Goal: Information Seeking & Learning: Learn about a topic

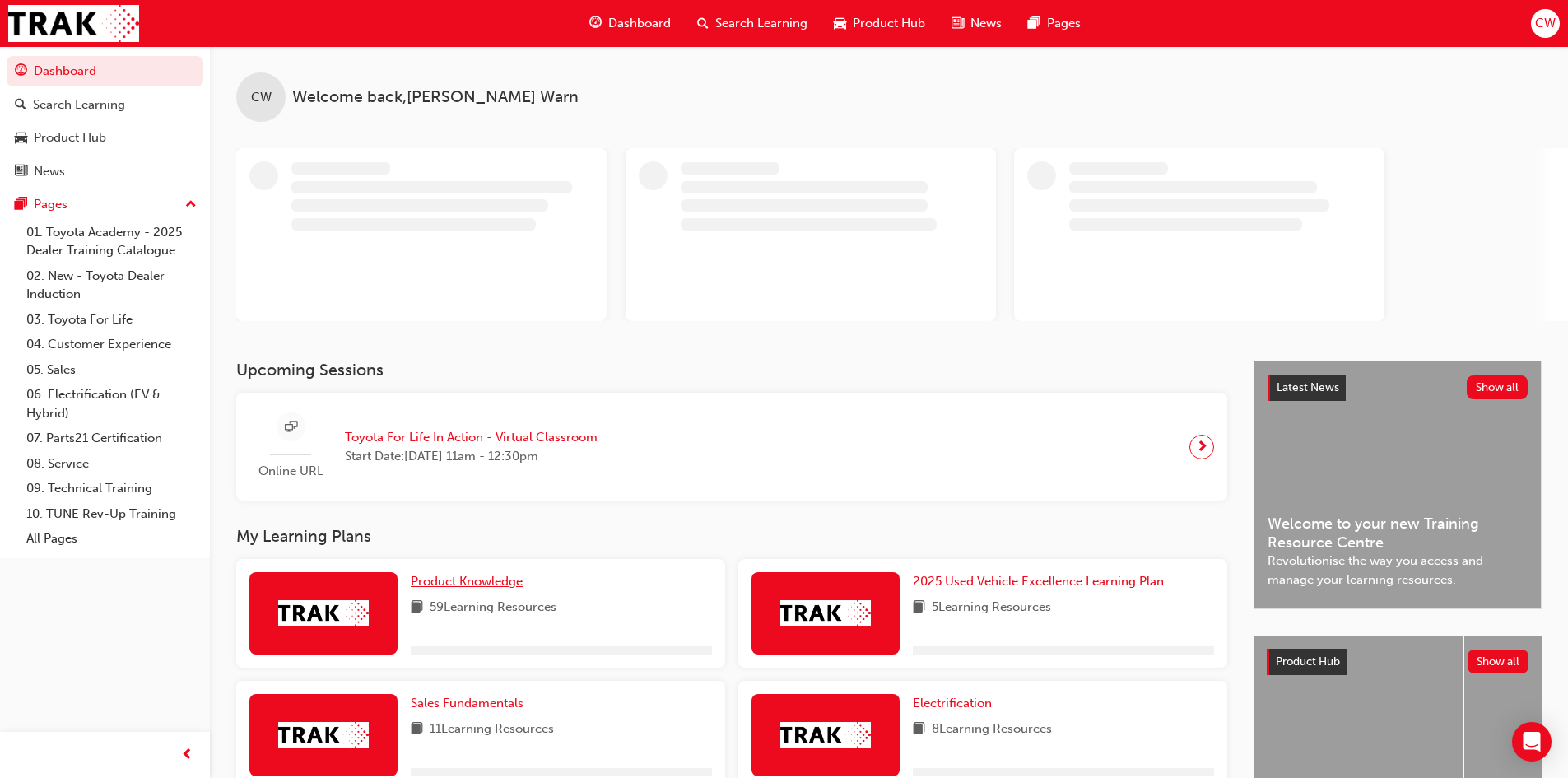
click at [487, 578] on span "Product Knowledge" at bounding box center [466, 580] width 112 height 15
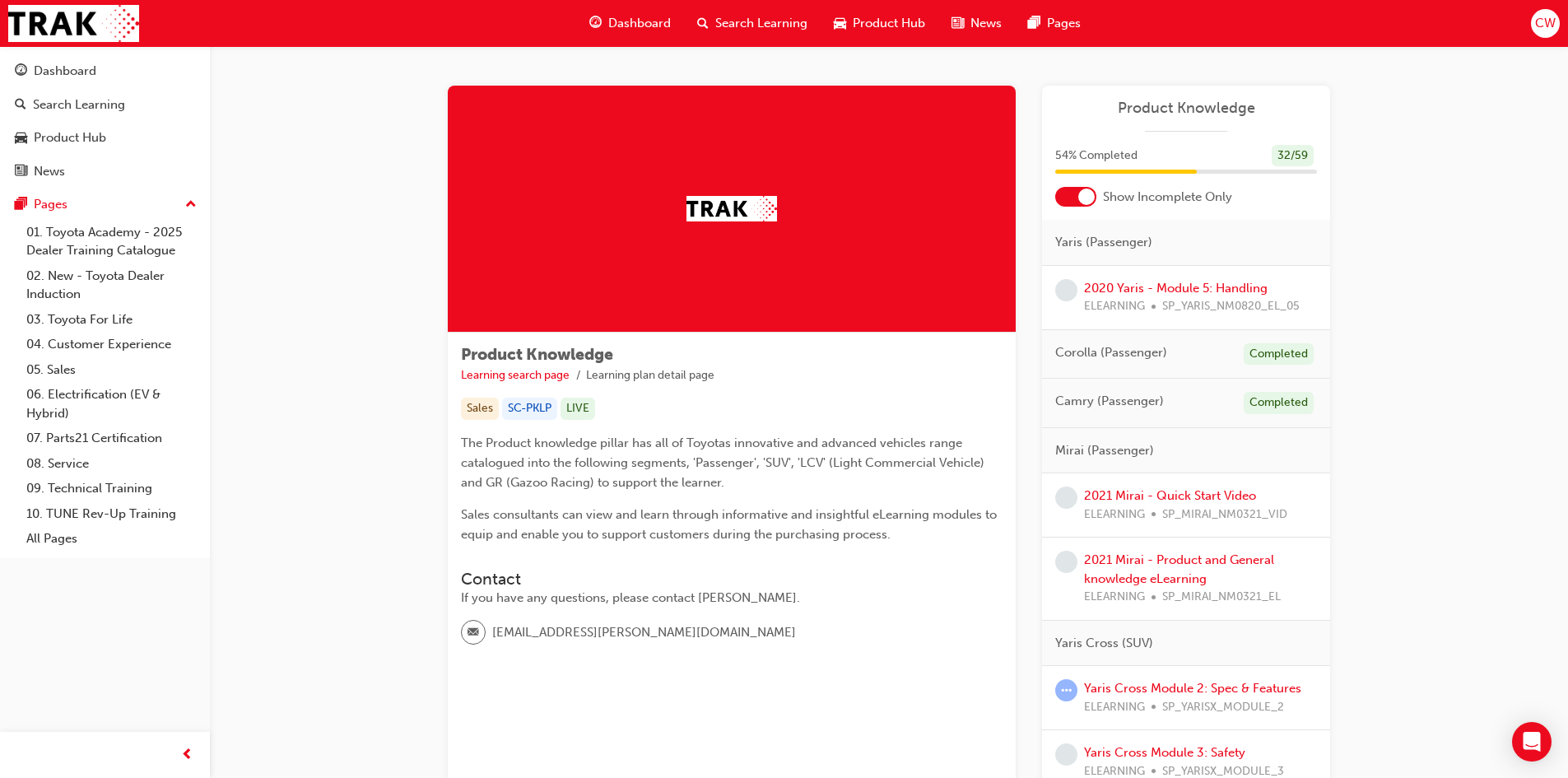
click at [1064, 191] on div at bounding box center [1076, 197] width 41 height 20
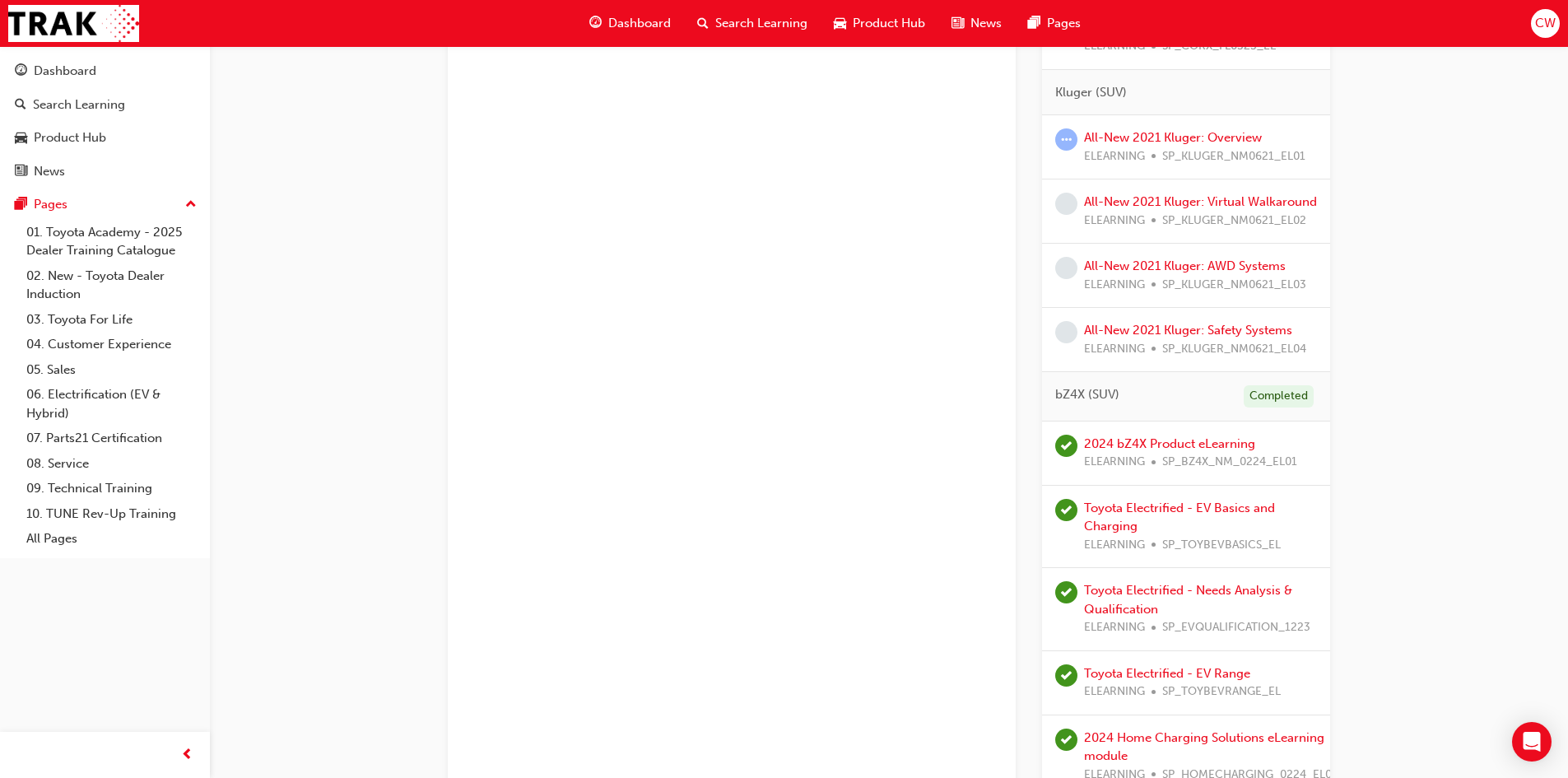
scroll to position [1974, 0]
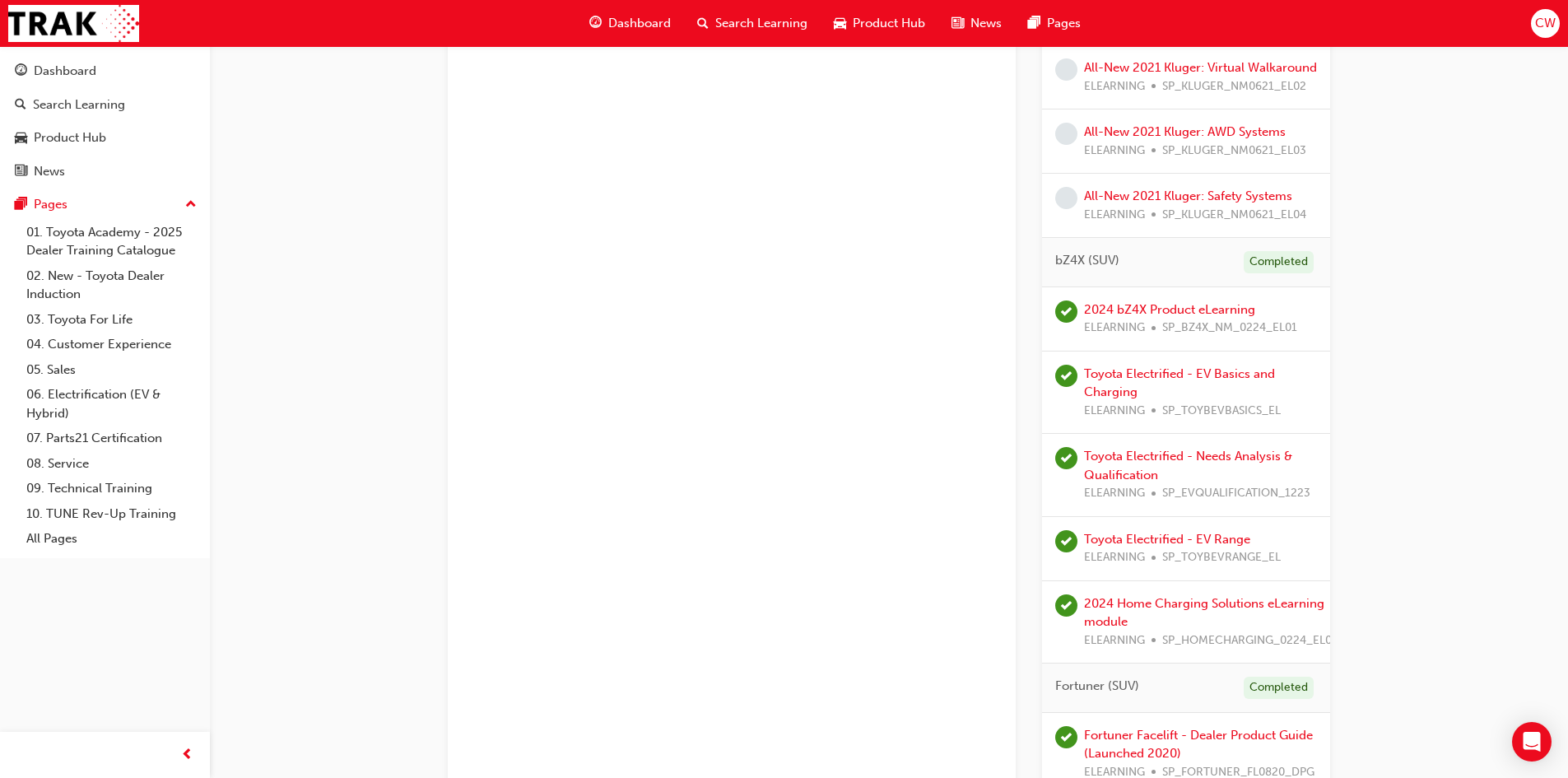
drag, startPoint x: 648, startPoint y: 139, endPoint x: 1431, endPoint y: 161, distance: 783.3
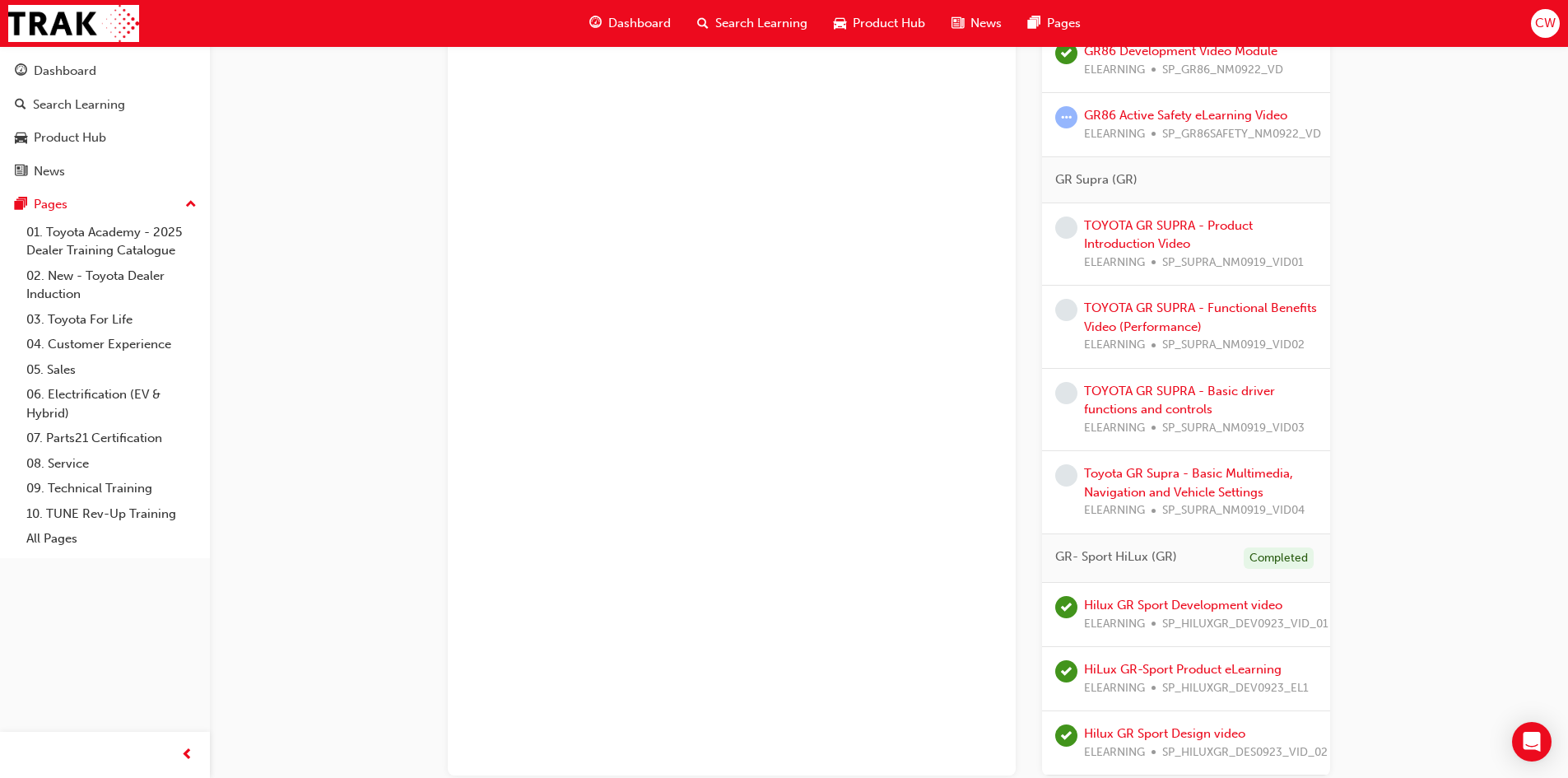
scroll to position [4742, 0]
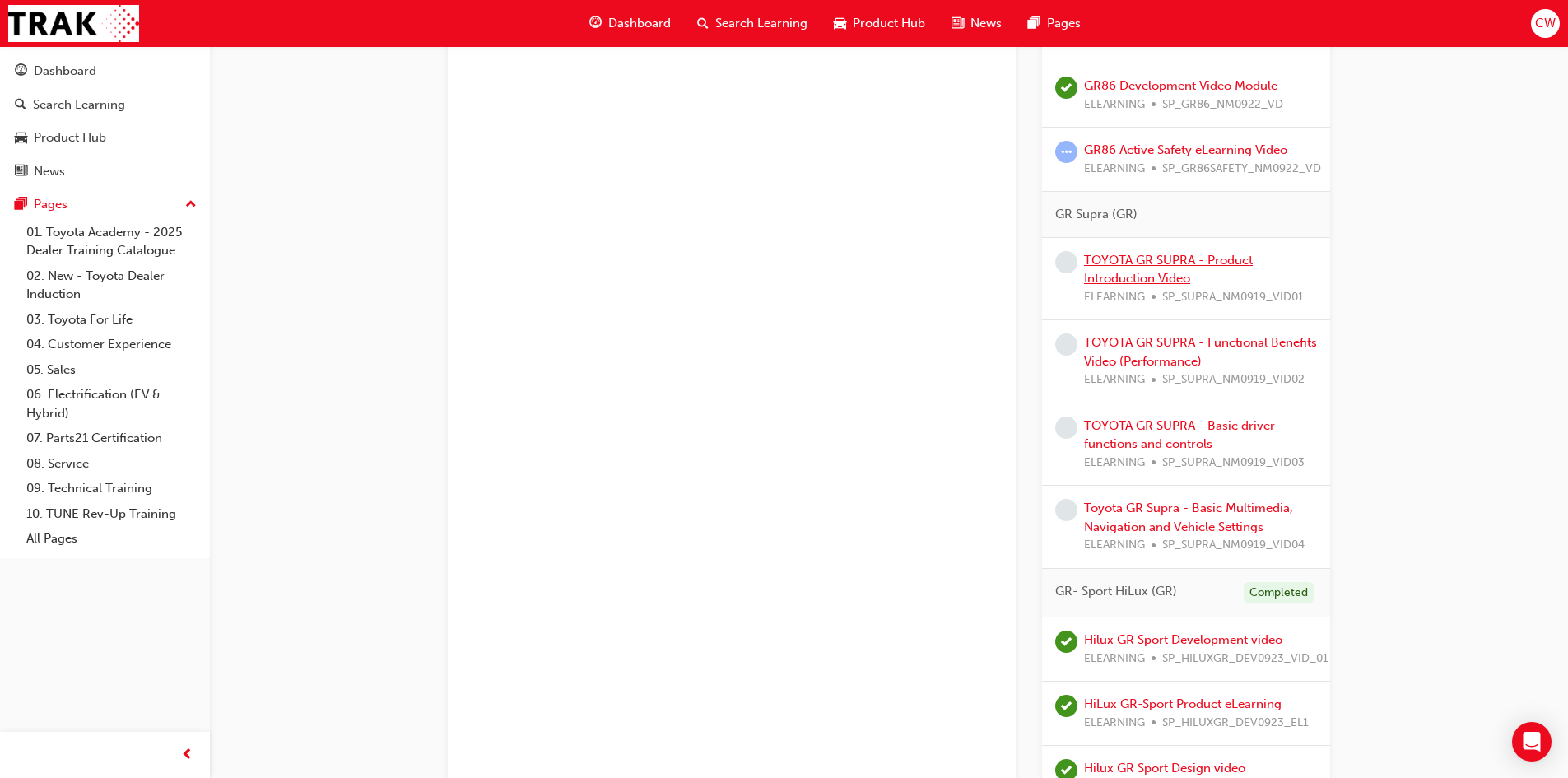
click at [1130, 262] on link "TOYOTA GR SUPRA - Product Introduction Video" at bounding box center [1168, 269] width 169 height 33
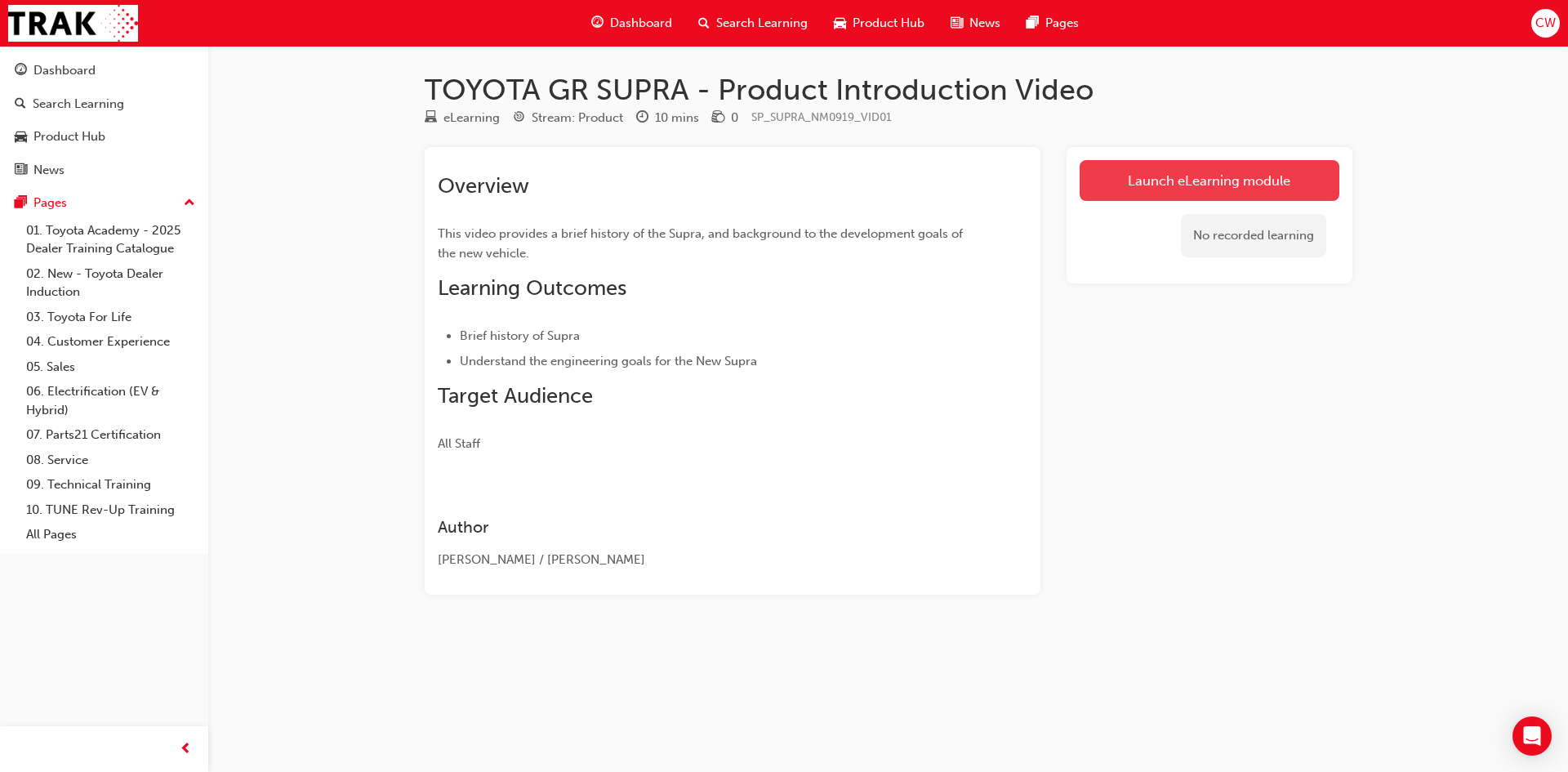
click at [1165, 187] on link "Launch eLearning module" at bounding box center [1209, 181] width 260 height 41
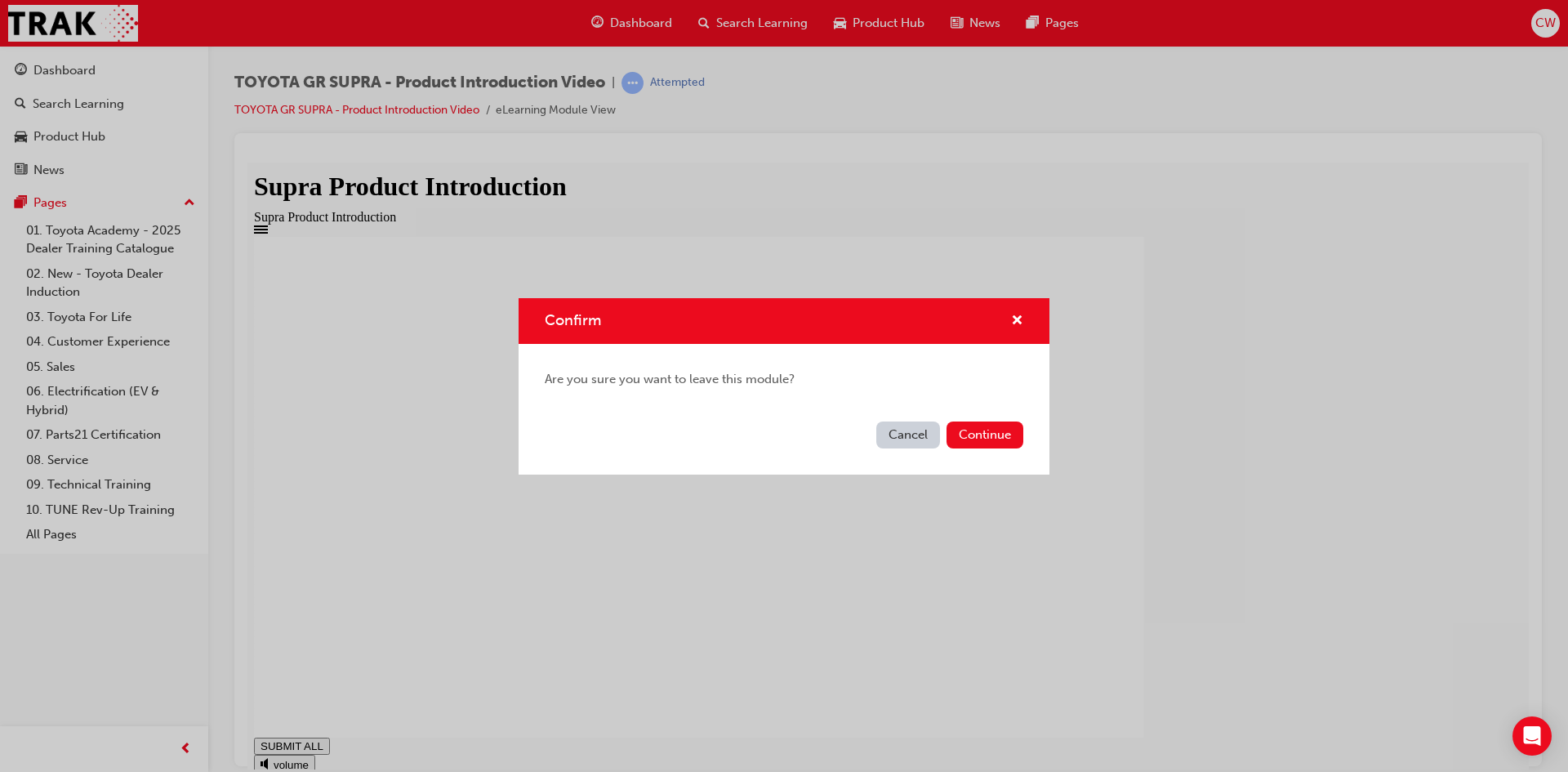
click at [915, 441] on button "Cancel" at bounding box center [909, 435] width 64 height 27
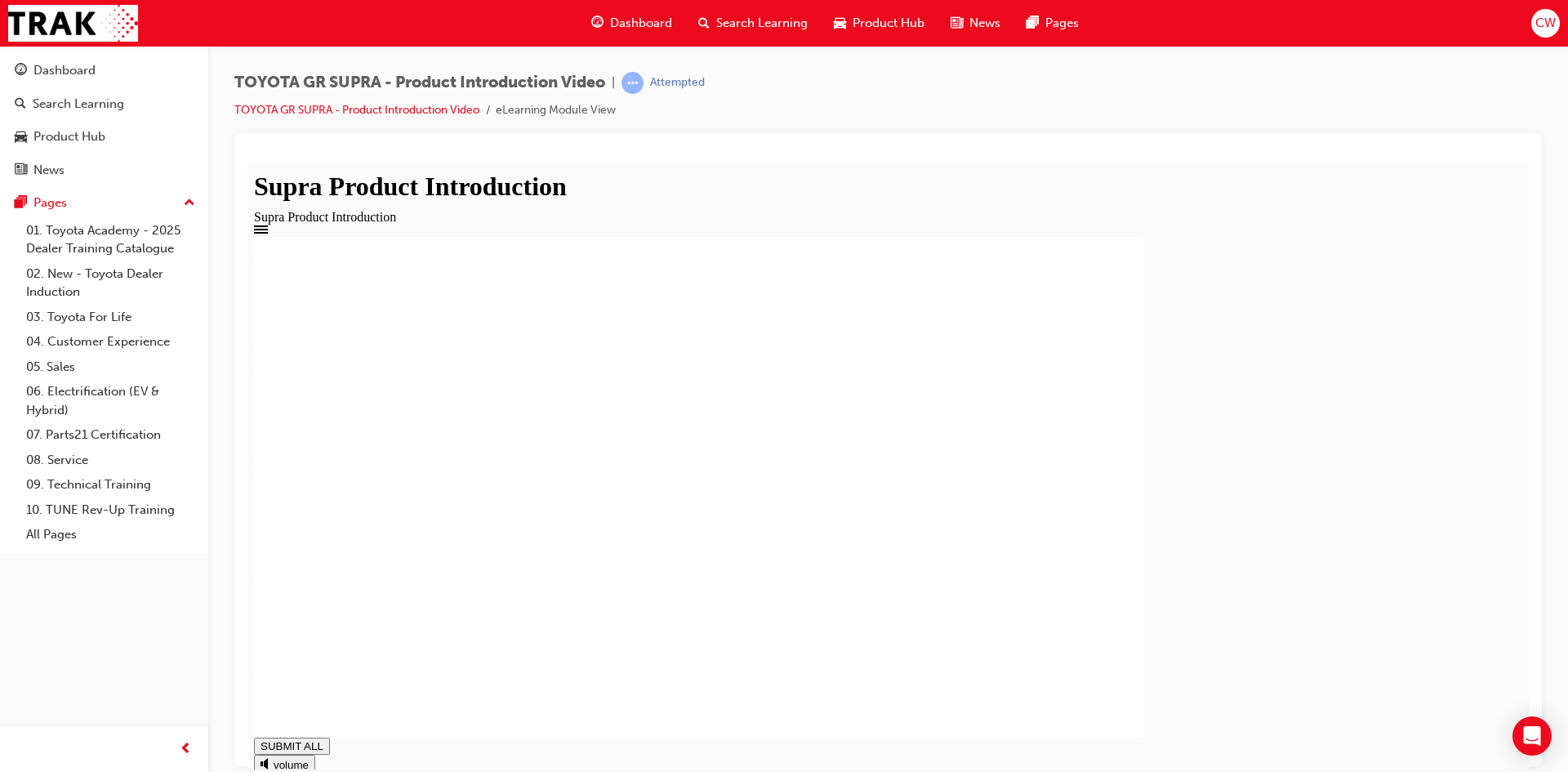
type input "1"
click at [644, 25] on span "Dashboard" at bounding box center [641, 22] width 62 height 18
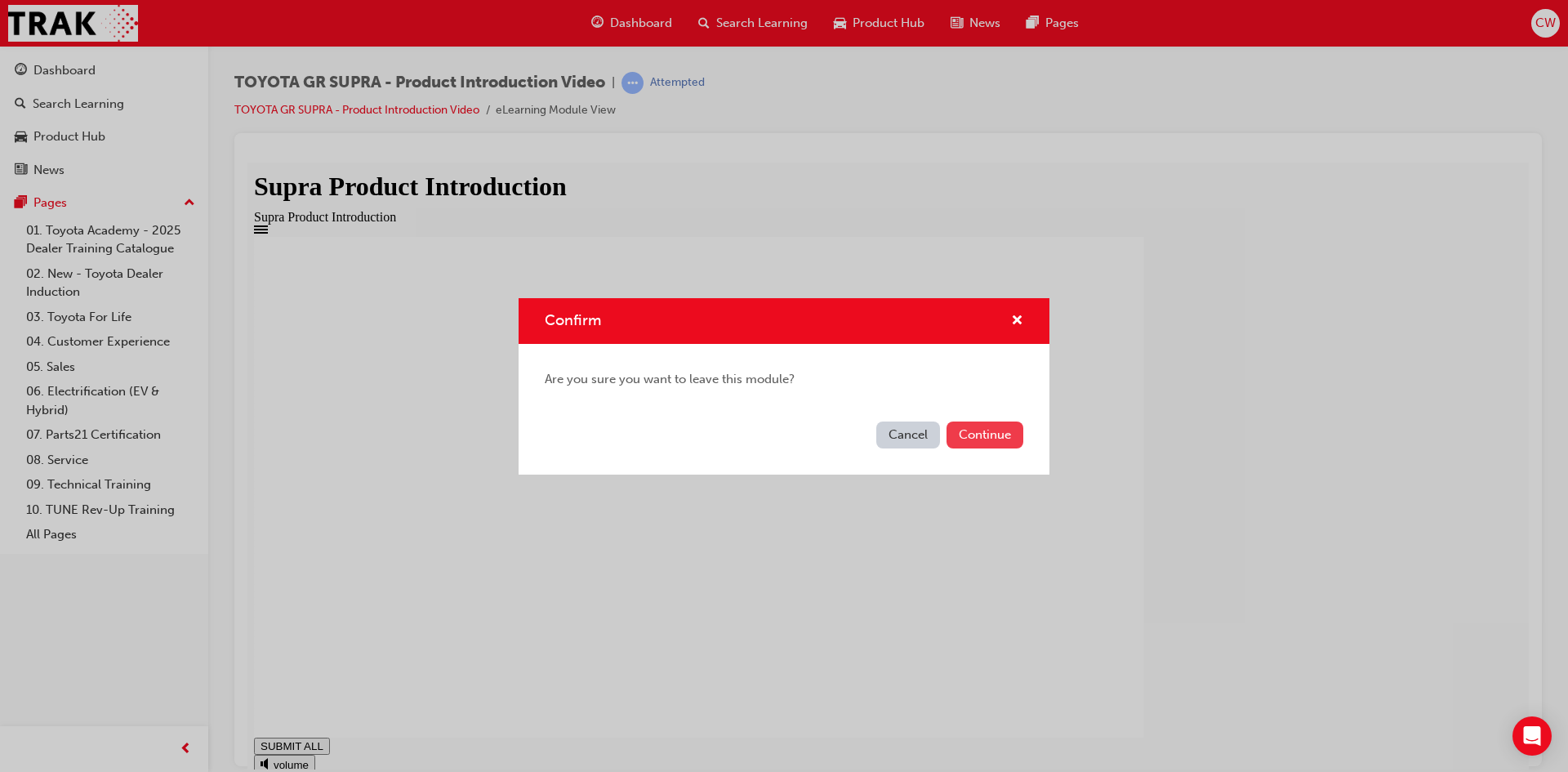
click at [976, 438] on button "Continue" at bounding box center [984, 435] width 77 height 27
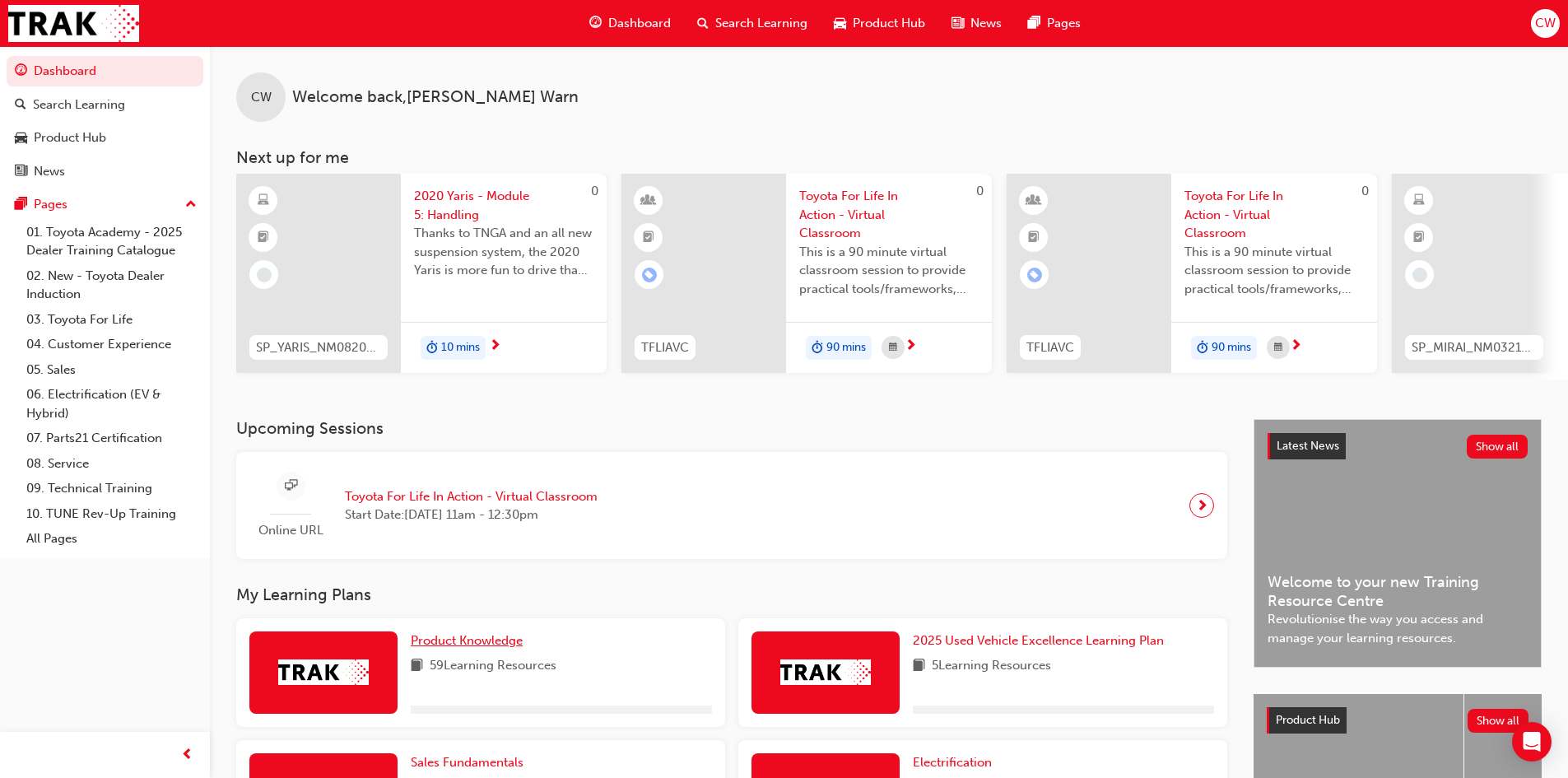
click at [475, 656] on div "Product Knowledge 59 Learning Resources" at bounding box center [561, 672] width 301 height 82
click at [472, 650] on link "Product Knowledge" at bounding box center [469, 640] width 119 height 19
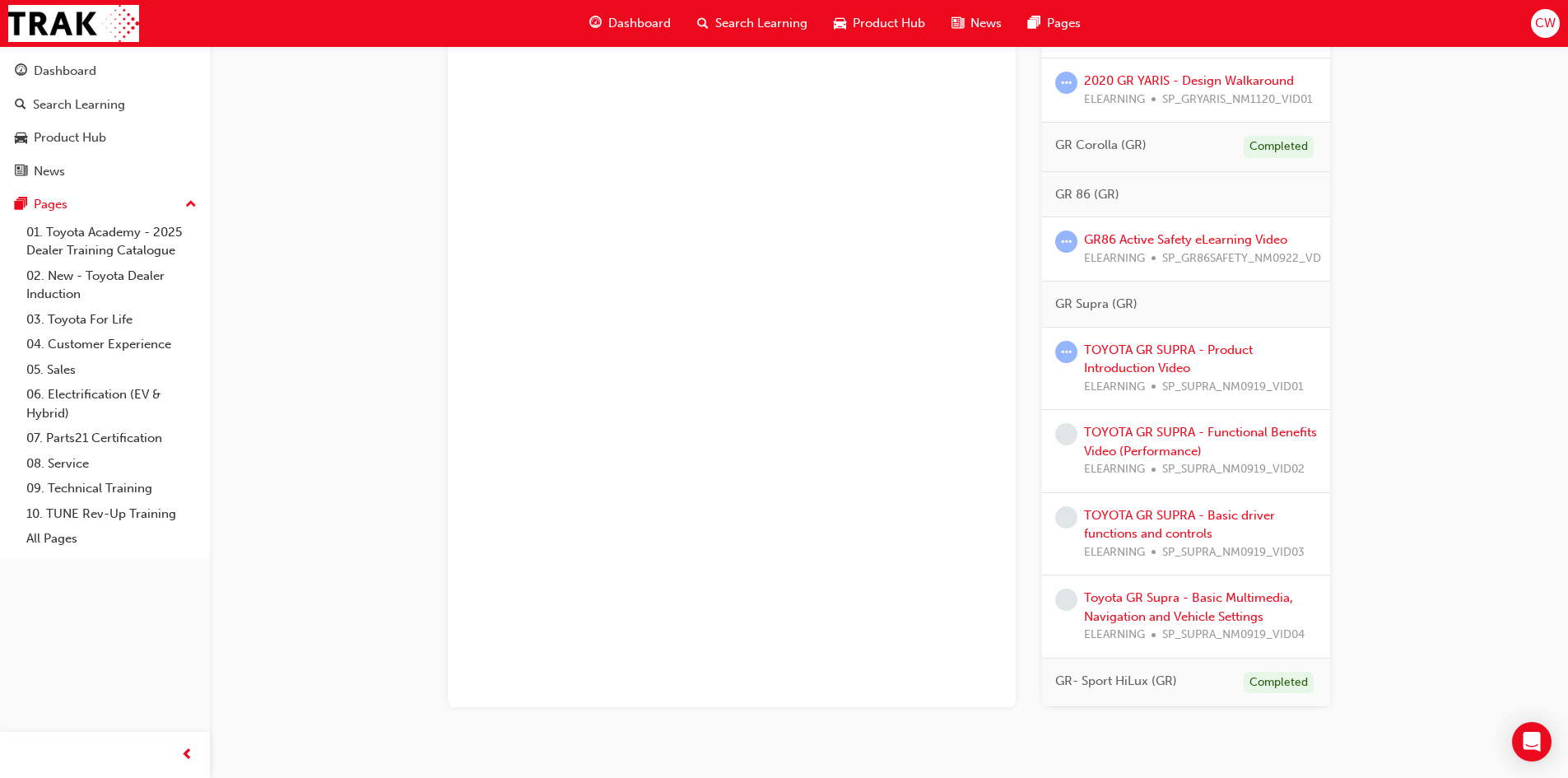
scroll to position [2650, 0]
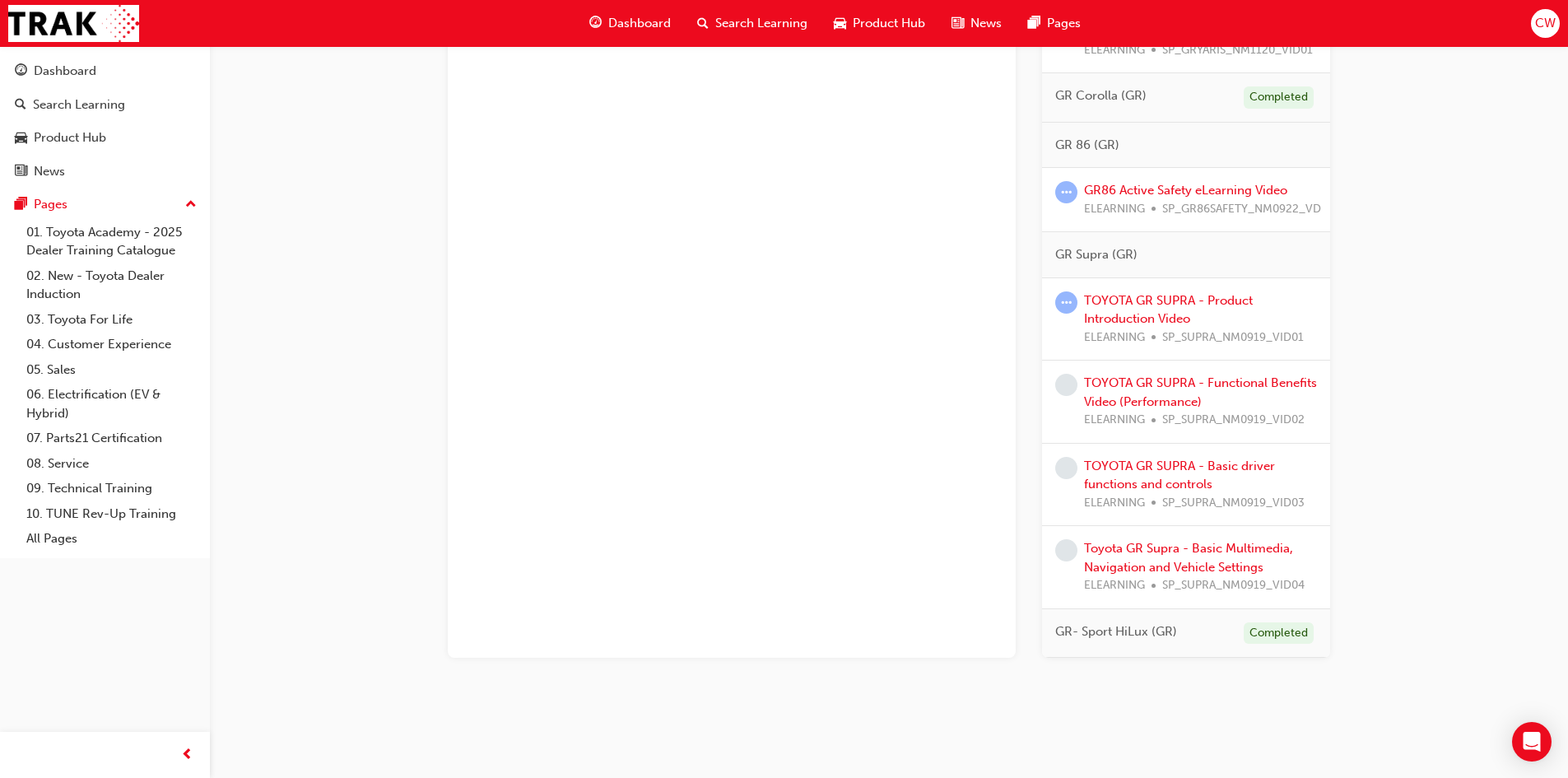
click at [1119, 295] on div "TOYOTA GR SUPRA - Product Introduction Video ELEARNING SP_SUPRA_NM0919_VID01" at bounding box center [1200, 318] width 233 height 56
click at [1122, 293] on link "TOYOTA GR SUPRA - Product Introduction Video" at bounding box center [1168, 310] width 169 height 33
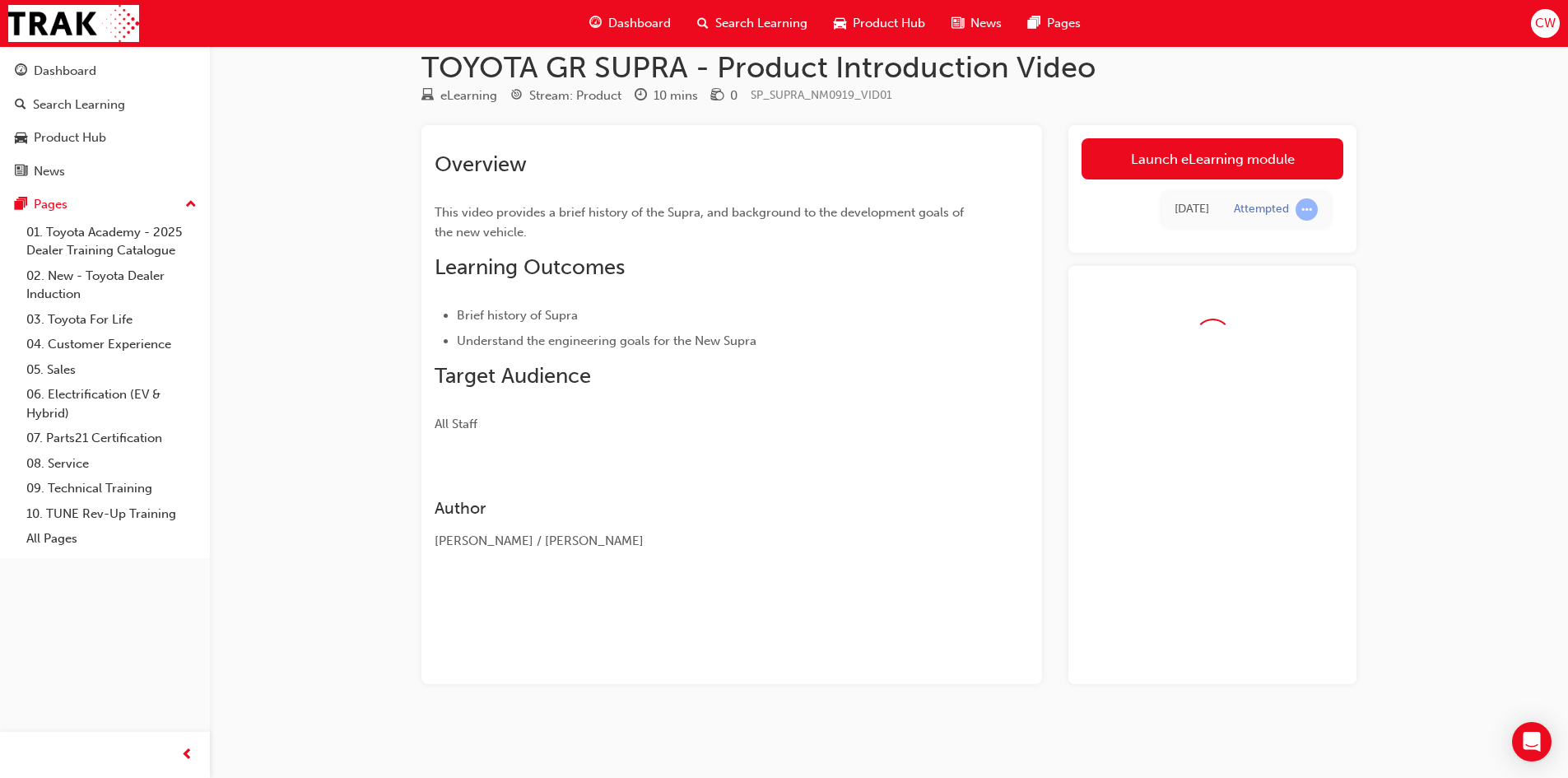
scroll to position [24, 0]
click at [1249, 166] on link "Launch eLearning module" at bounding box center [1211, 159] width 262 height 41
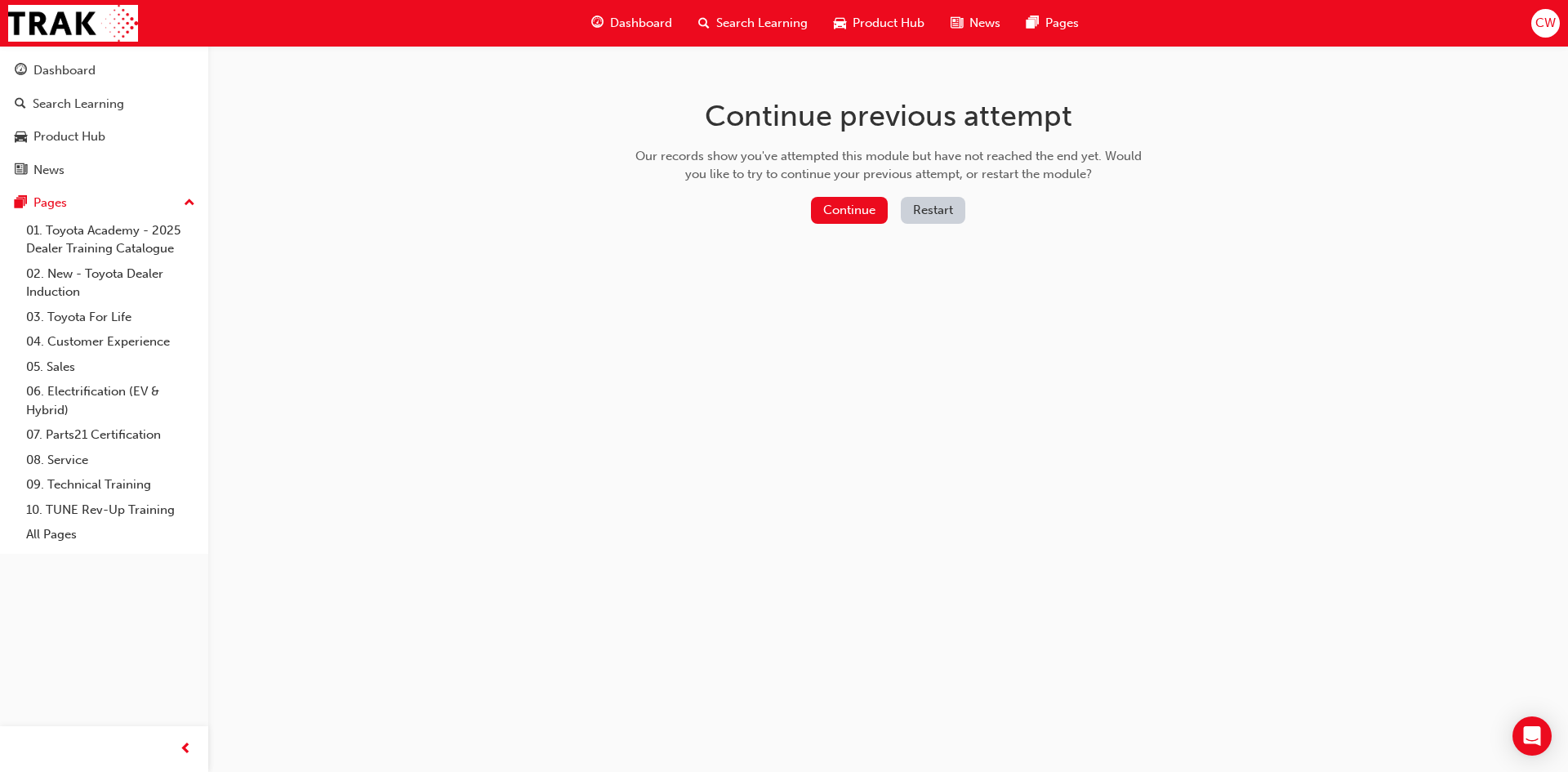
click at [931, 222] on button "Restart" at bounding box center [933, 210] width 64 height 27
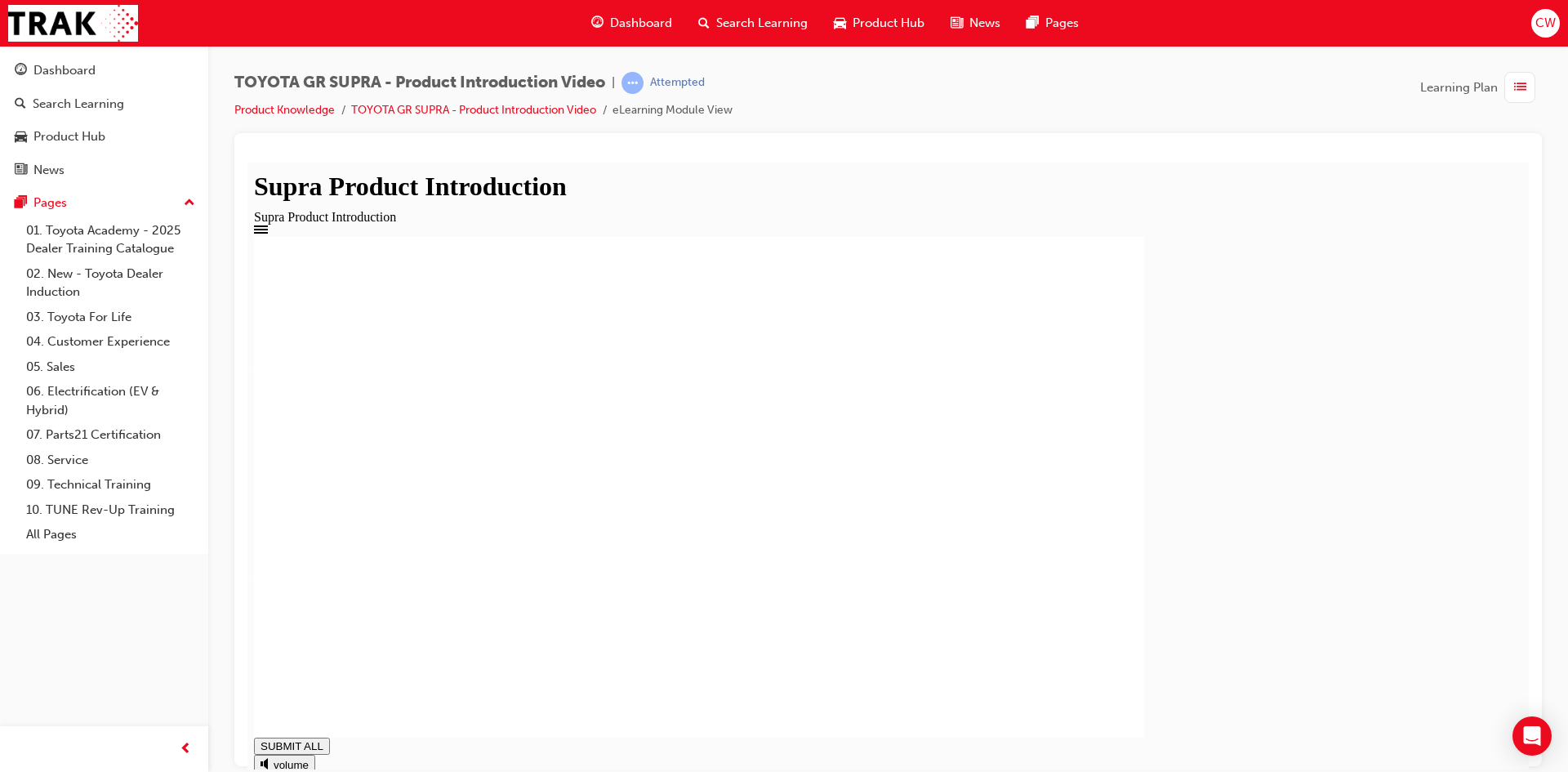
type input "1"
click at [638, 19] on span "Dashboard" at bounding box center [641, 22] width 62 height 18
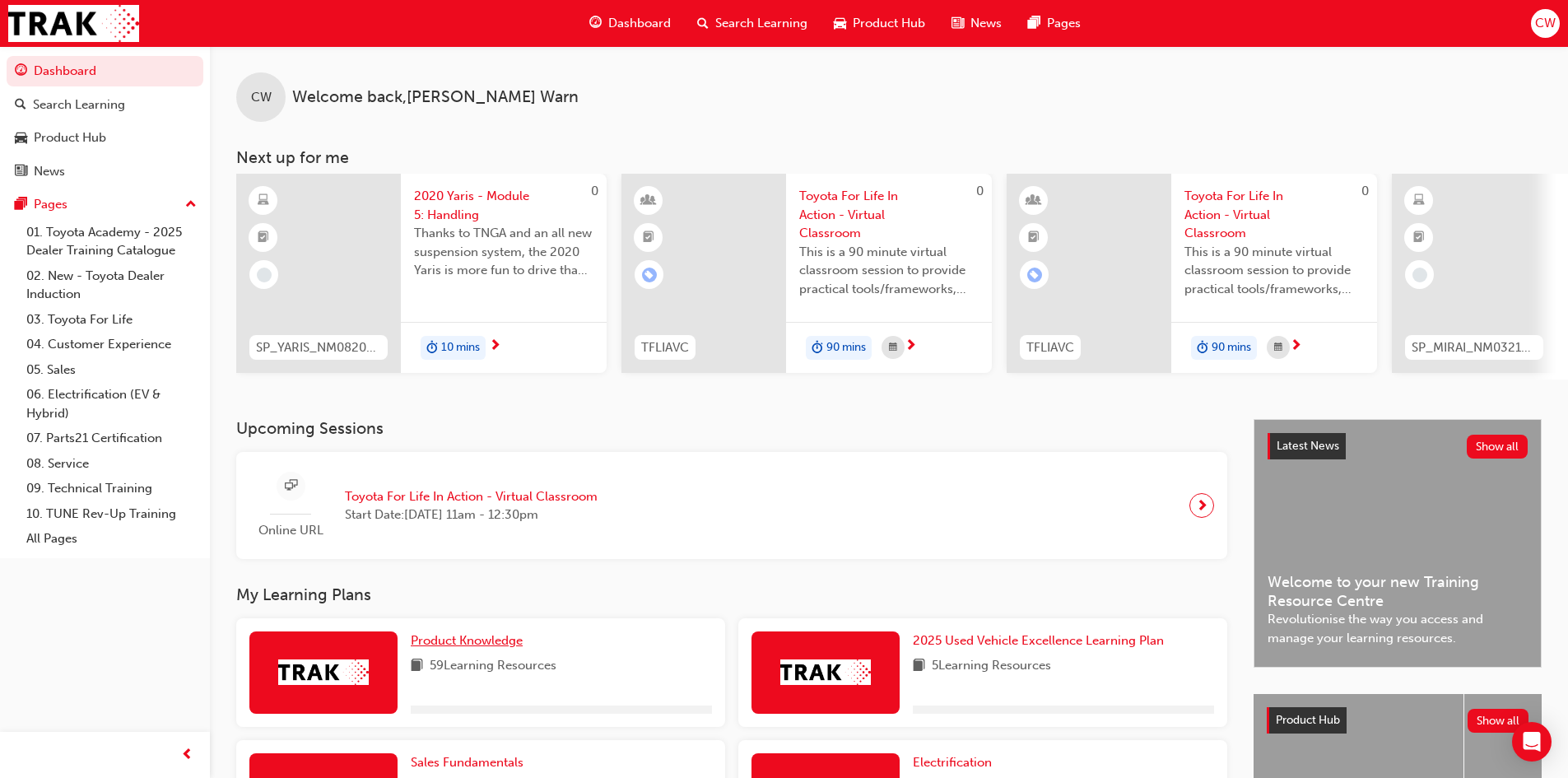
click at [470, 648] on span "Product Knowledge" at bounding box center [466, 640] width 112 height 15
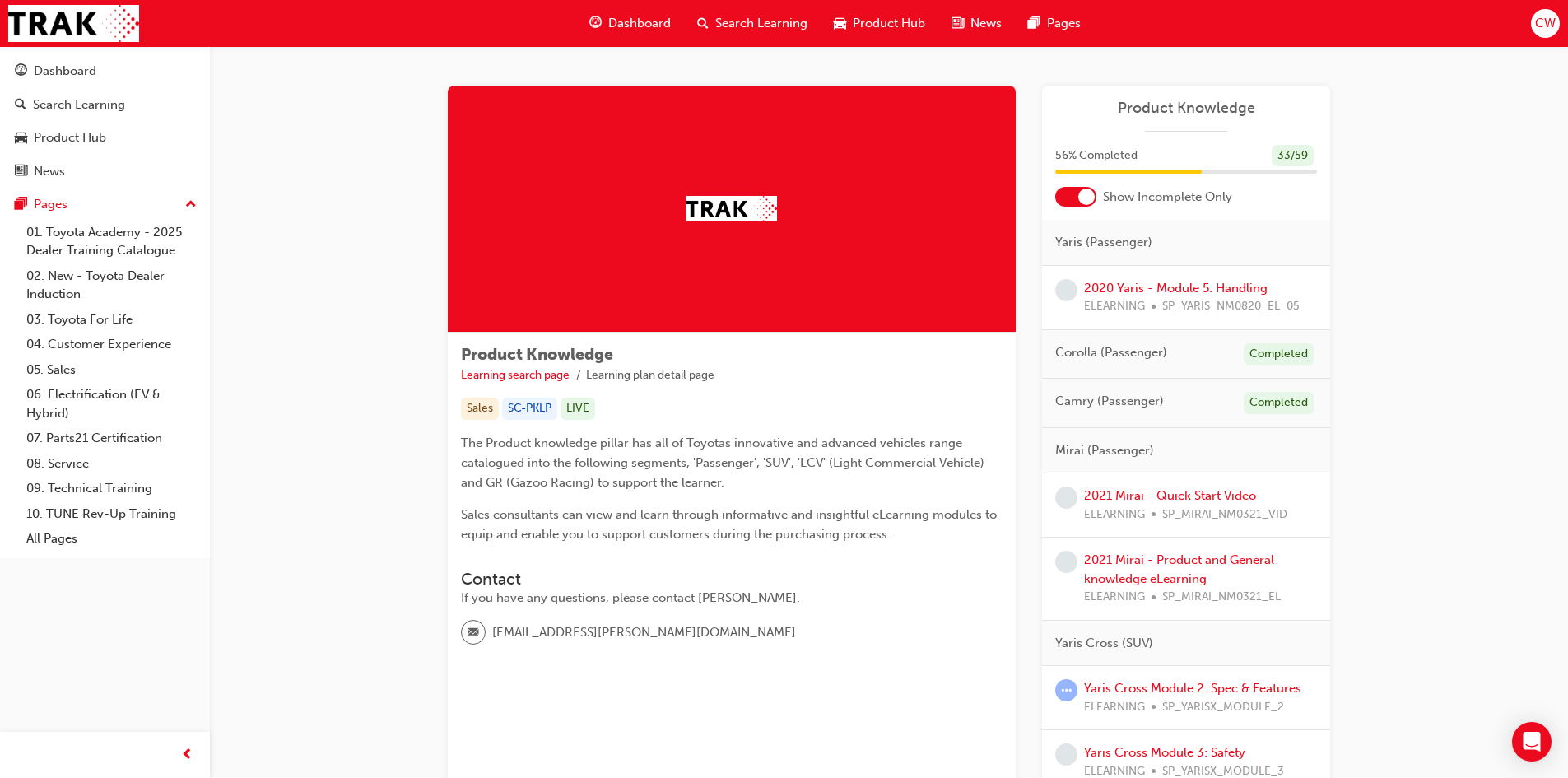
click at [1071, 200] on div at bounding box center [1076, 197] width 41 height 20
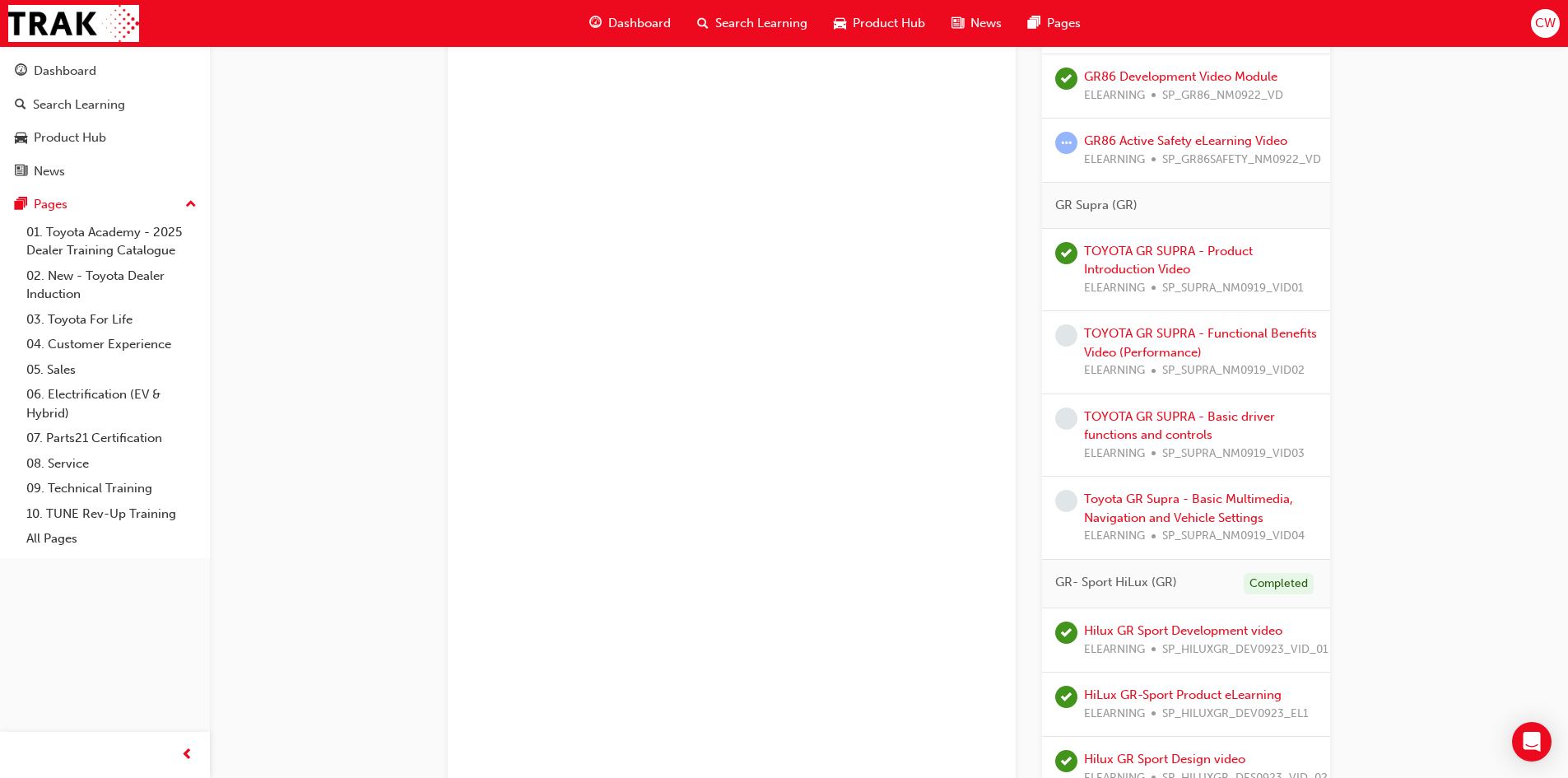
scroll to position [4742, 0]
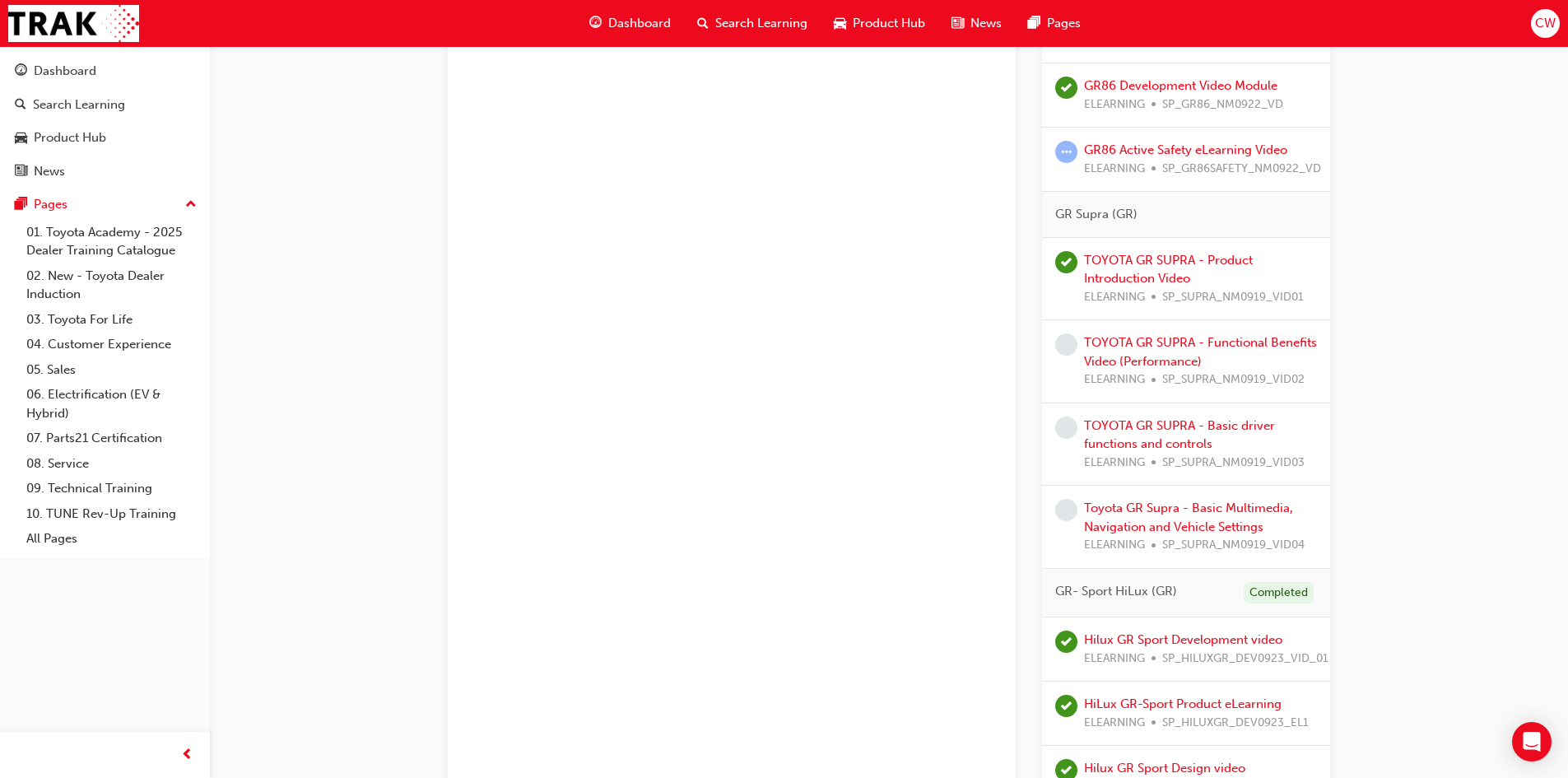
click at [1146, 350] on div "TOYOTA GR SUPRA - Functional Benefits Video (Performance) ELEARNING SP_SUPRA_NM…" at bounding box center [1200, 361] width 233 height 56
click at [1145, 342] on link "TOYOTA GR SUPRA - Functional Benefits Video (Performance)" at bounding box center [1200, 352] width 233 height 33
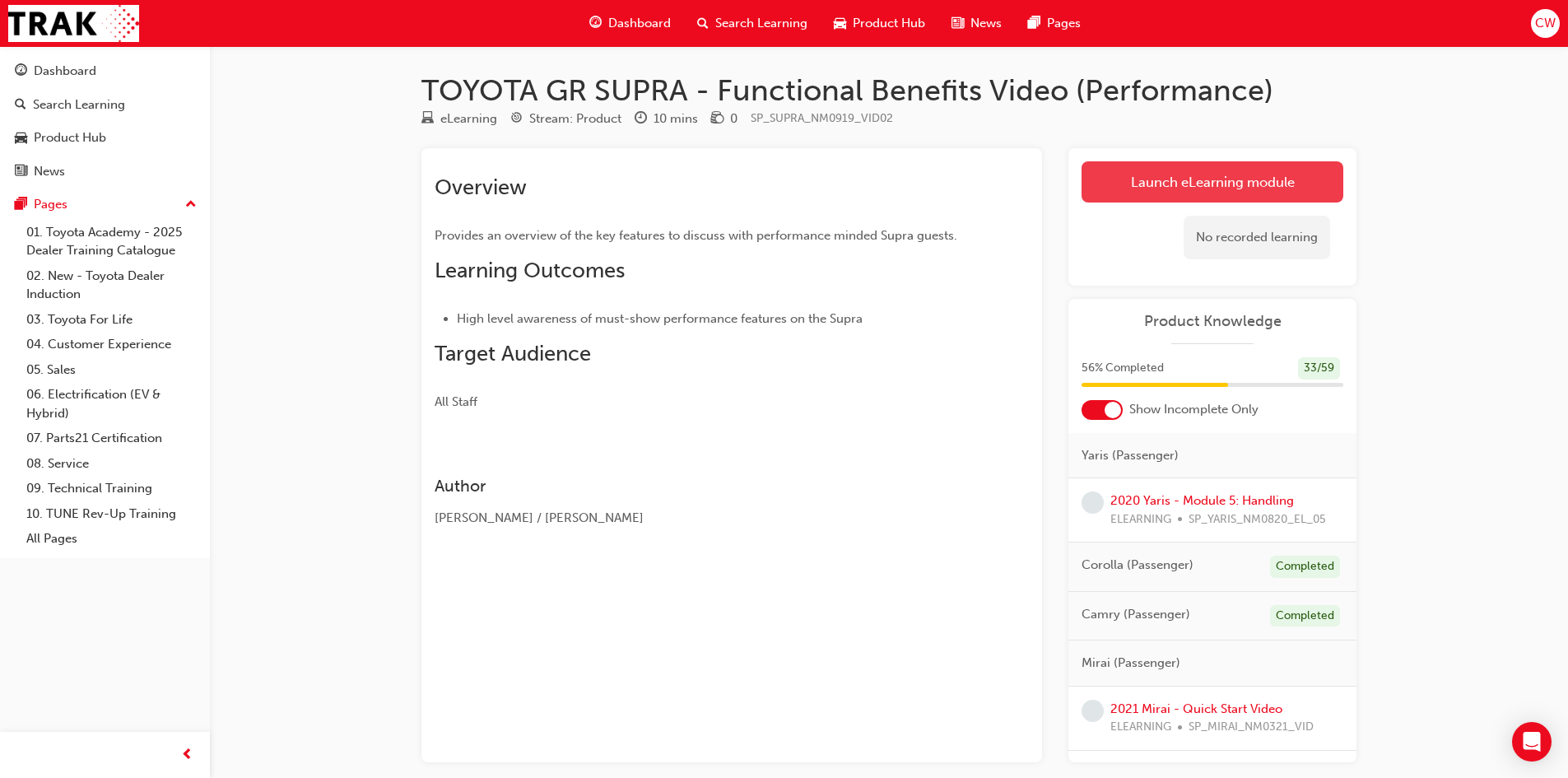
click at [1163, 182] on link "Launch eLearning module" at bounding box center [1211, 182] width 262 height 41
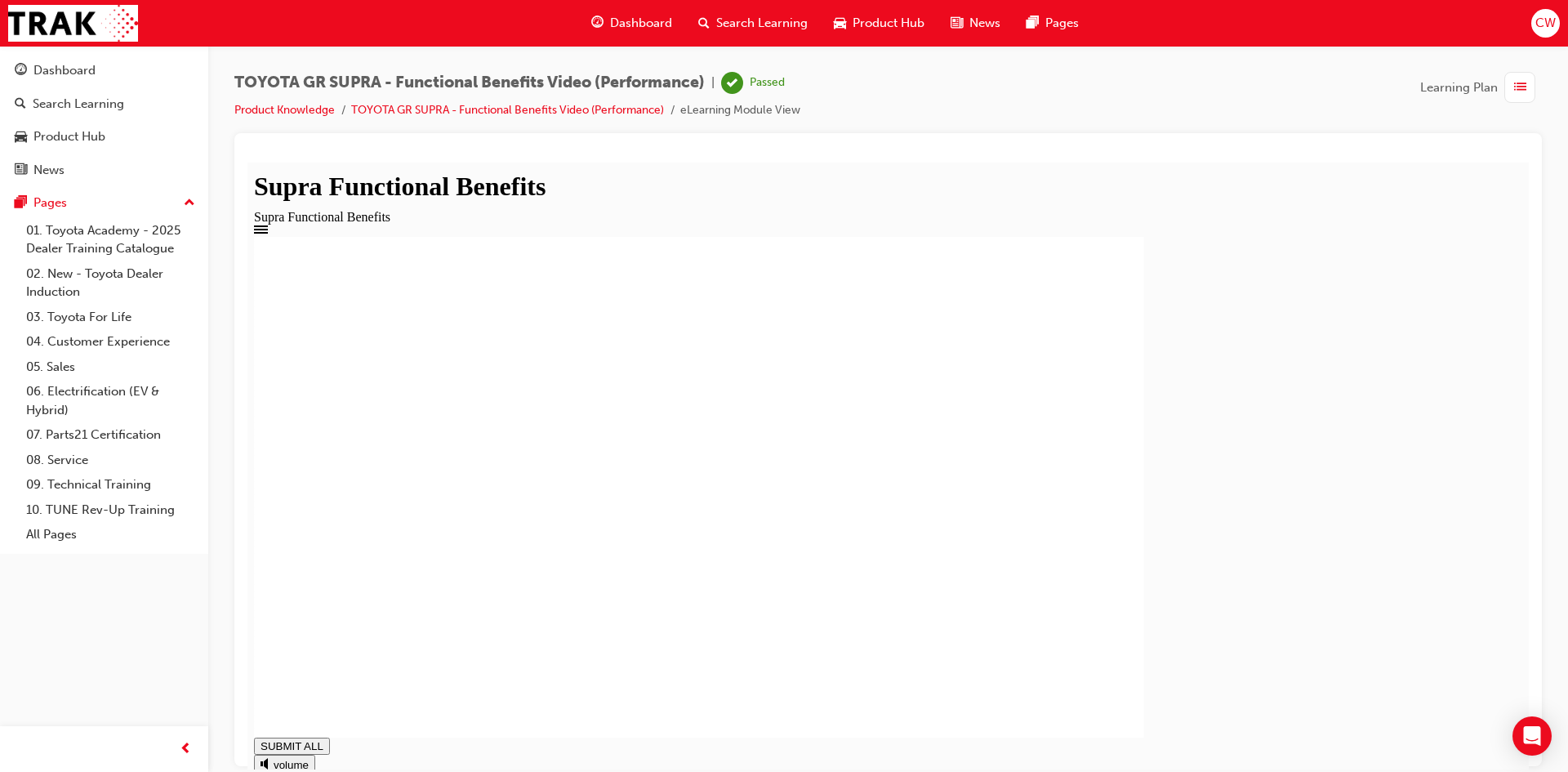
type input "0.963"
click at [650, 15] on span "Dashboard" at bounding box center [641, 22] width 62 height 18
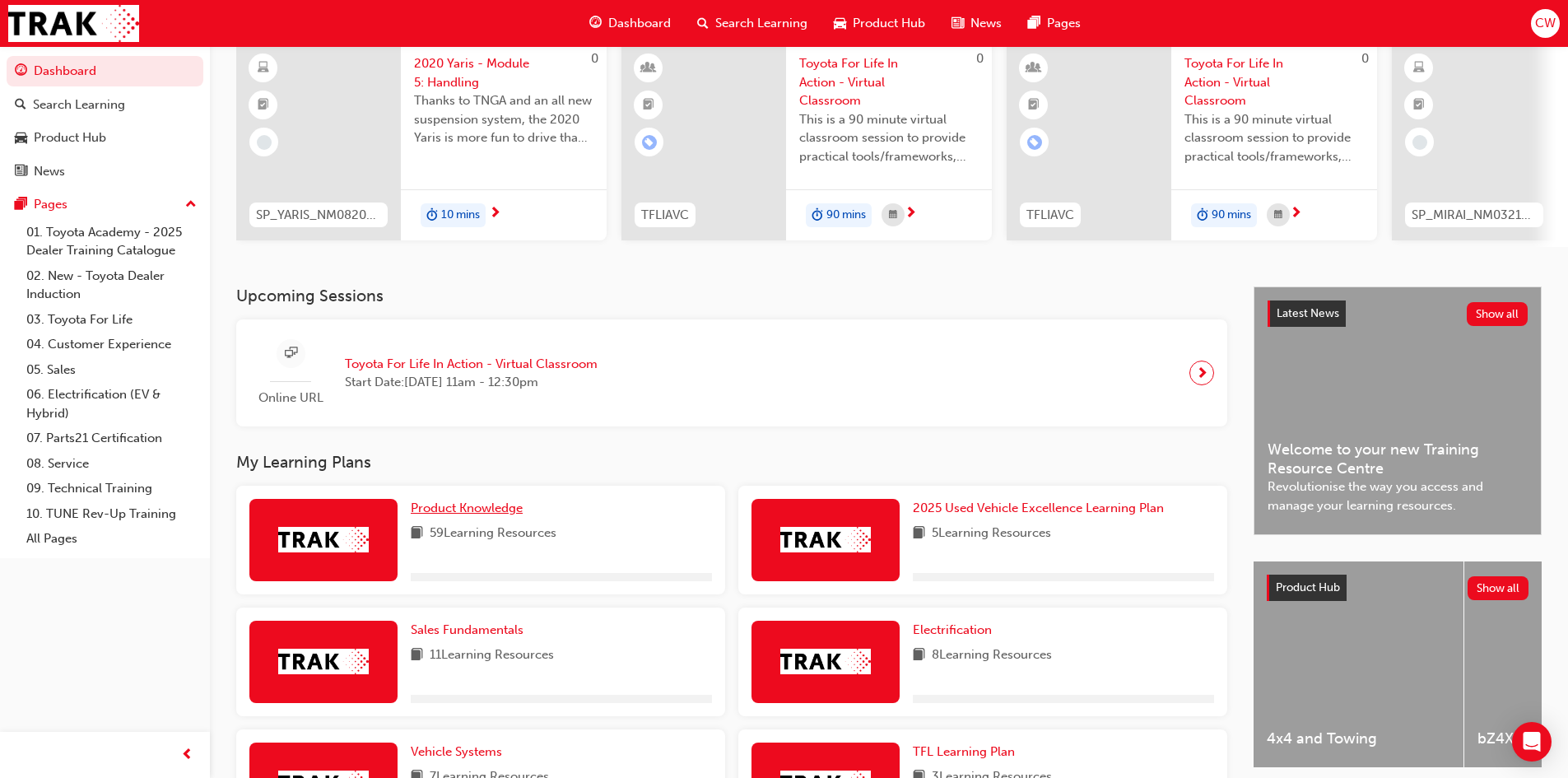
scroll to position [165, 0]
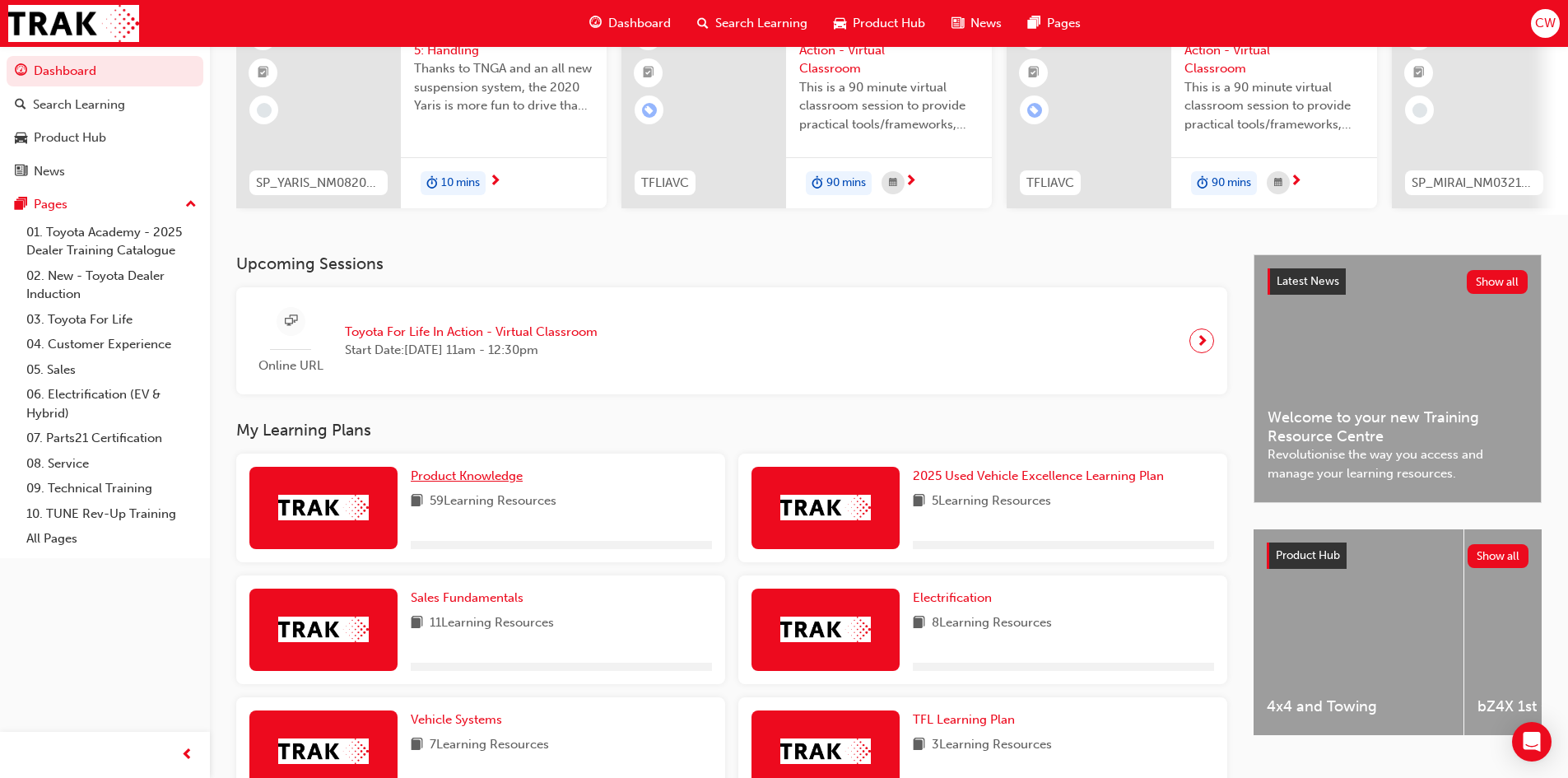
click at [439, 483] on span "Product Knowledge" at bounding box center [466, 475] width 112 height 15
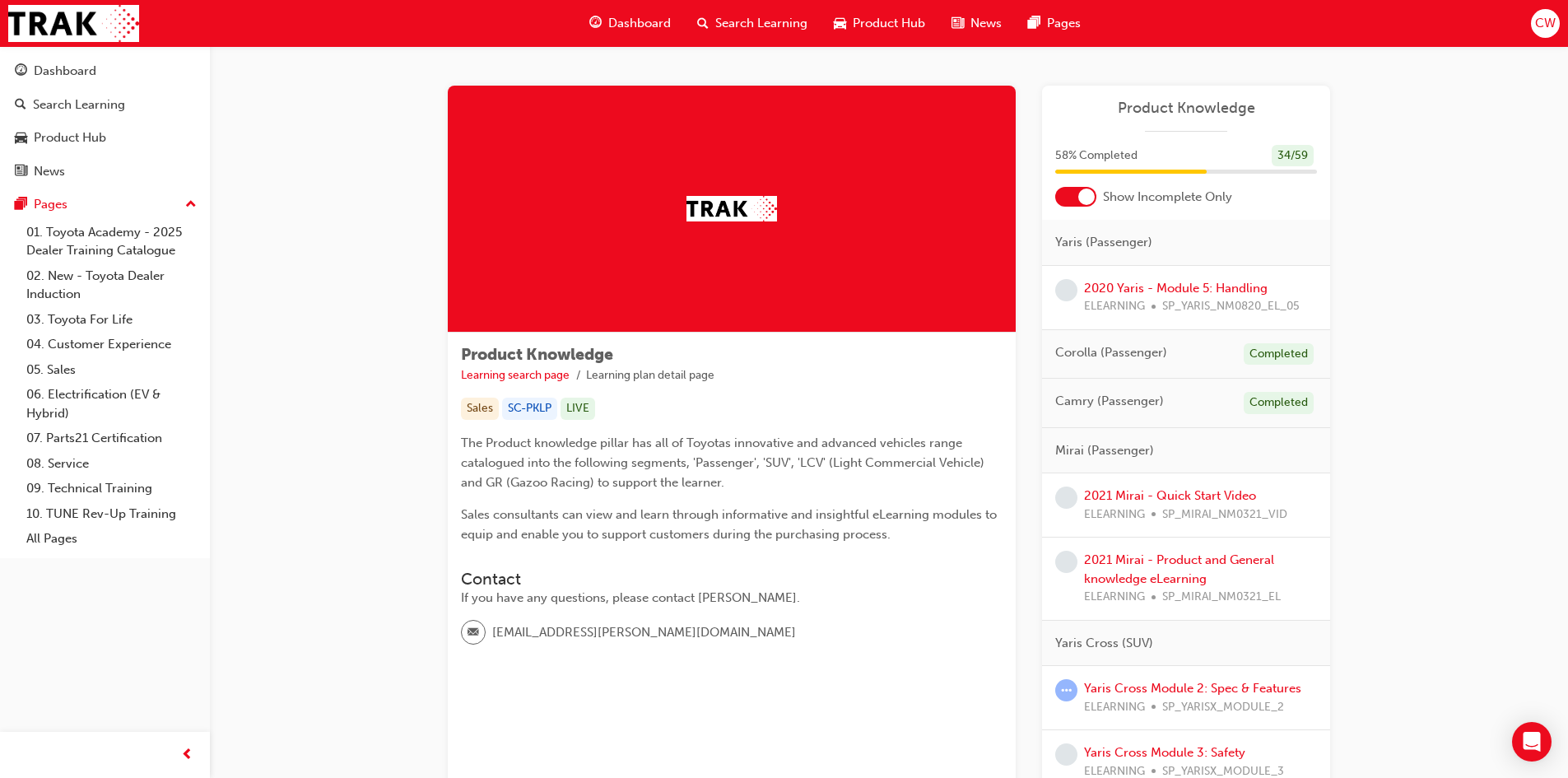
click at [1073, 199] on div at bounding box center [1076, 197] width 41 height 20
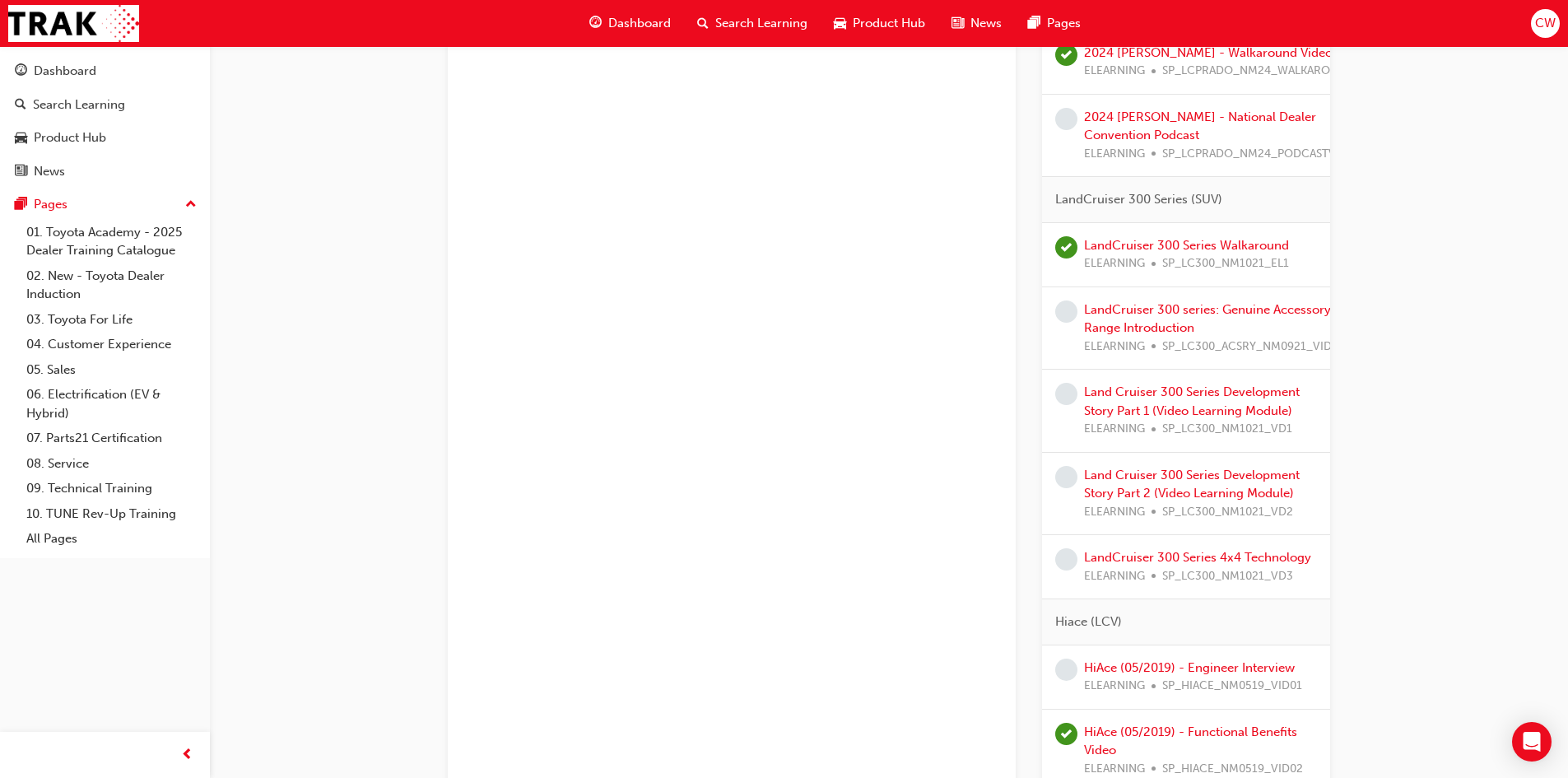
scroll to position [2933, 0]
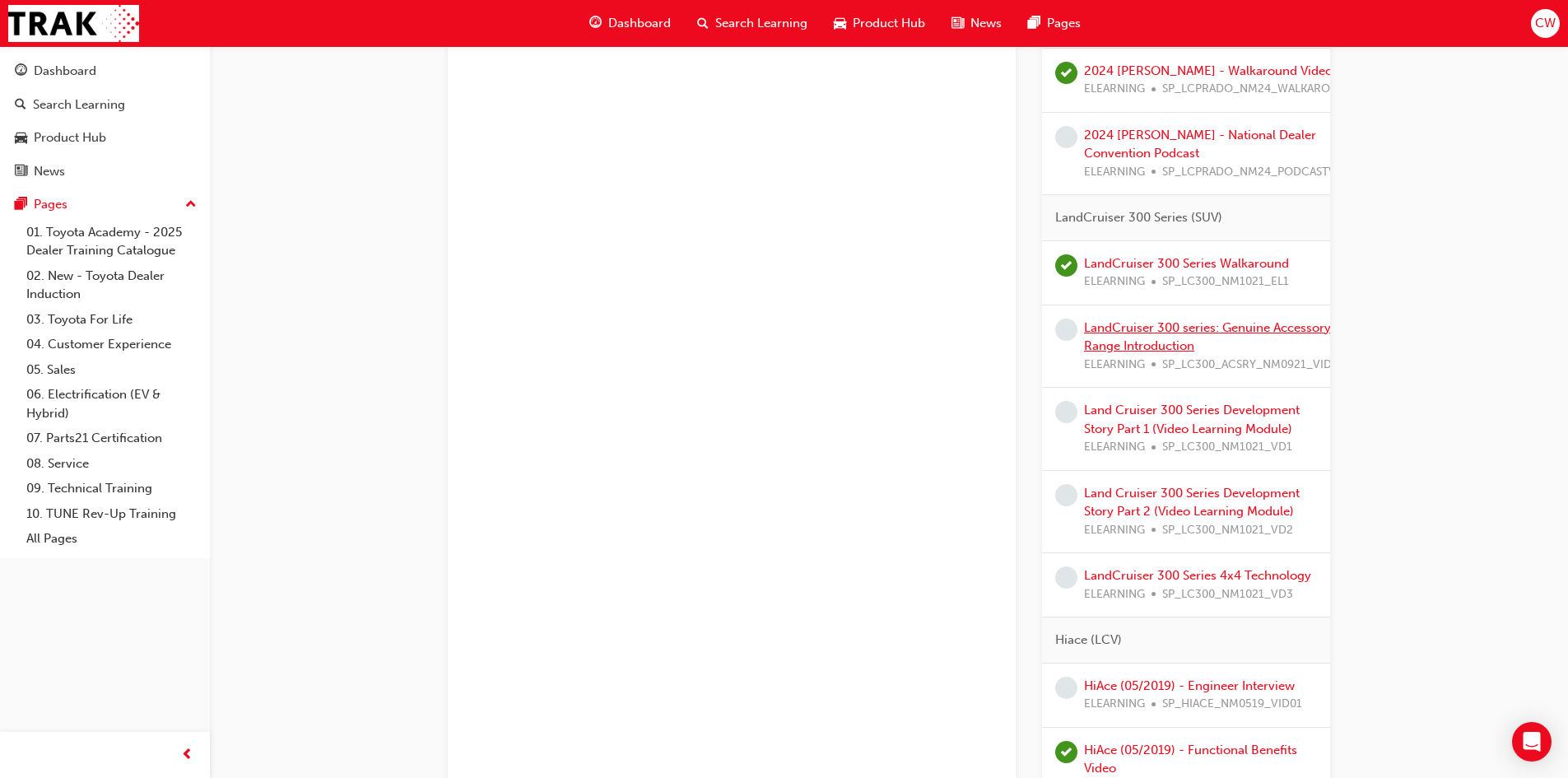
click at [1116, 327] on link "LandCruiser 300 series: Genuine Accessory Range Introduction" at bounding box center [1207, 337] width 247 height 33
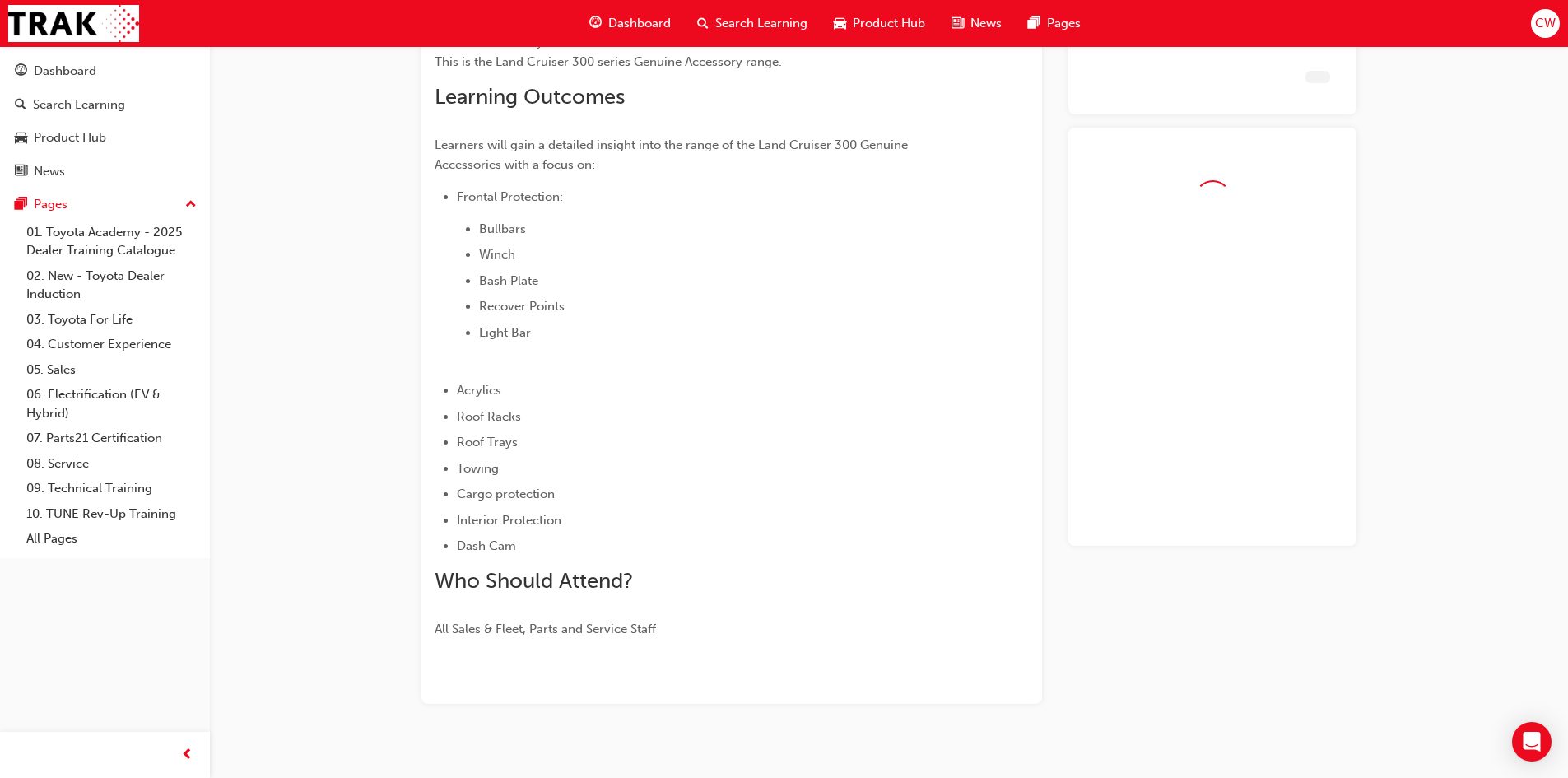
scroll to position [357, 0]
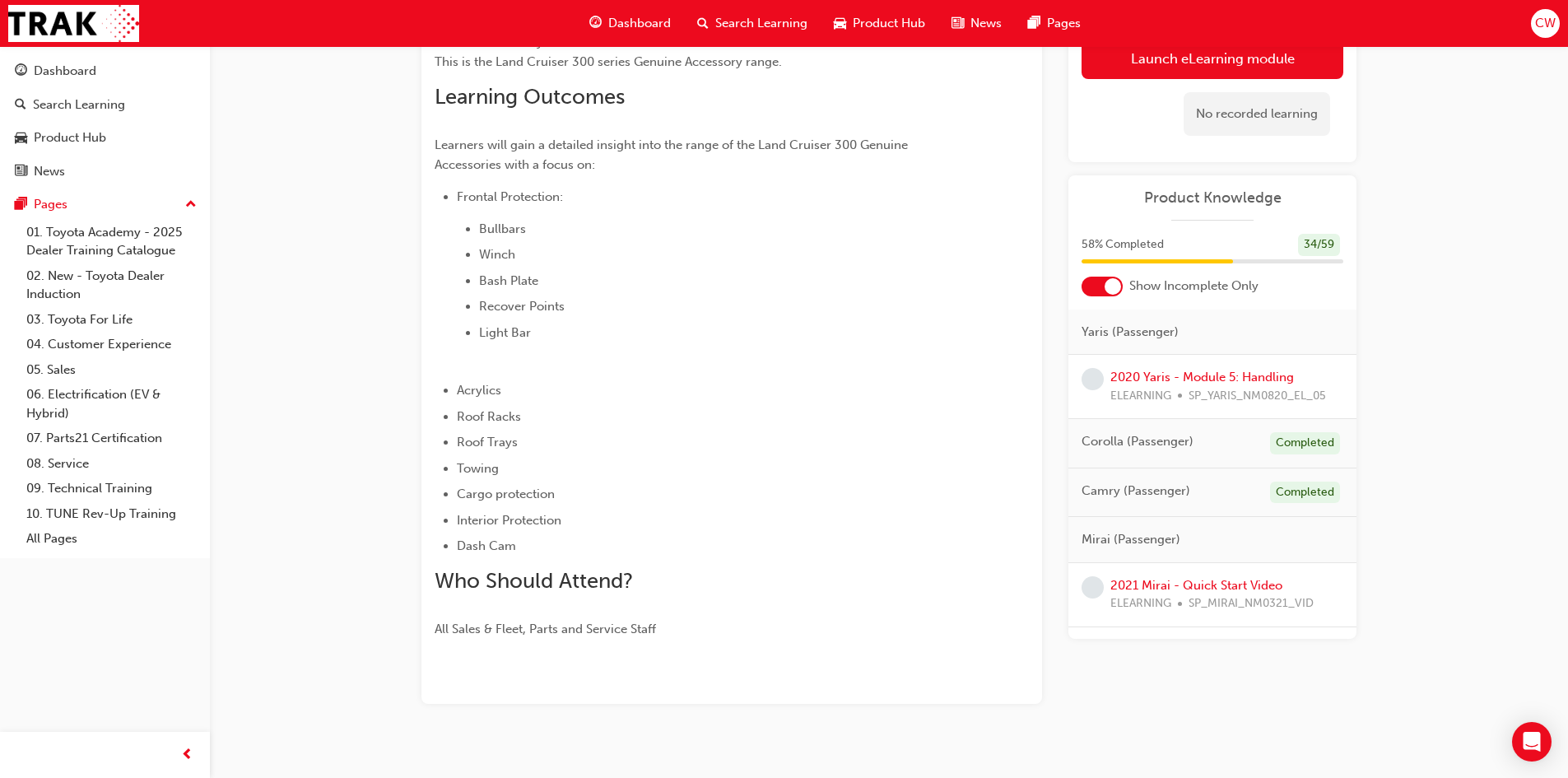
click at [1102, 289] on div at bounding box center [1102, 286] width 41 height 20
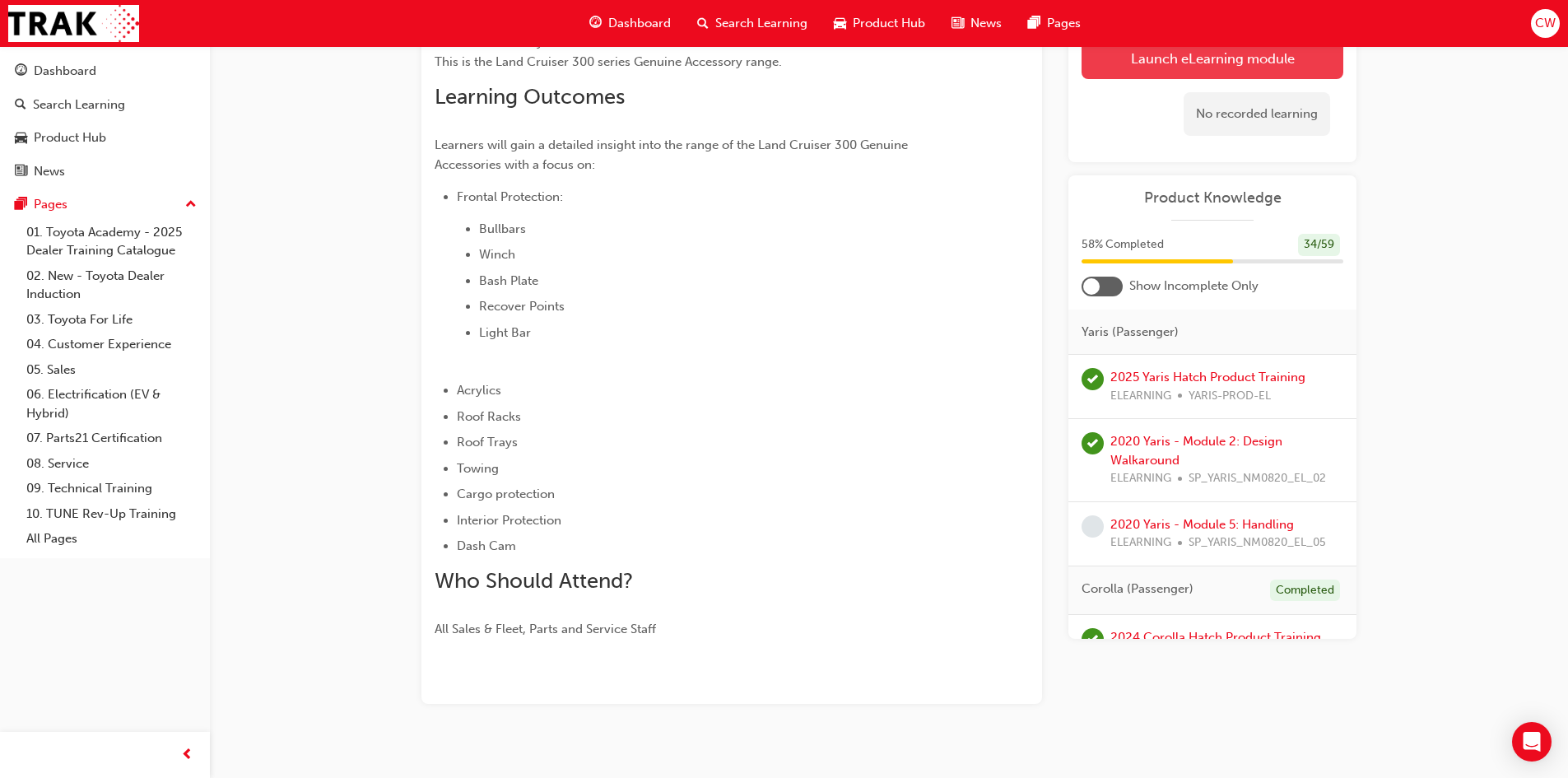
click at [1183, 73] on link "Launch eLearning module" at bounding box center [1211, 59] width 262 height 41
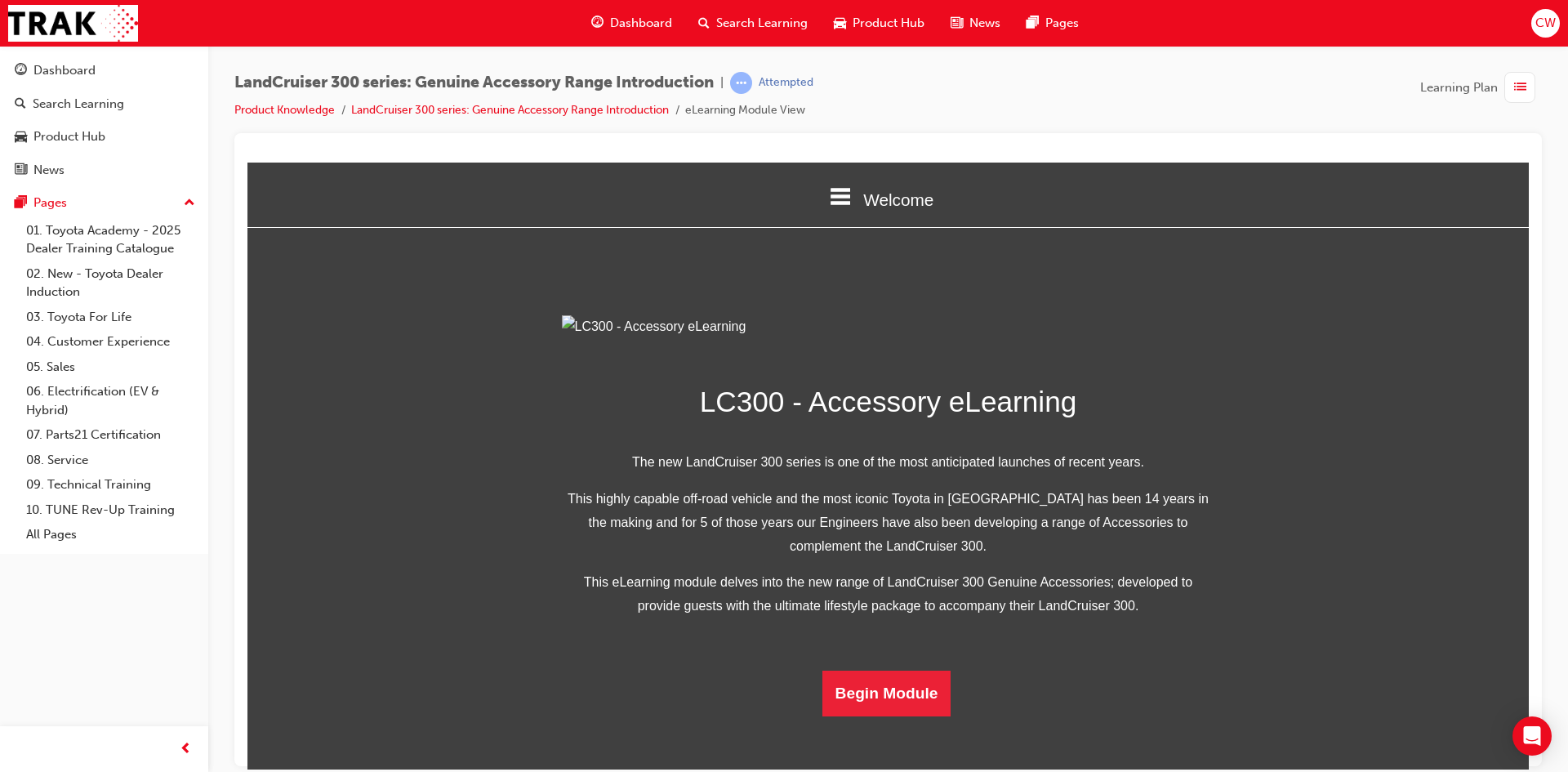
scroll to position [291, 0]
click at [859, 716] on button "Begin Module" at bounding box center [887, 692] width 129 height 46
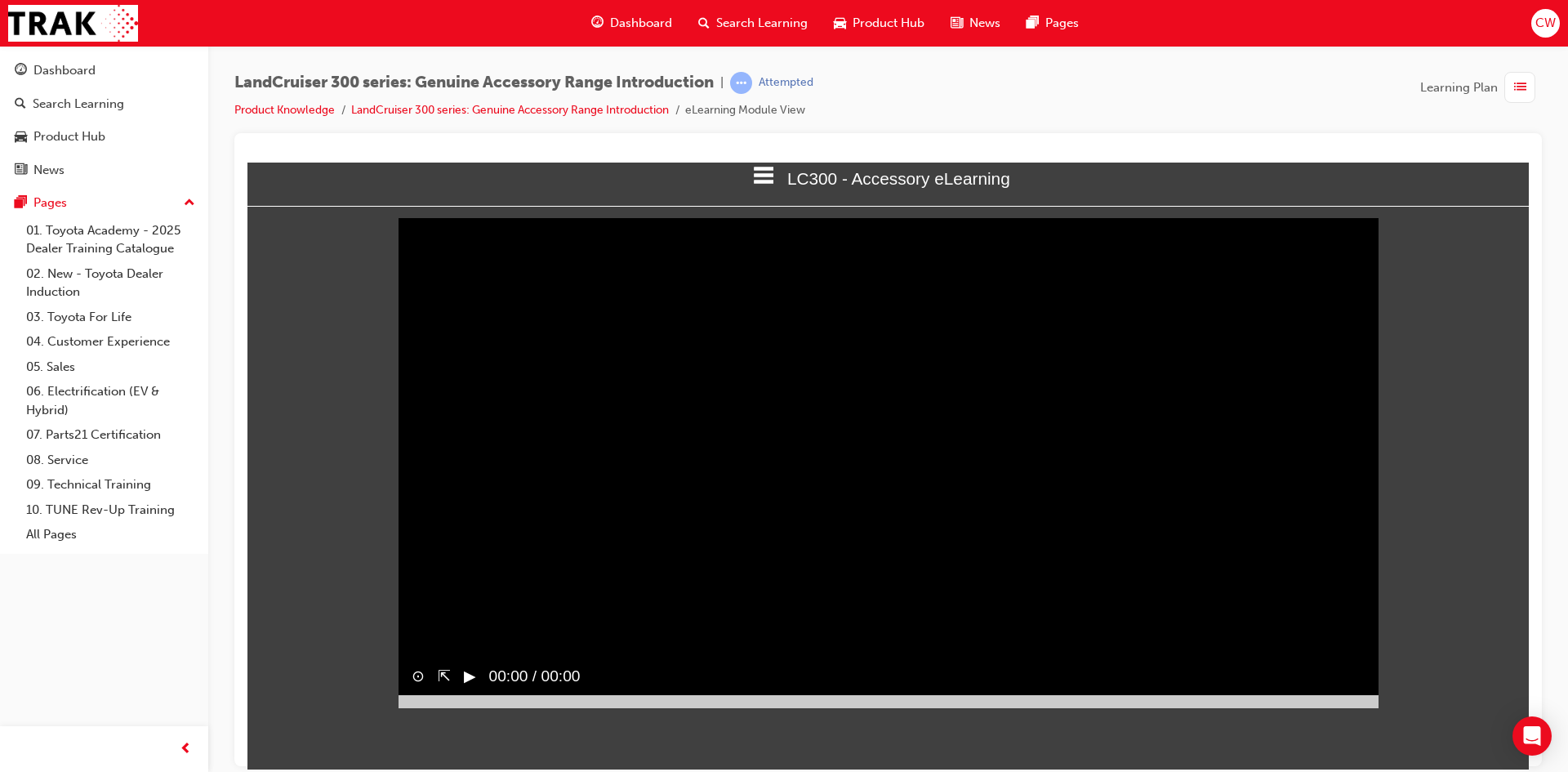
scroll to position [204, 0]
click at [466, 664] on button "▶︎" at bounding box center [470, 676] width 13 height 23
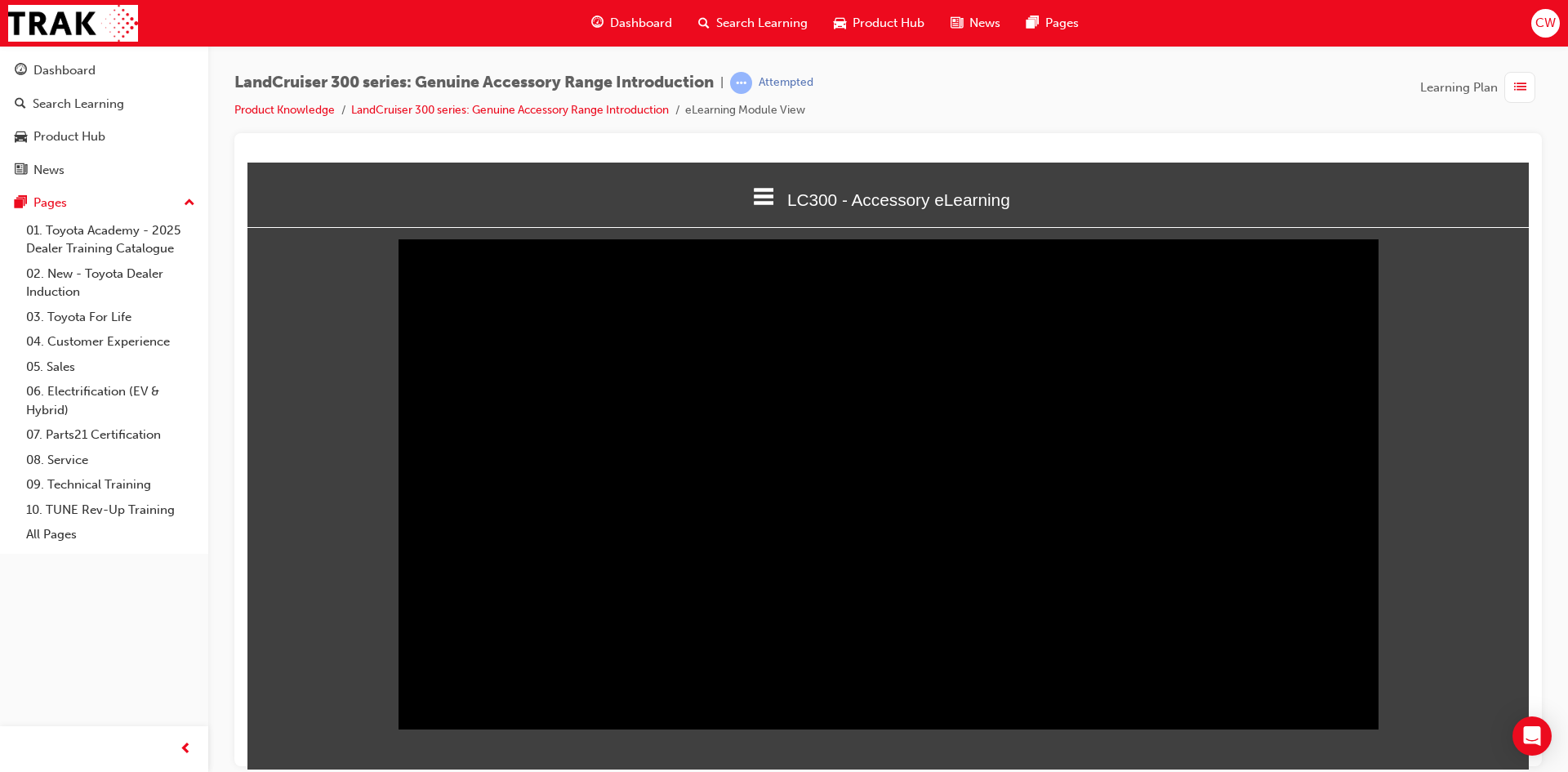
click at [1497, 275] on div "Sorry, your browser does not support embedded videos. Download Instead ⊙ ⇱ ‖ 01…" at bounding box center [888, 483] width 1282 height 485
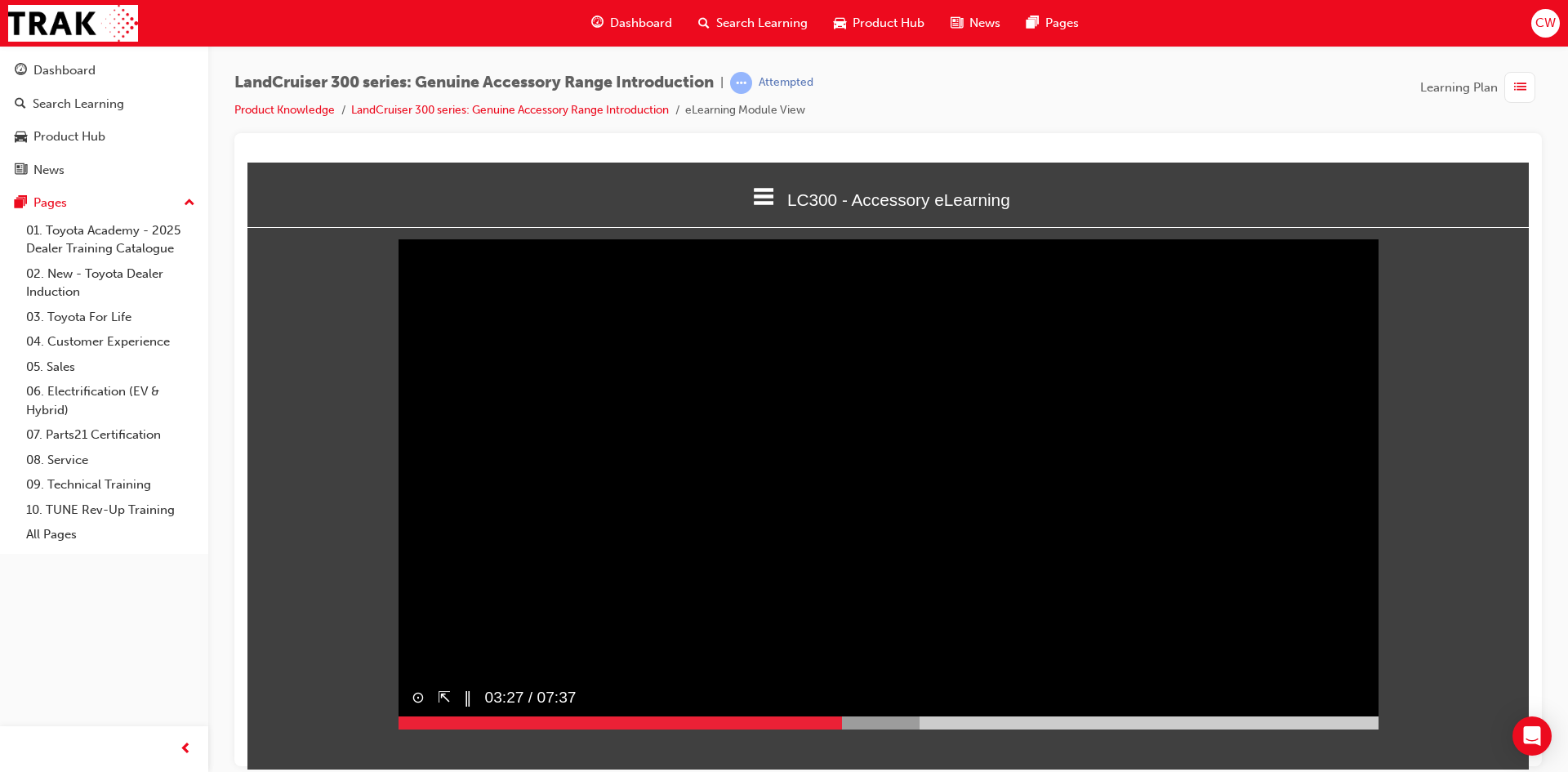
click at [809, 452] on video "Sorry, your browser does not support embedded videos. Download Instead" at bounding box center [889, 483] width 980 height 490
click at [878, 490] on video "Sorry, your browser does not support embedded videos. Download Instead" at bounding box center [889, 483] width 980 height 490
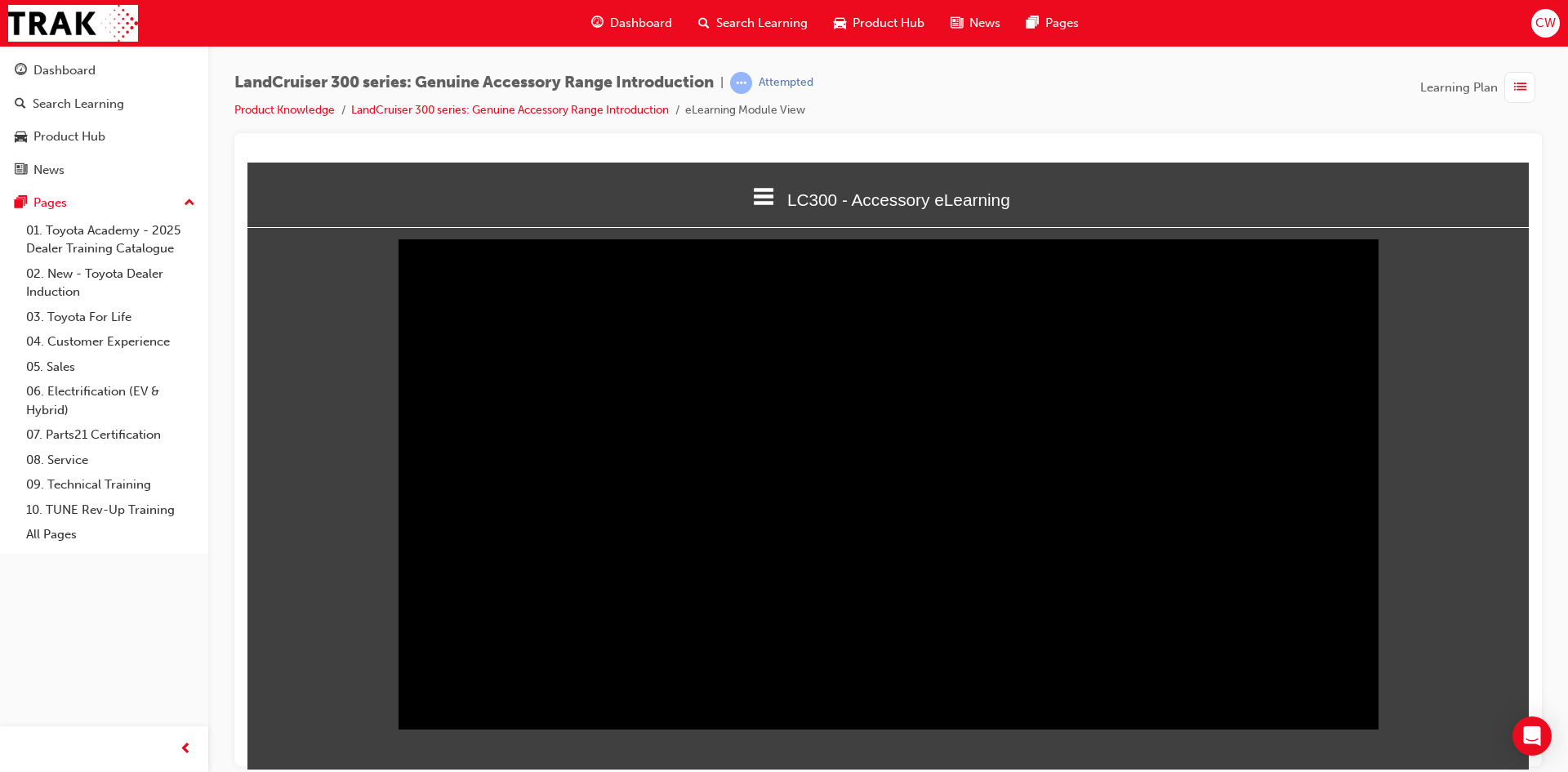
click at [879, 728] on div at bounding box center [652, 721] width 507 height 13
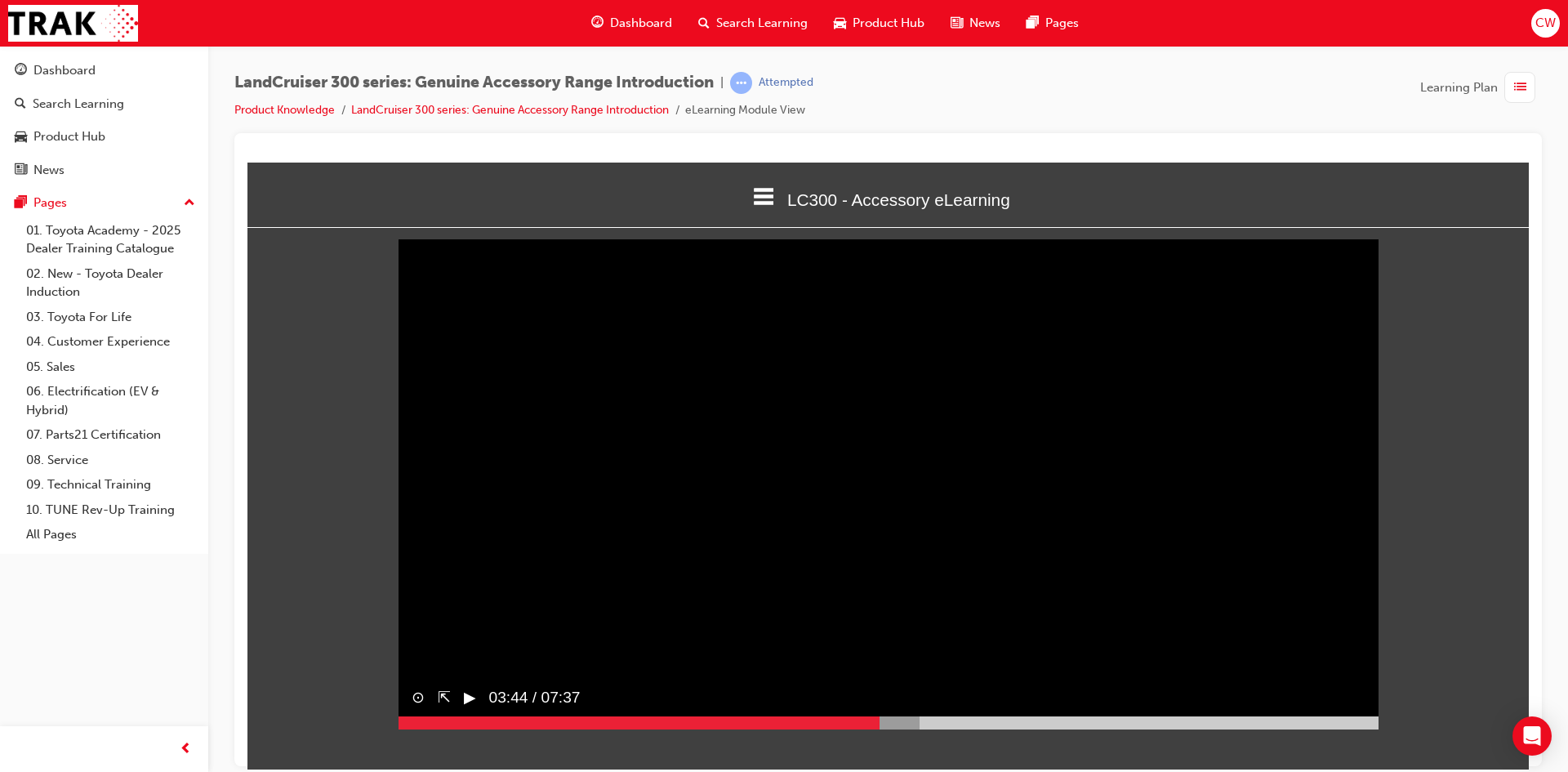
click at [890, 516] on video "Sorry, your browser does not support embedded videos. Download Instead" at bounding box center [889, 483] width 980 height 490
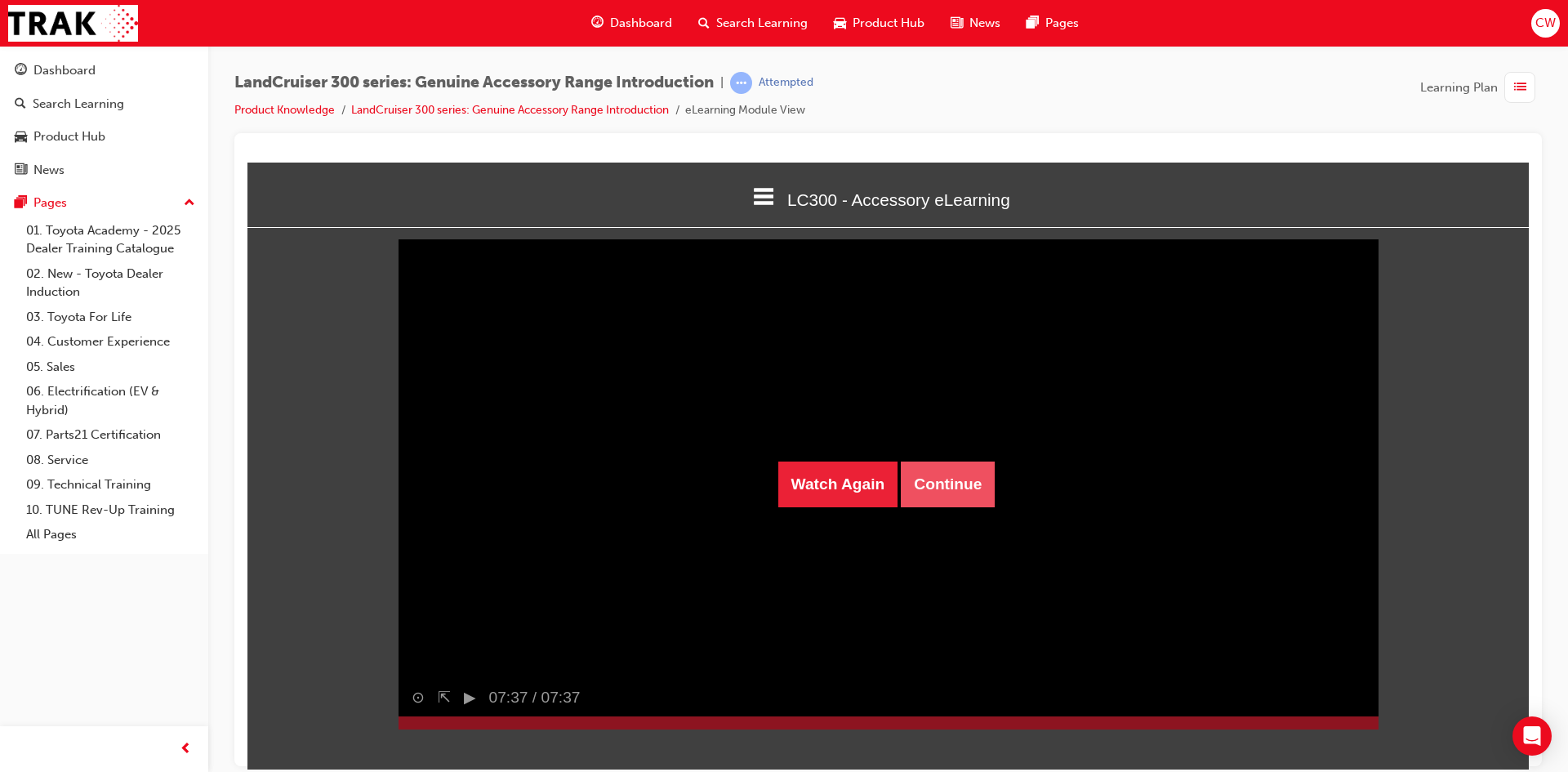
click at [962, 474] on button "Continue" at bounding box center [947, 483] width 94 height 46
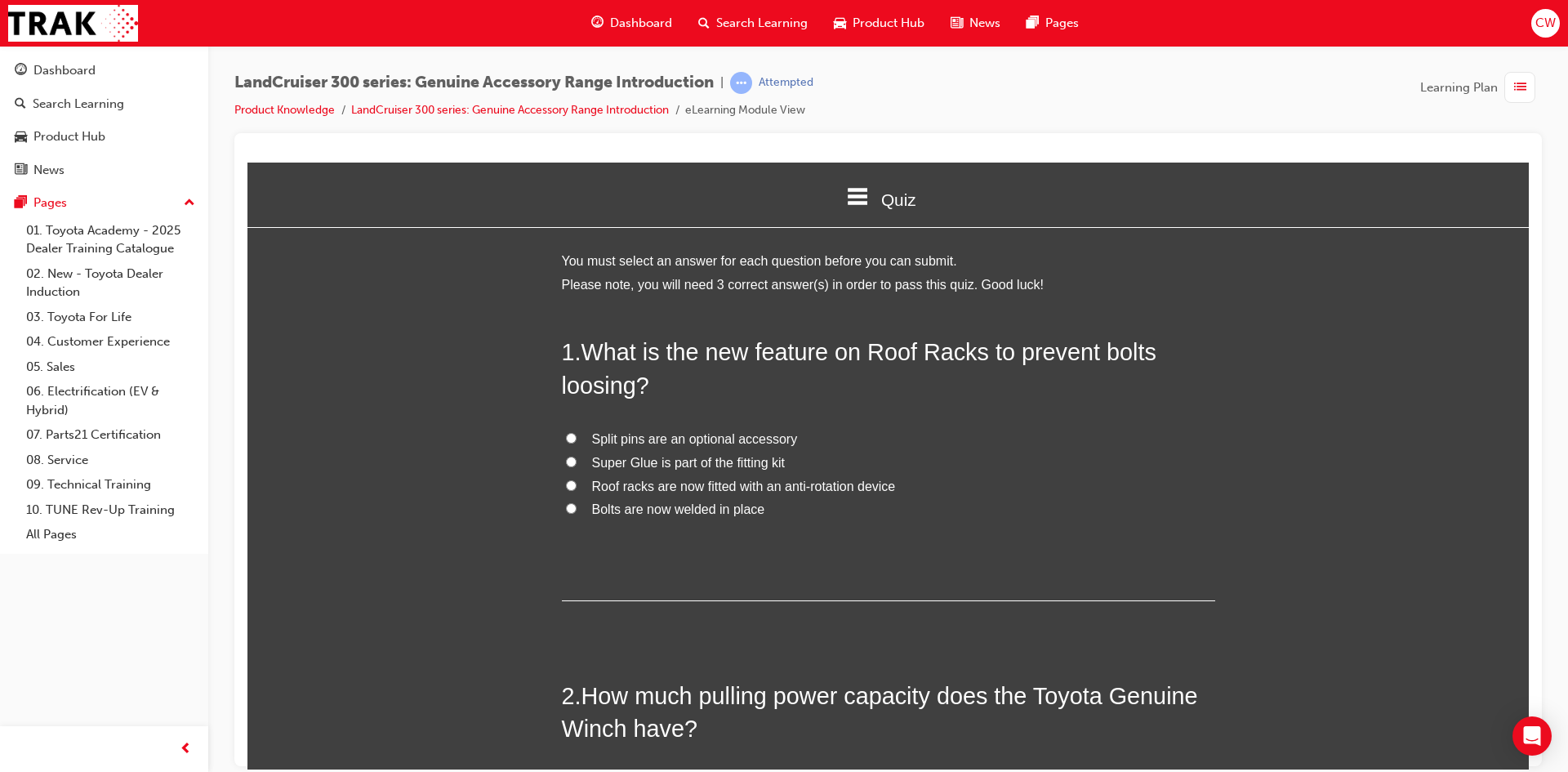
click at [701, 487] on span "Roof racks are now fitted with an anti-rotation device" at bounding box center [744, 485] width 303 height 14
click at [577, 487] on input "Roof racks are now fitted with an anti-rotation device" at bounding box center [571, 484] width 11 height 11
radio input "true"
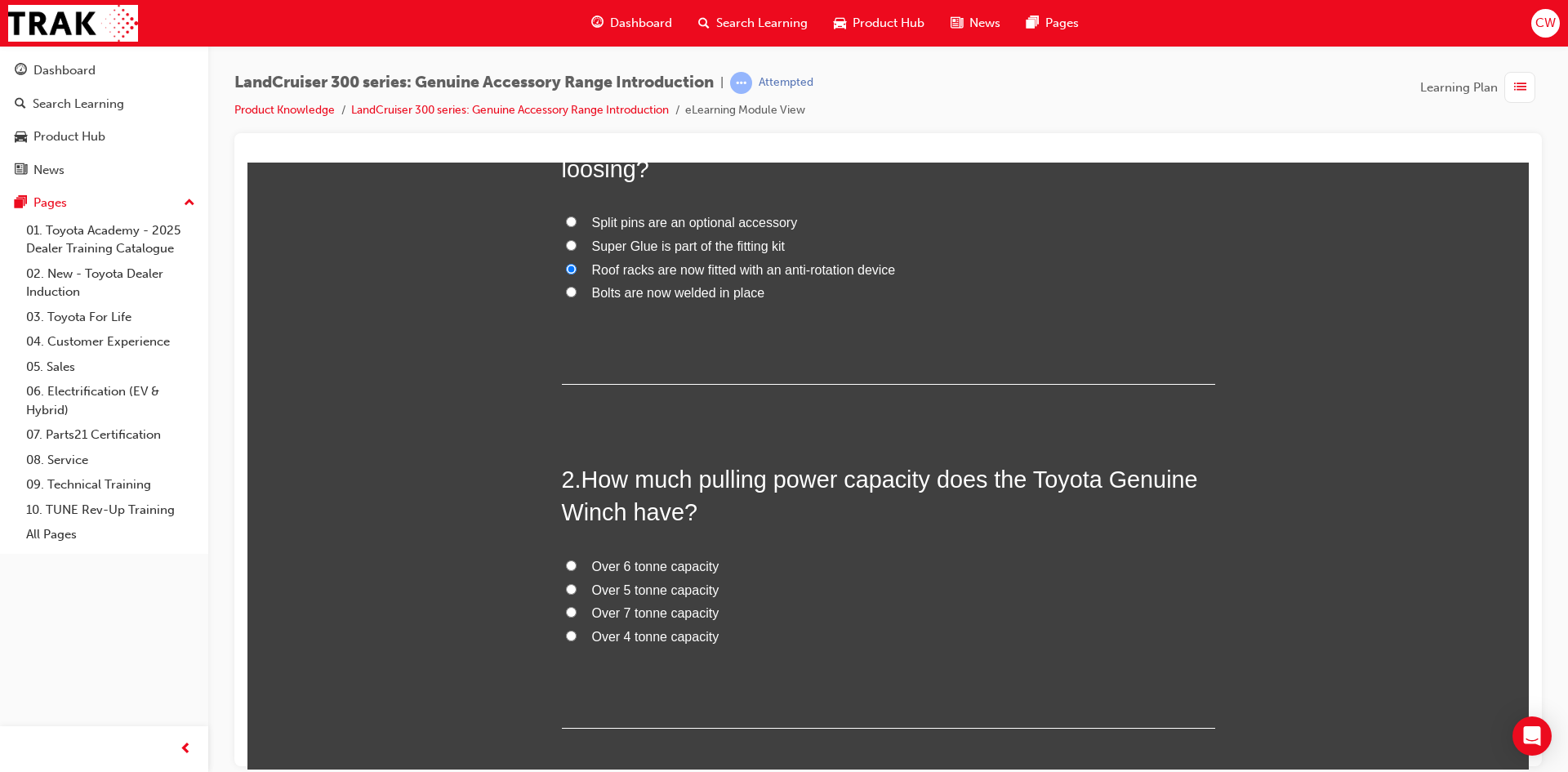
scroll to position [245, 0]
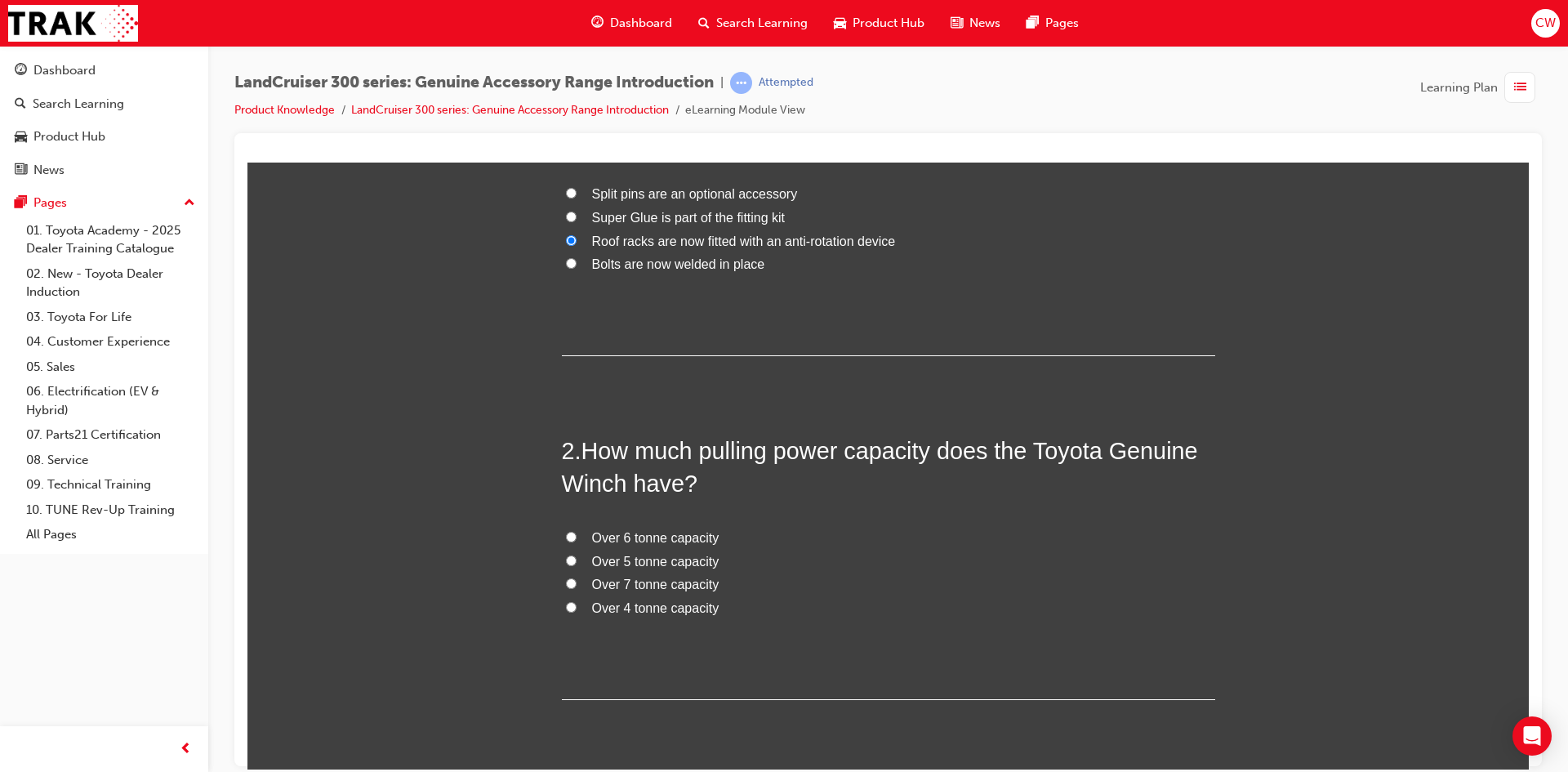
click at [605, 609] on span "Over 4 tonne capacity" at bounding box center [656, 607] width 127 height 14
click at [577, 609] on input "Over 4 tonne capacity" at bounding box center [571, 606] width 11 height 11
radio input "true"
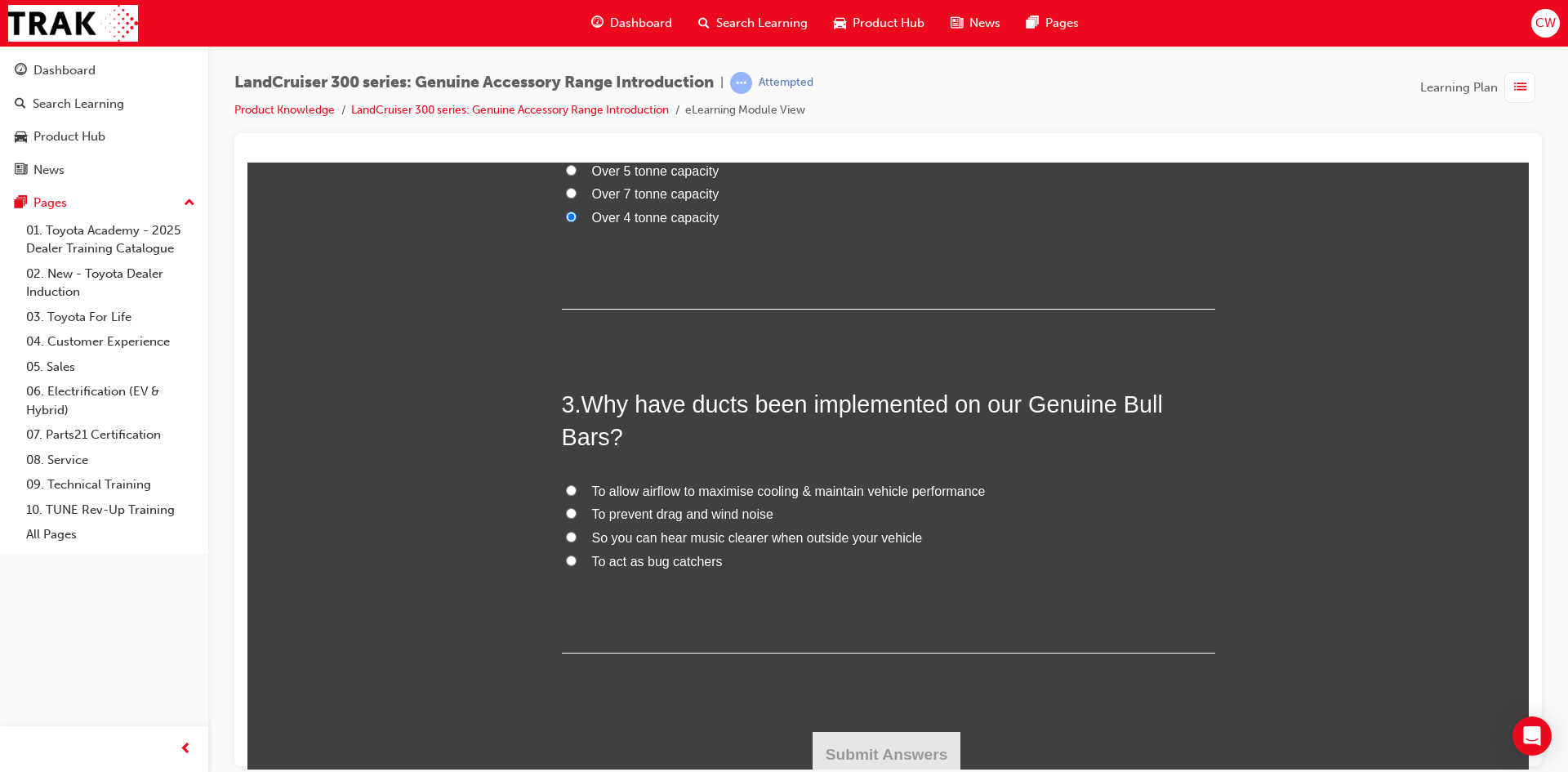
scroll to position [643, 0]
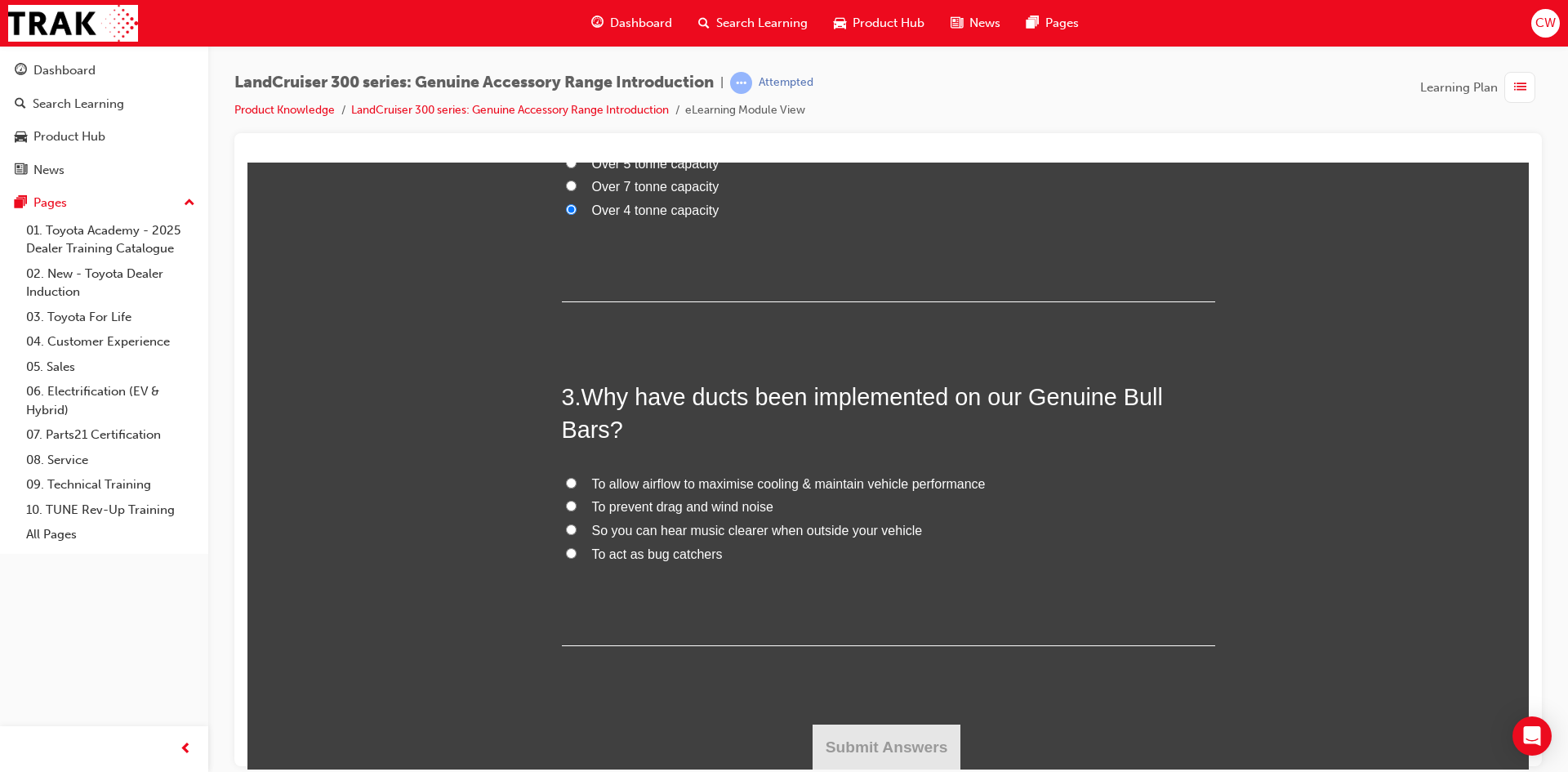
click at [727, 480] on span "To allow airflow to maximise cooling & maintain vehicle performance" at bounding box center [789, 483] width 394 height 14
click at [577, 480] on input "To allow airflow to maximise cooling & maintain vehicle performance" at bounding box center [571, 481] width 11 height 11
radio input "true"
click at [879, 736] on button "Submit Answers" at bounding box center [887, 746] width 149 height 46
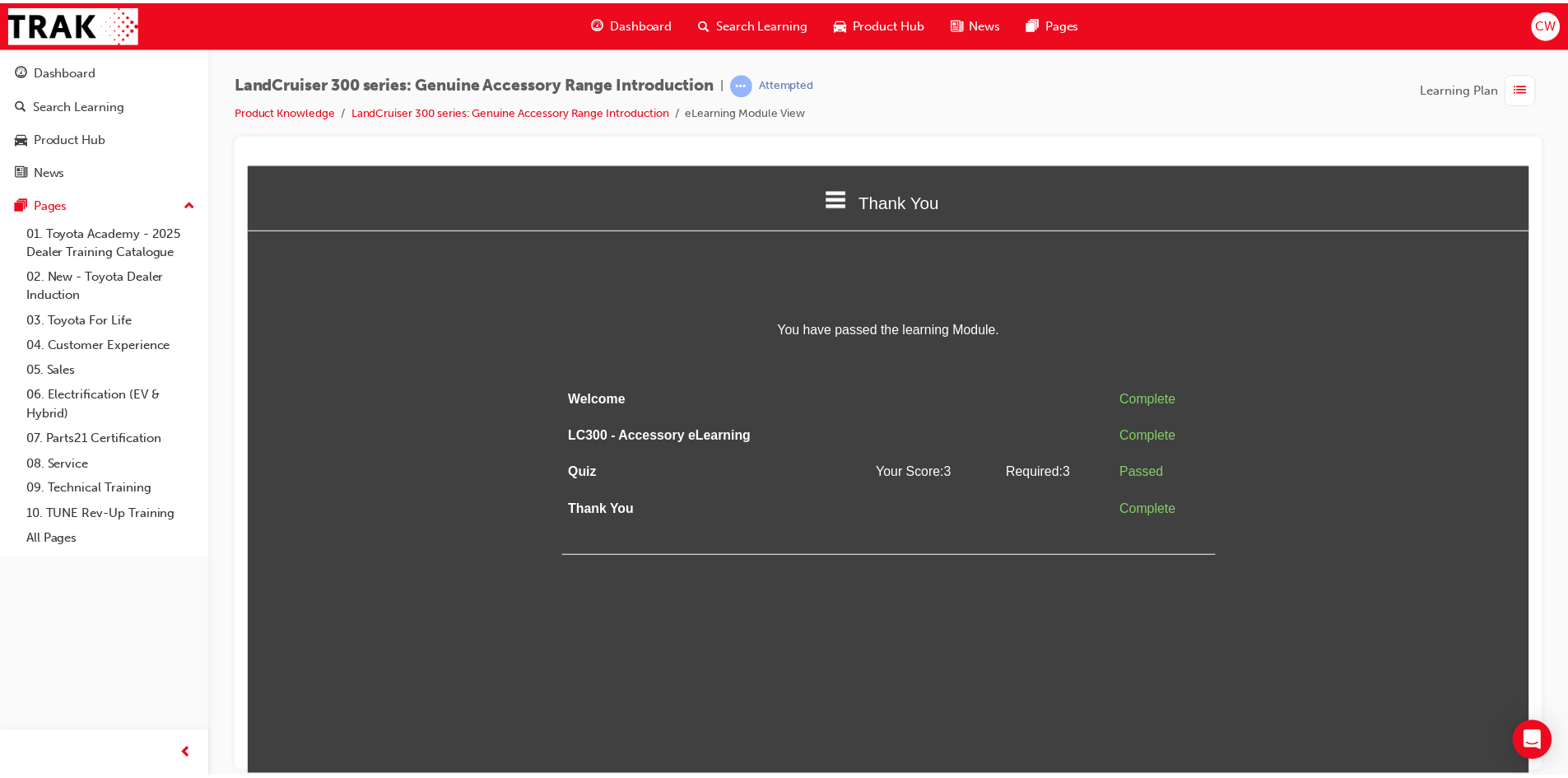
scroll to position [0, 0]
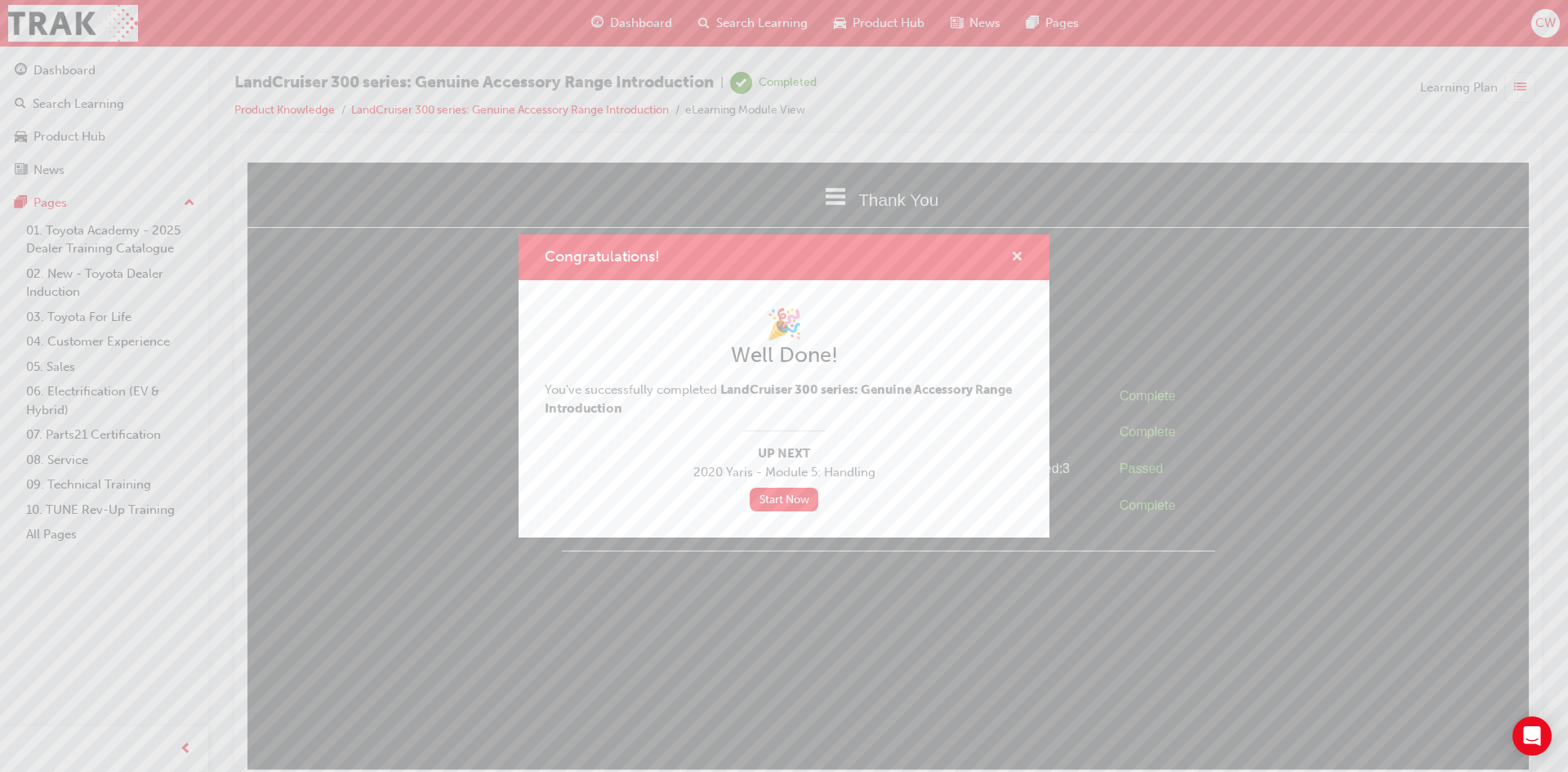
click at [1016, 255] on span "cross-icon" at bounding box center [1017, 258] width 13 height 15
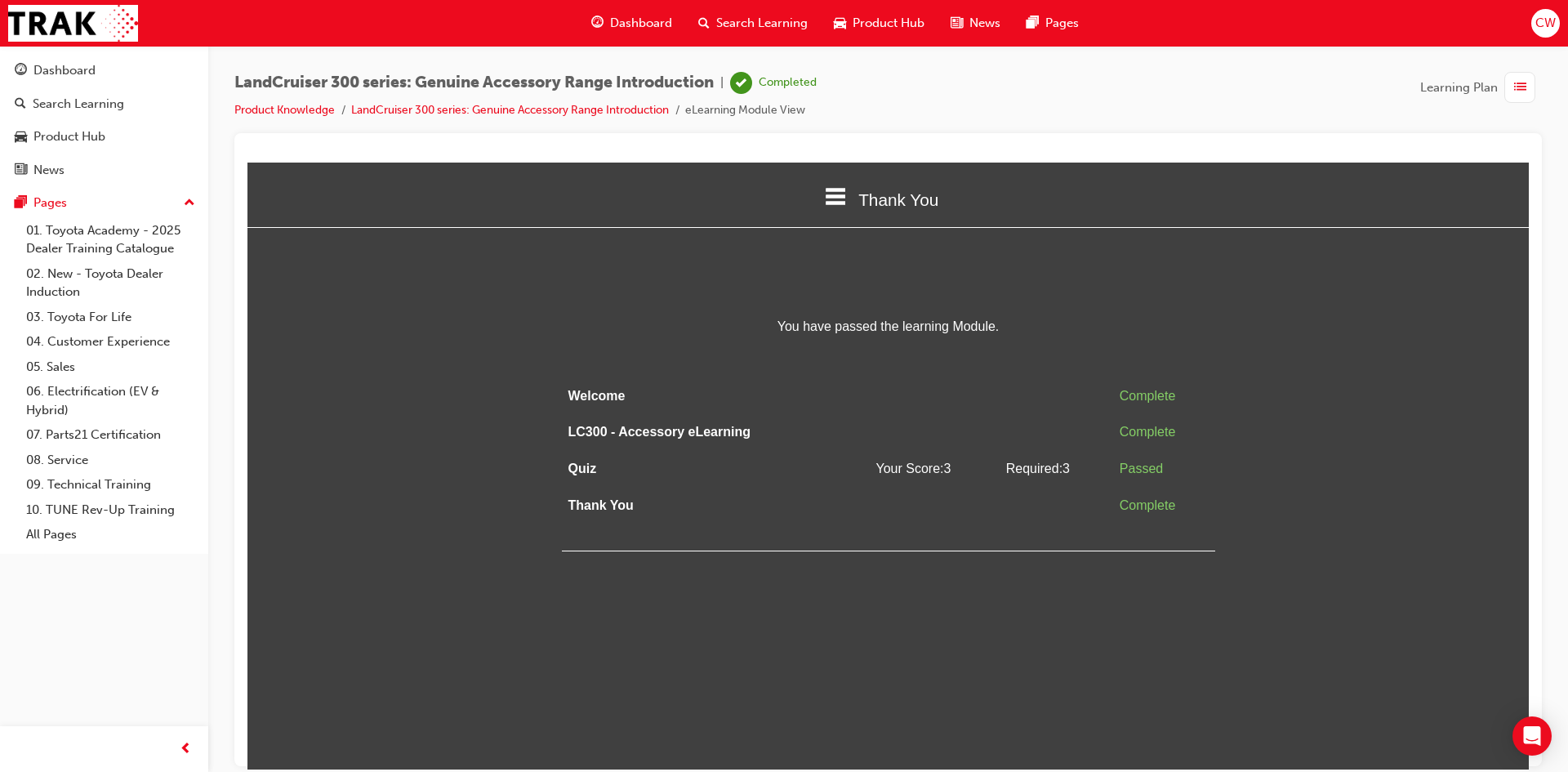
click at [650, 16] on span "Dashboard" at bounding box center [641, 22] width 62 height 18
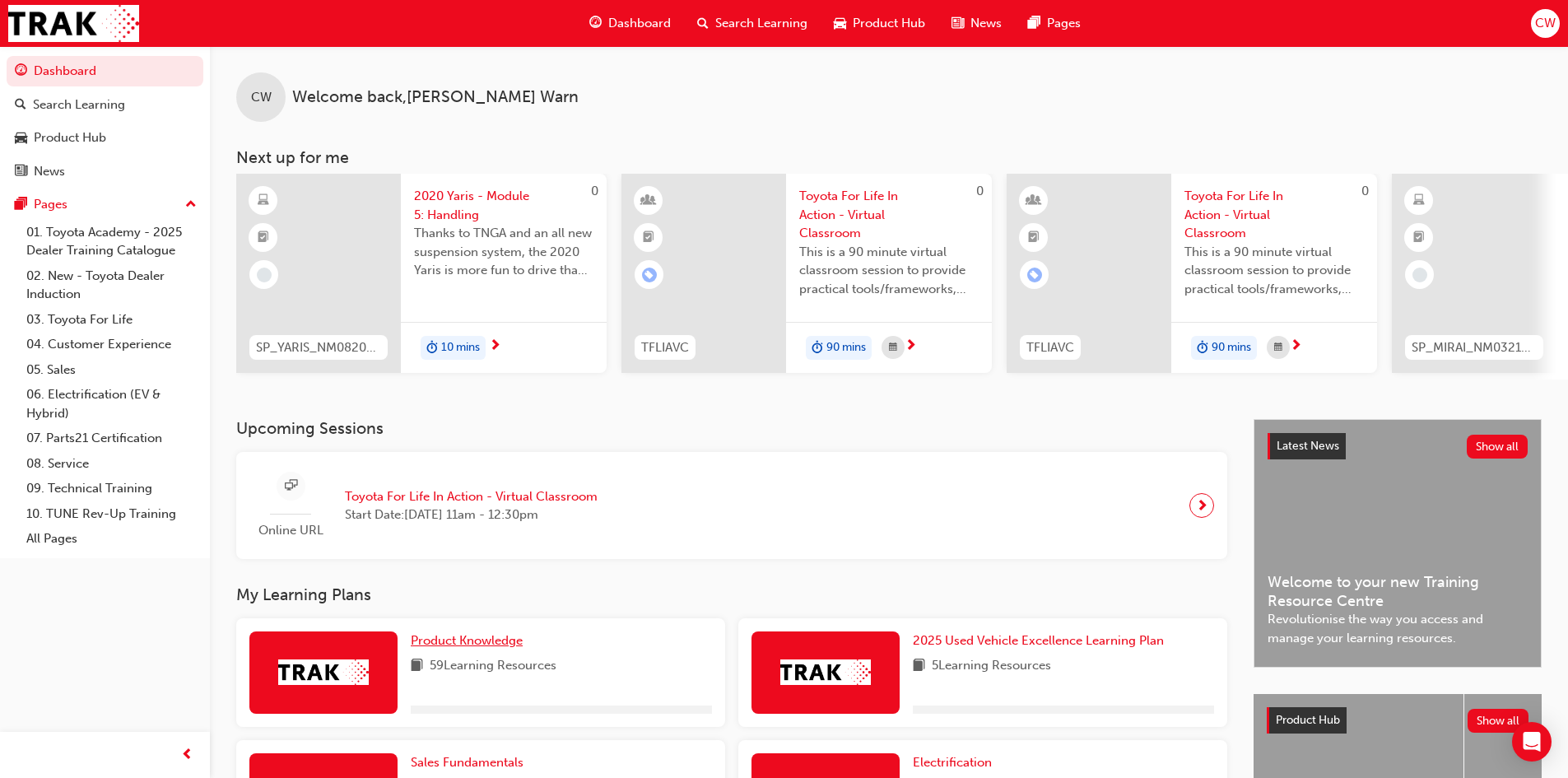
click at [496, 648] on span "Product Knowledge" at bounding box center [466, 640] width 112 height 15
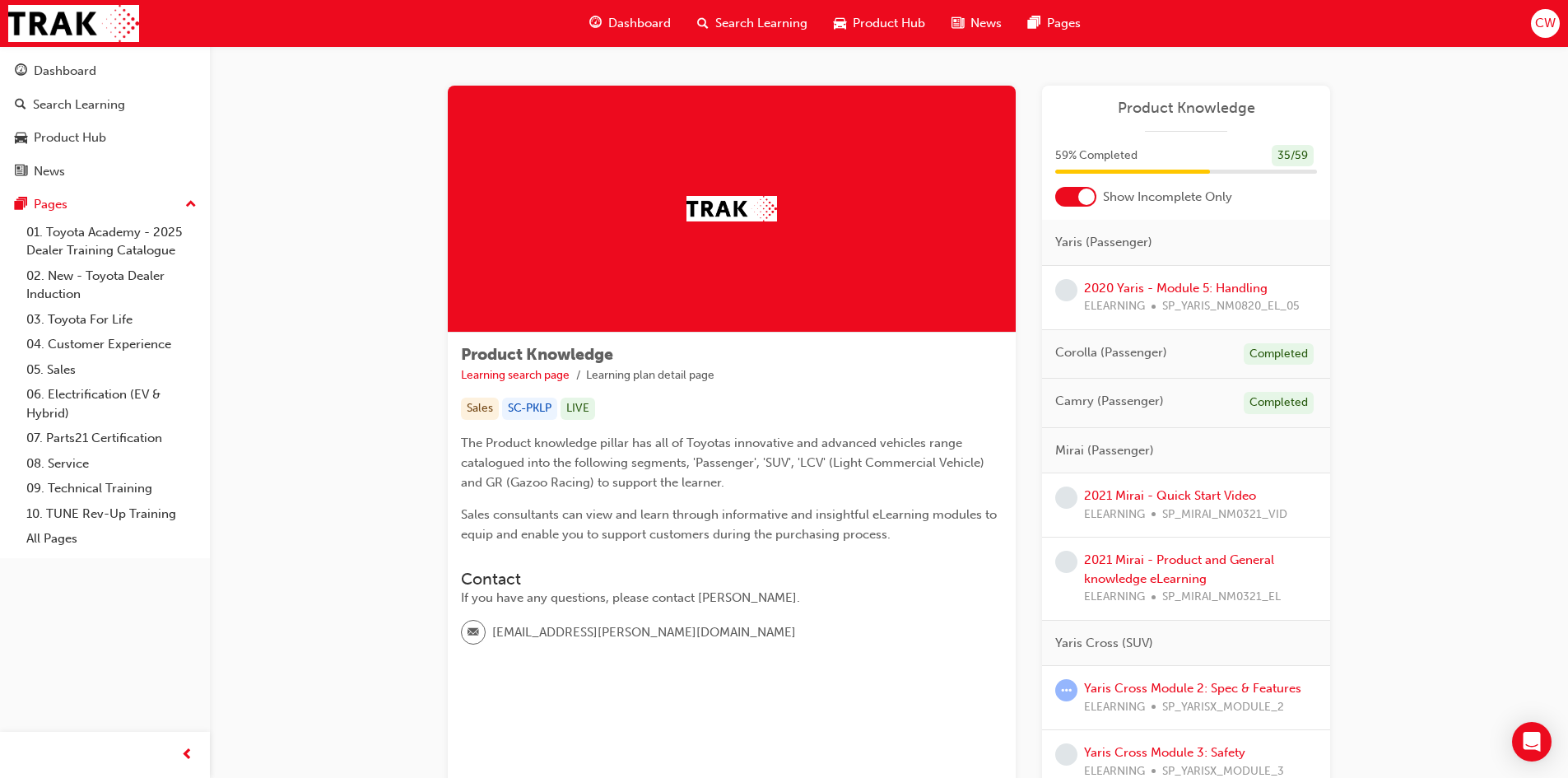
click at [1074, 198] on div at bounding box center [1076, 197] width 41 height 20
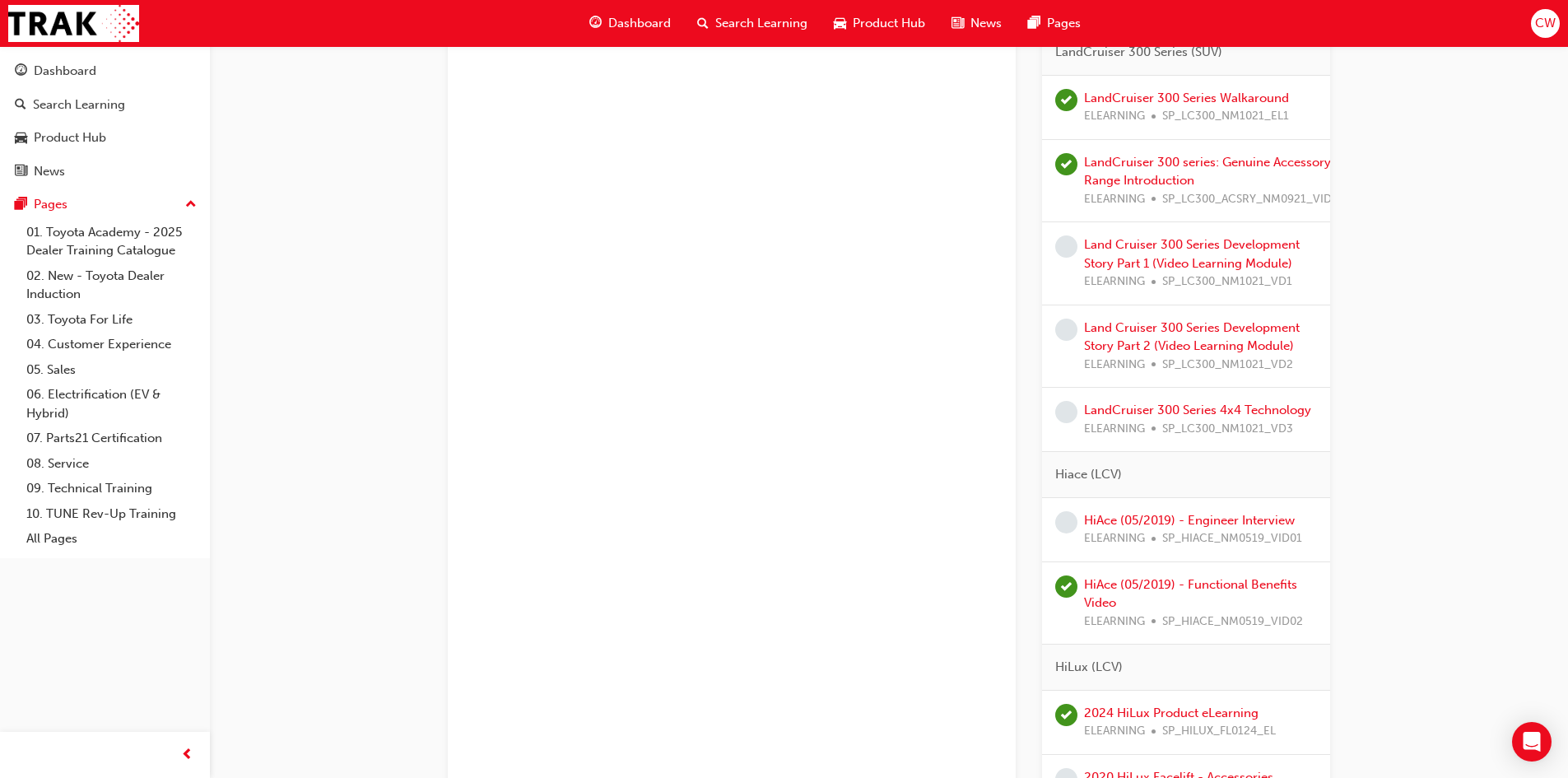
scroll to position [3097, 0]
click at [1141, 413] on link "LandCruiser 300 Series 4x4 Technology" at bounding box center [1198, 410] width 227 height 15
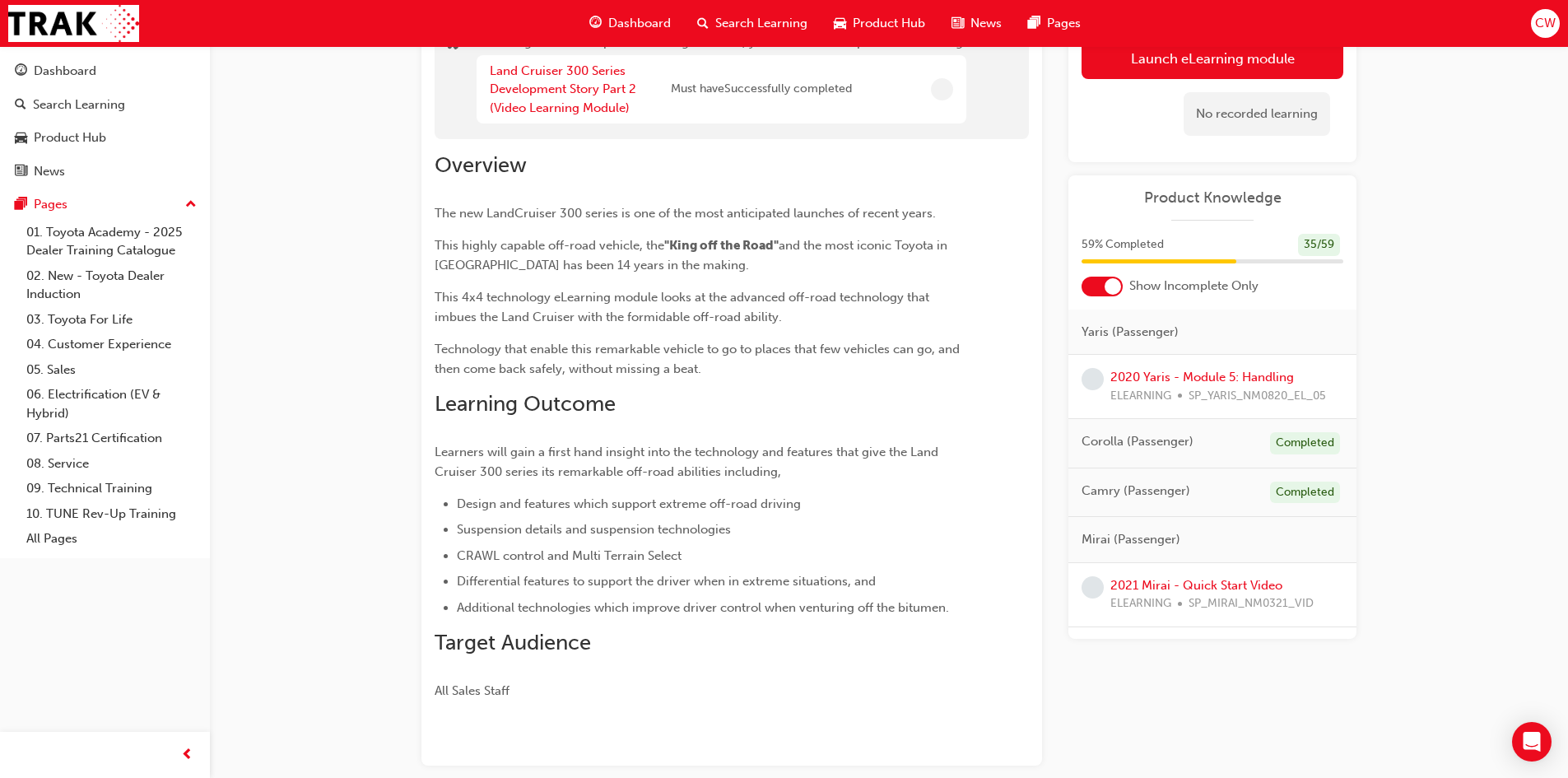
scroll to position [222, 0]
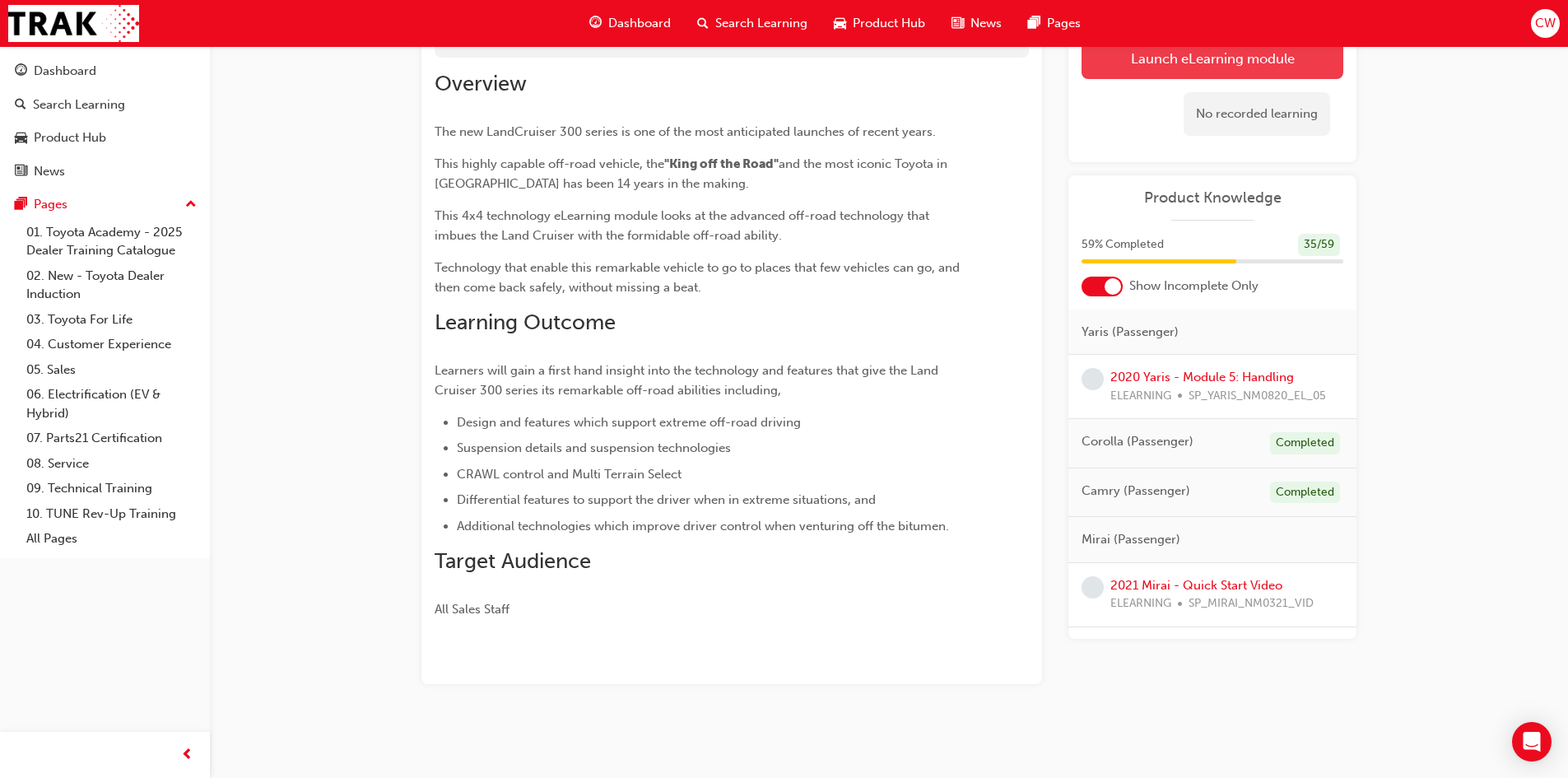
click at [1165, 73] on button "Launch eLearning module" at bounding box center [1211, 59] width 262 height 41
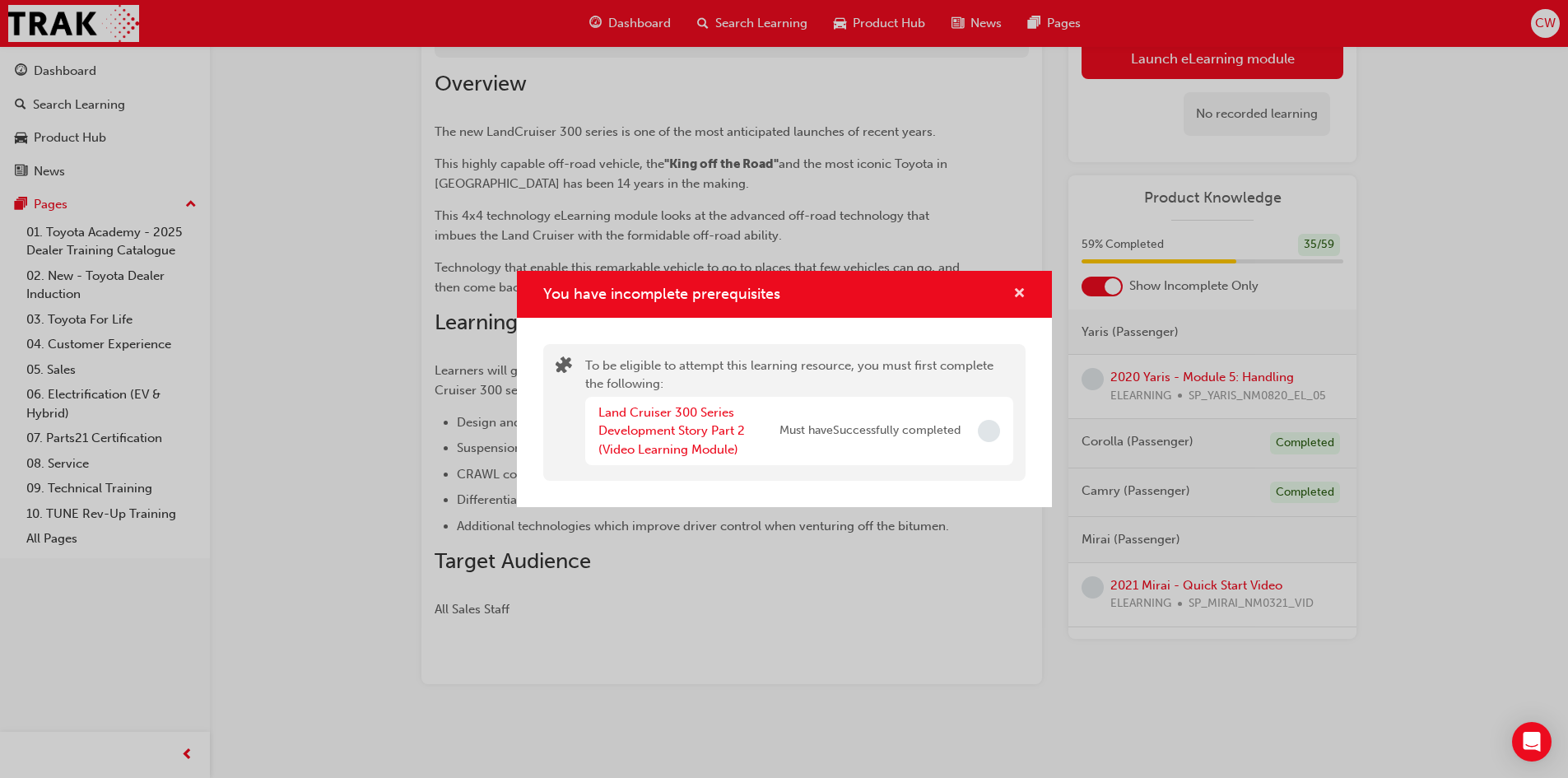
click at [1019, 294] on span "cross-icon" at bounding box center [1019, 294] width 13 height 15
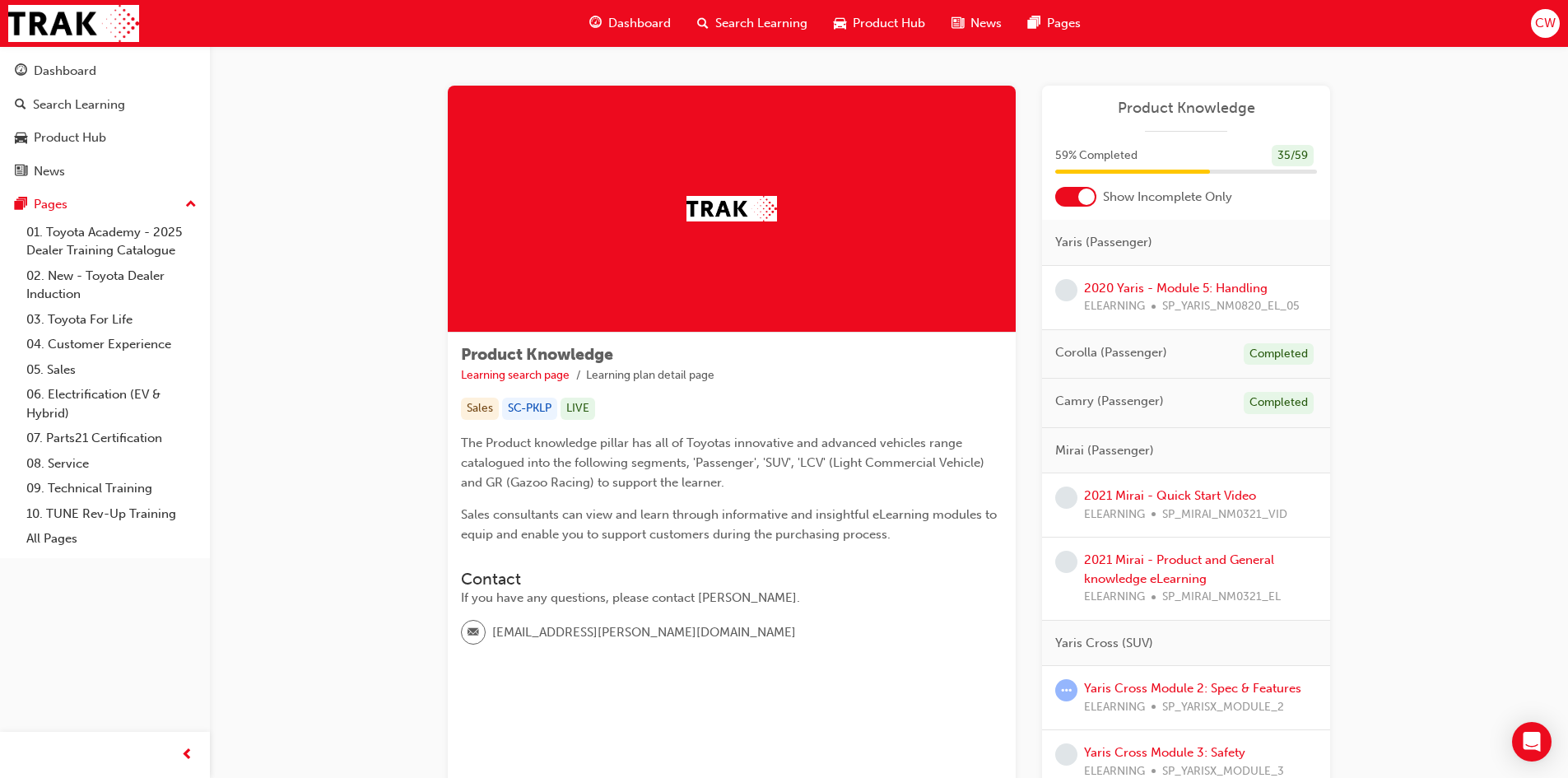
click at [1071, 200] on div at bounding box center [1076, 197] width 41 height 20
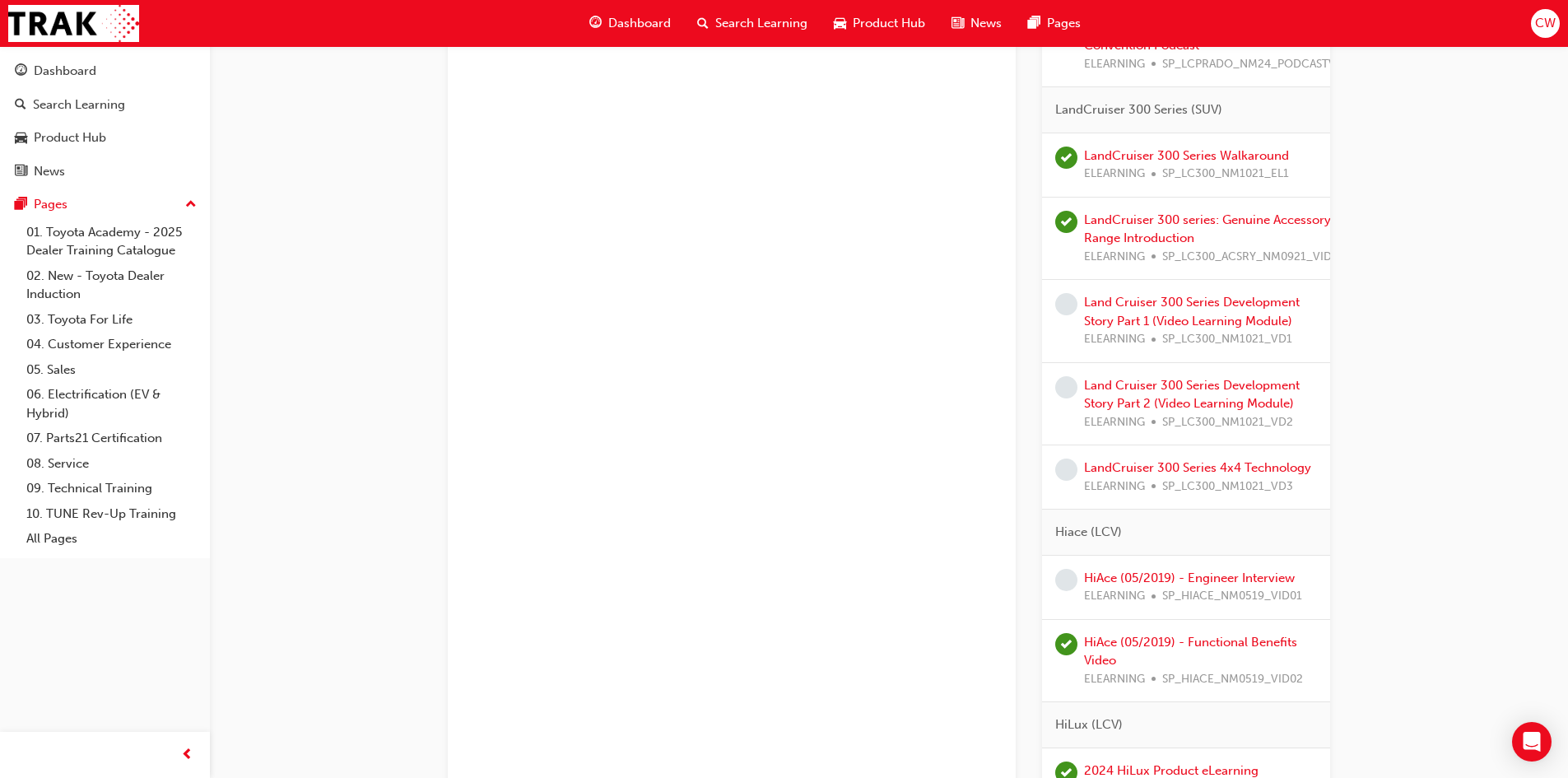
scroll to position [3044, 0]
click at [1139, 304] on link "Land Cruiser 300 Series Development Story Part 1 (Video Learning Module)" at bounding box center [1192, 307] width 216 height 33
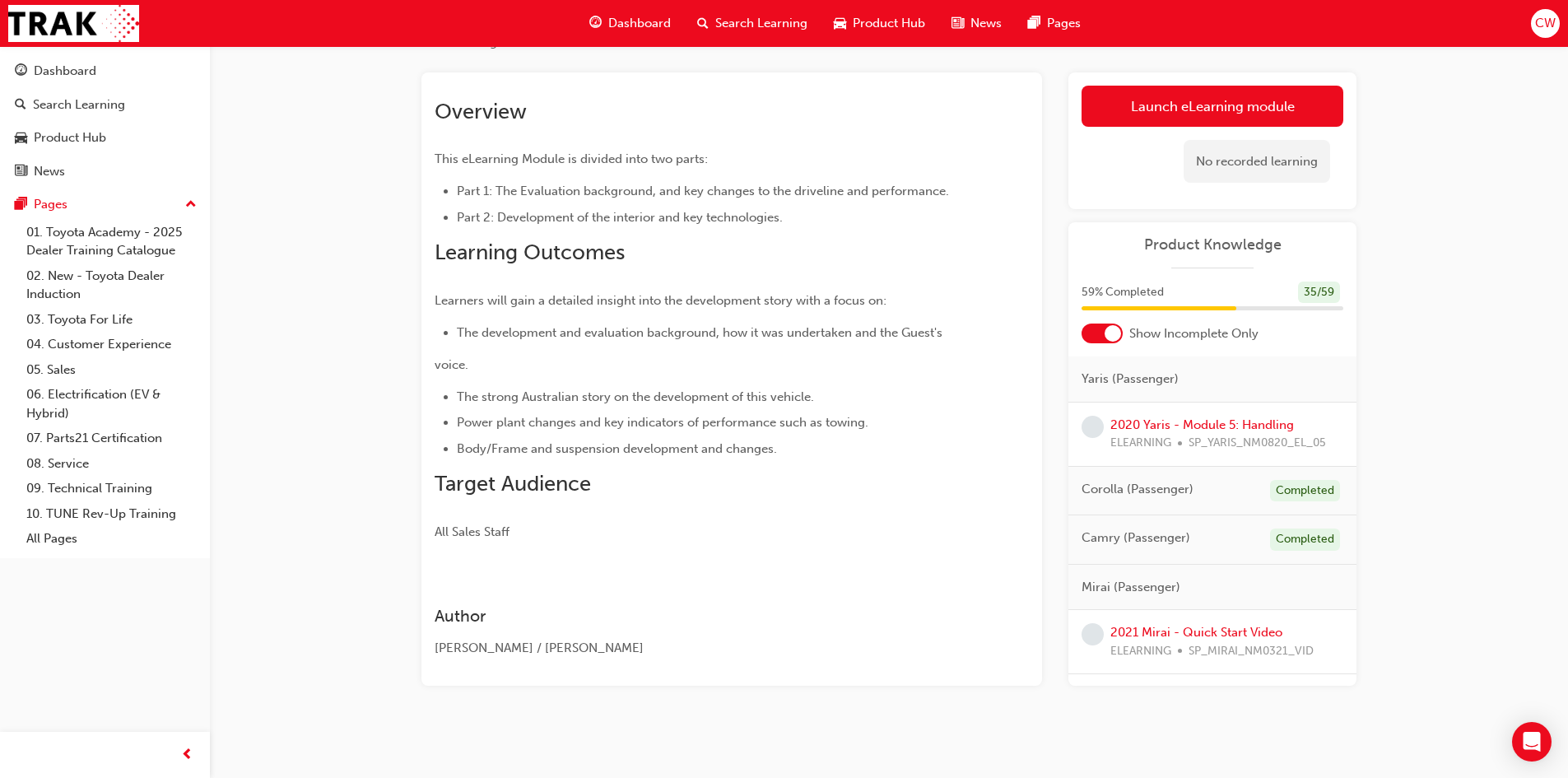
scroll to position [114, 0]
click at [1222, 110] on link "Launch eLearning module" at bounding box center [1211, 105] width 262 height 41
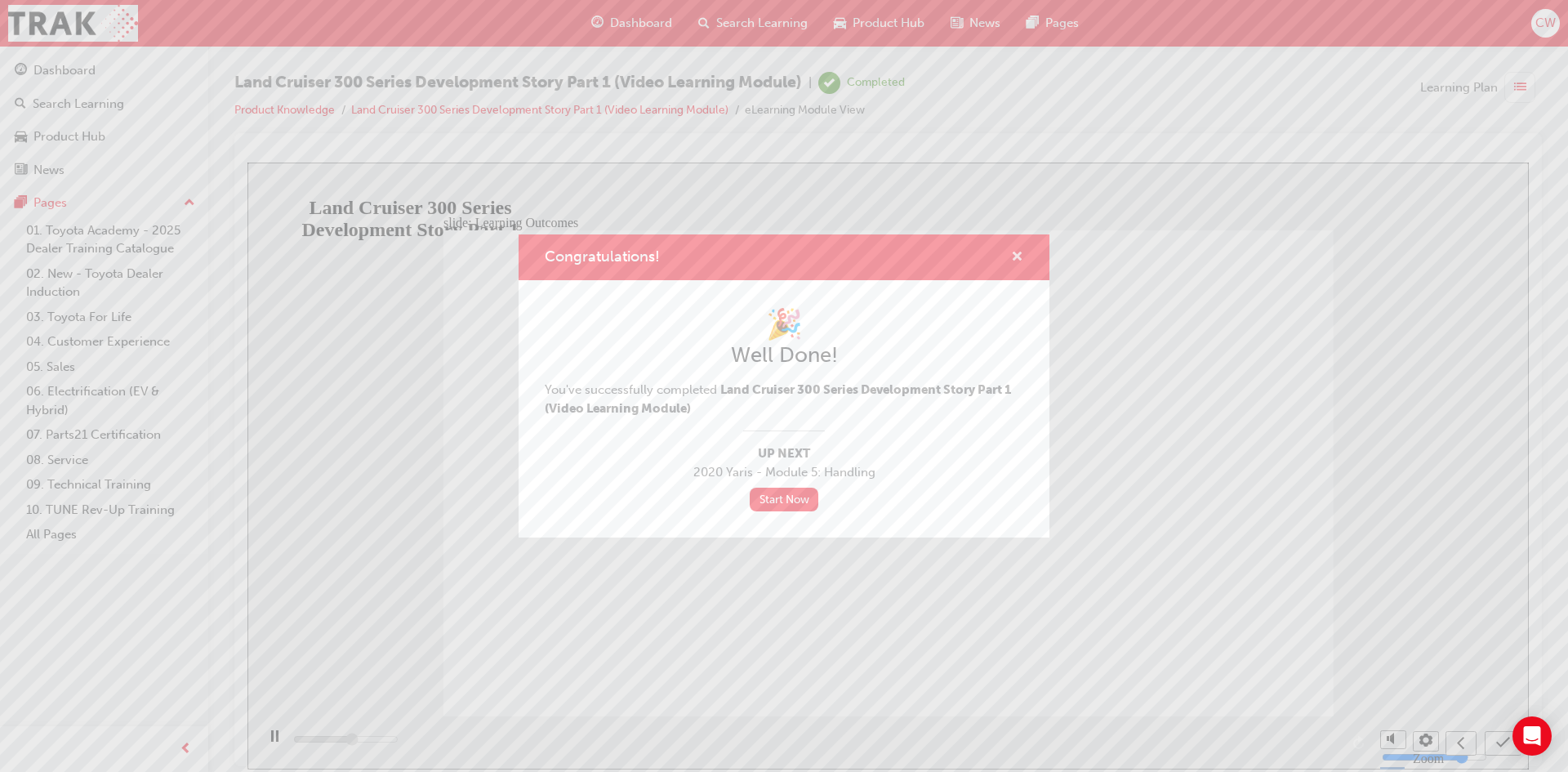
click at [1016, 253] on span "cross-icon" at bounding box center [1017, 258] width 13 height 15
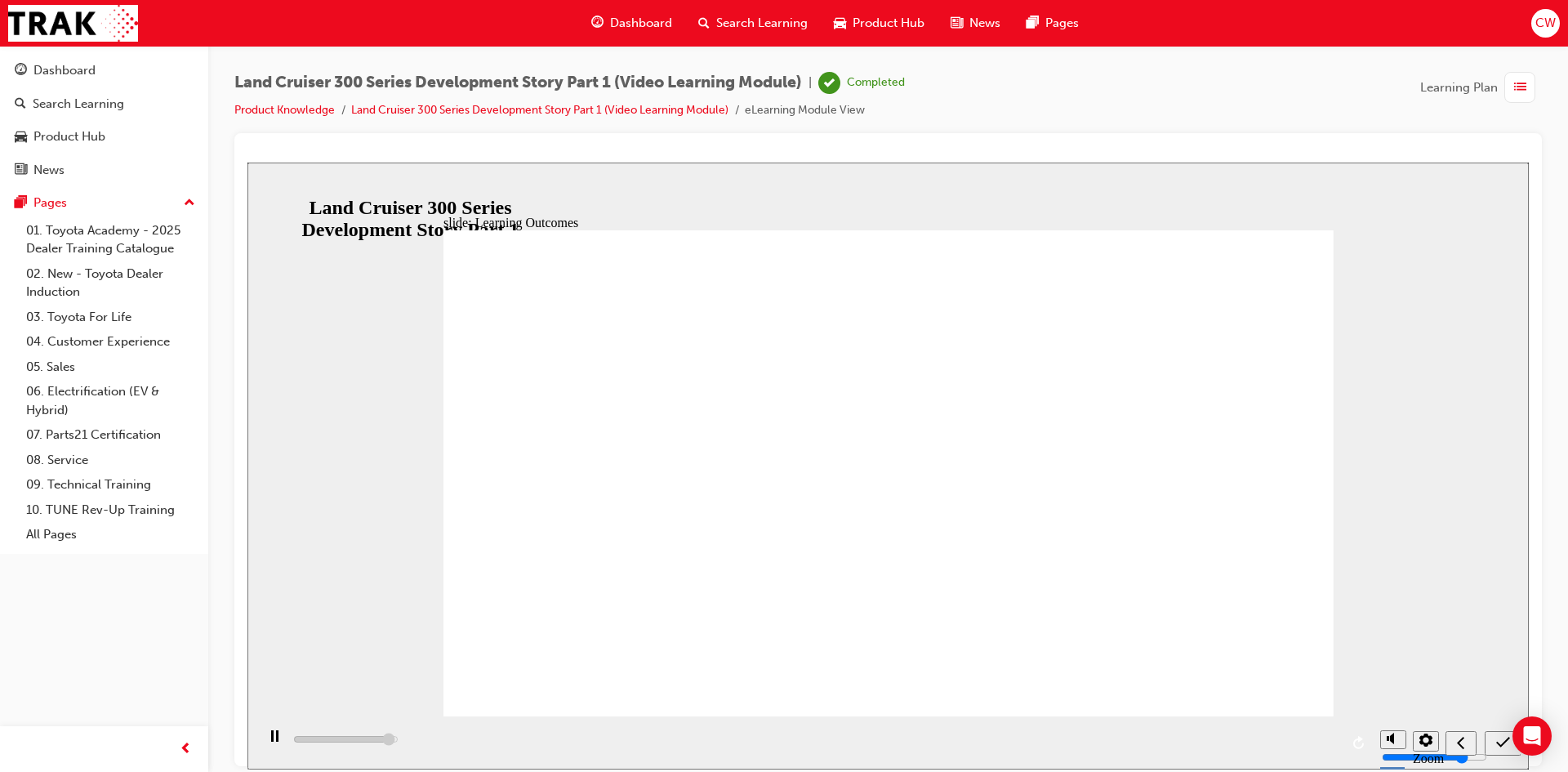
type input "12500"
click at [624, 20] on span "Dashboard" at bounding box center [641, 22] width 62 height 18
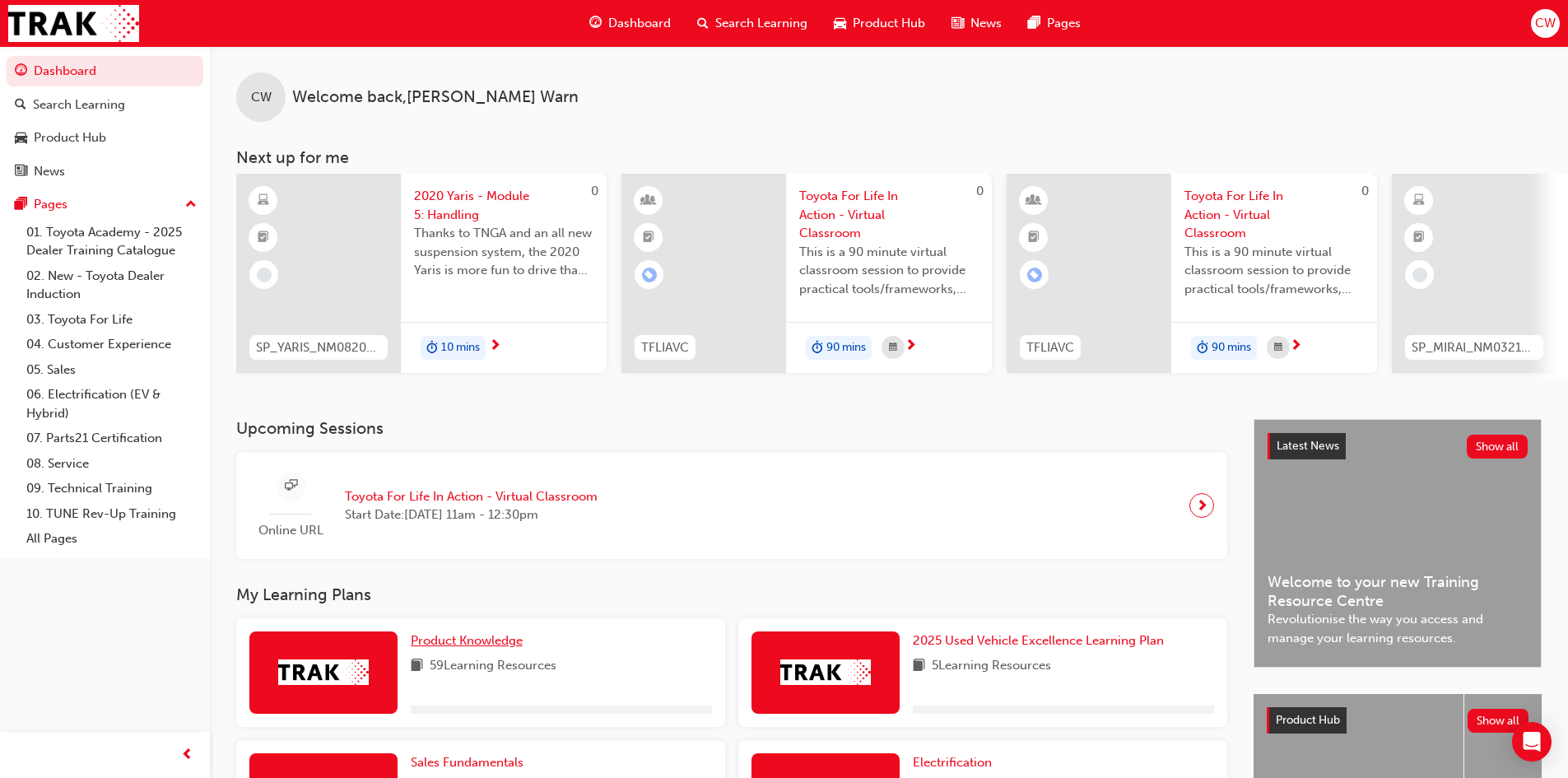
click at [488, 647] on span "Product Knowledge" at bounding box center [466, 640] width 112 height 15
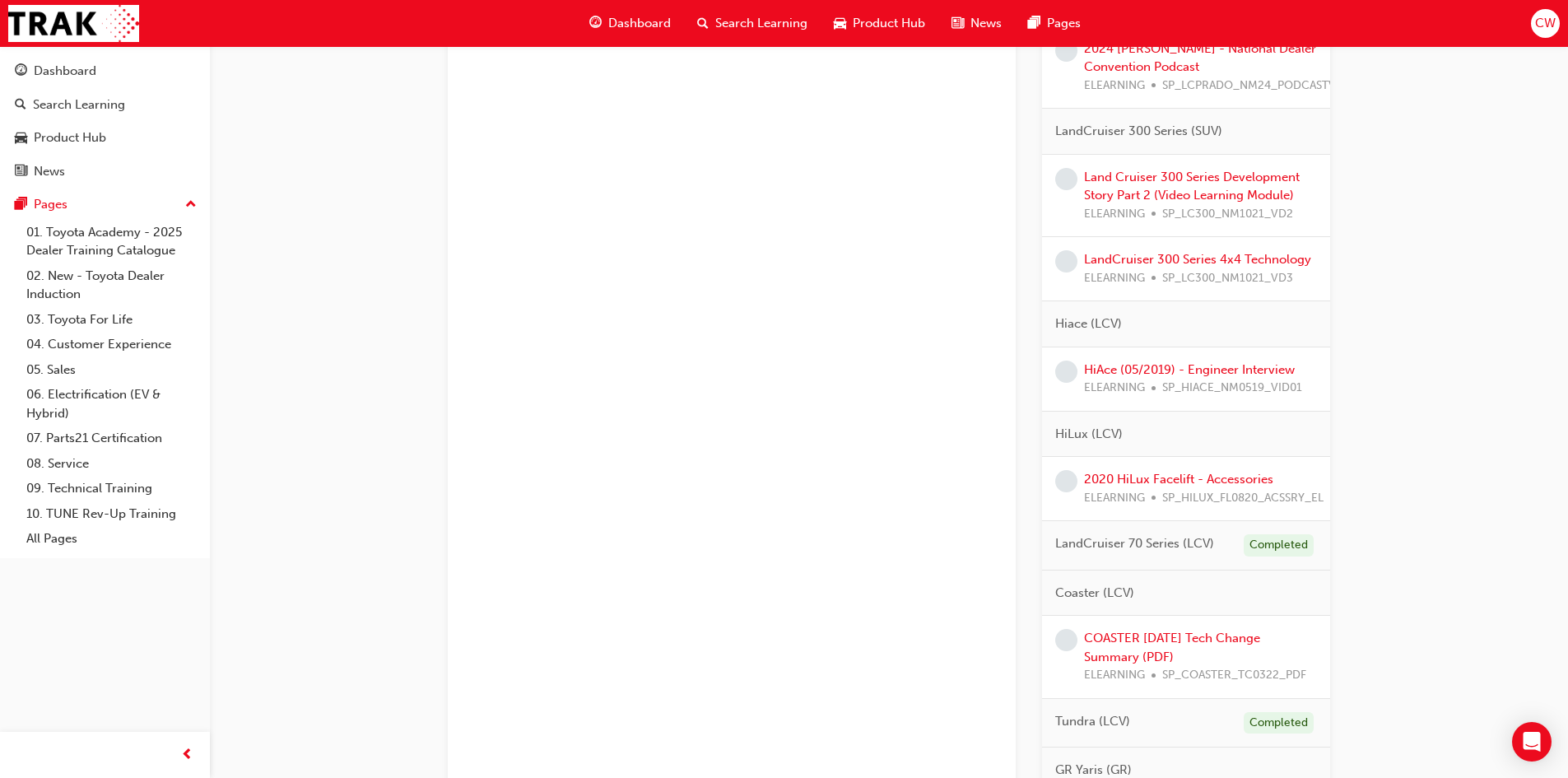
scroll to position [1580, 0]
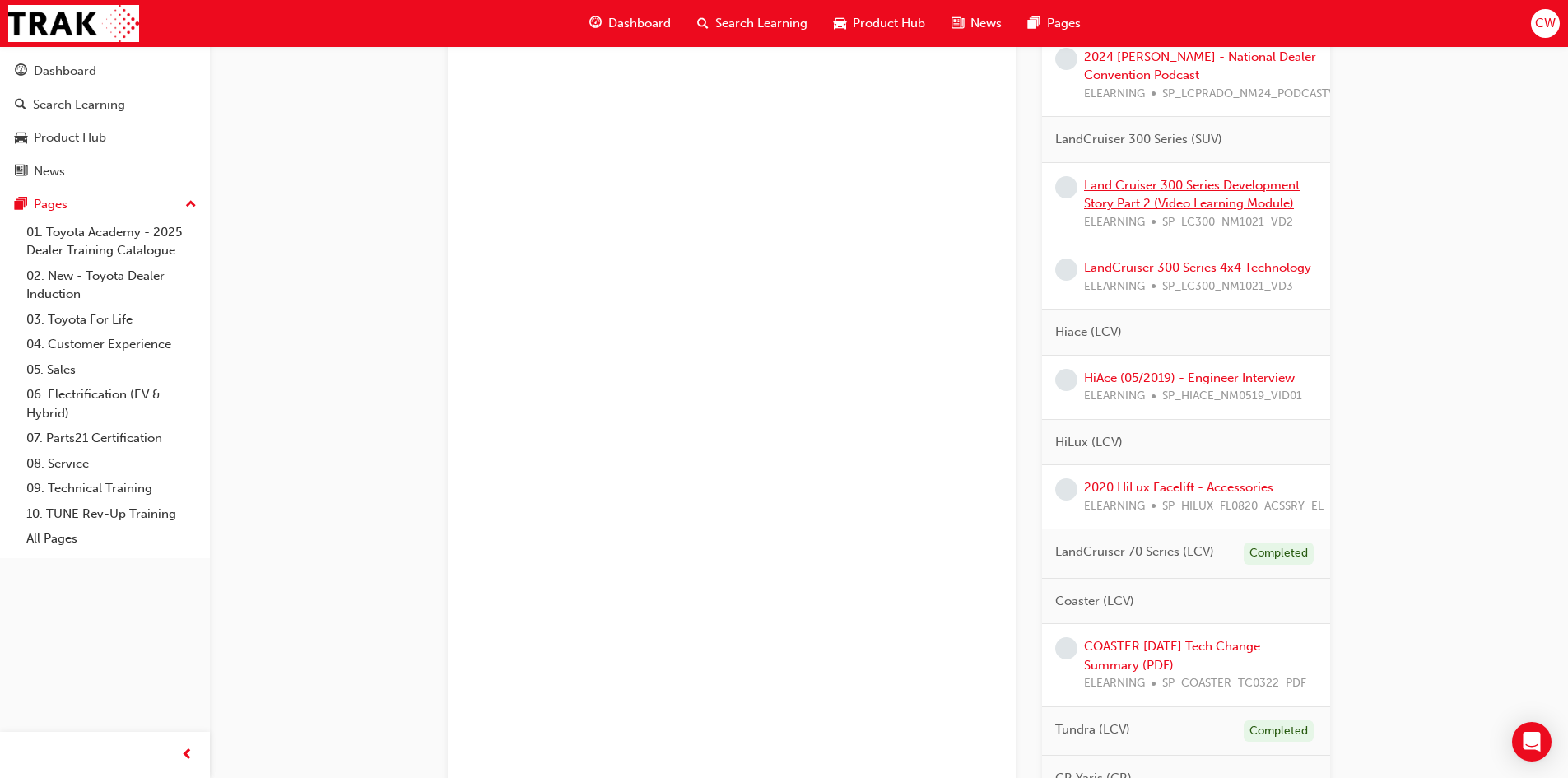
click at [1138, 203] on link "Land Cruiser 300 Series Development Story Part 2 (Video Learning Module)" at bounding box center [1192, 194] width 216 height 33
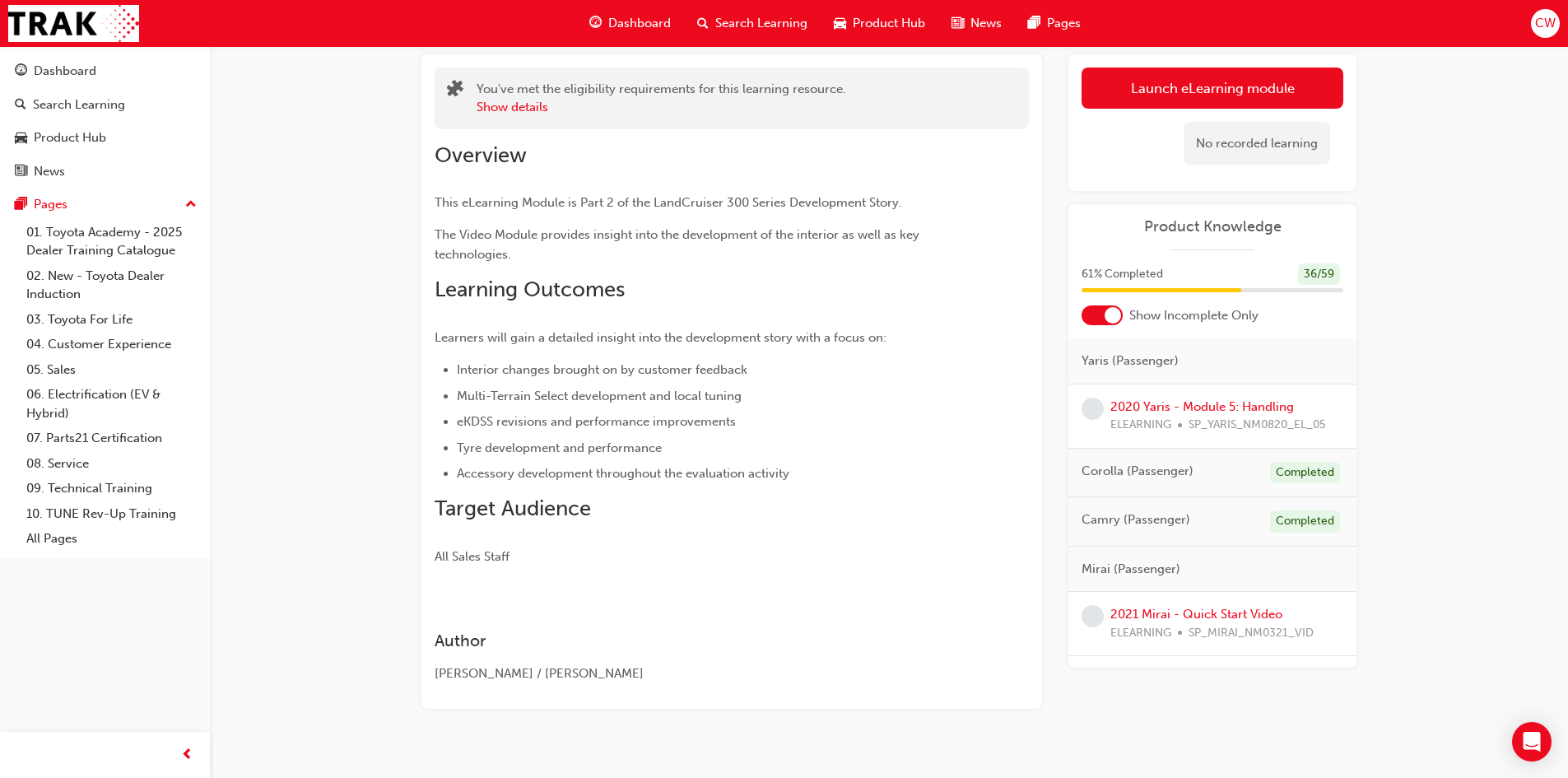
scroll to position [155, 0]
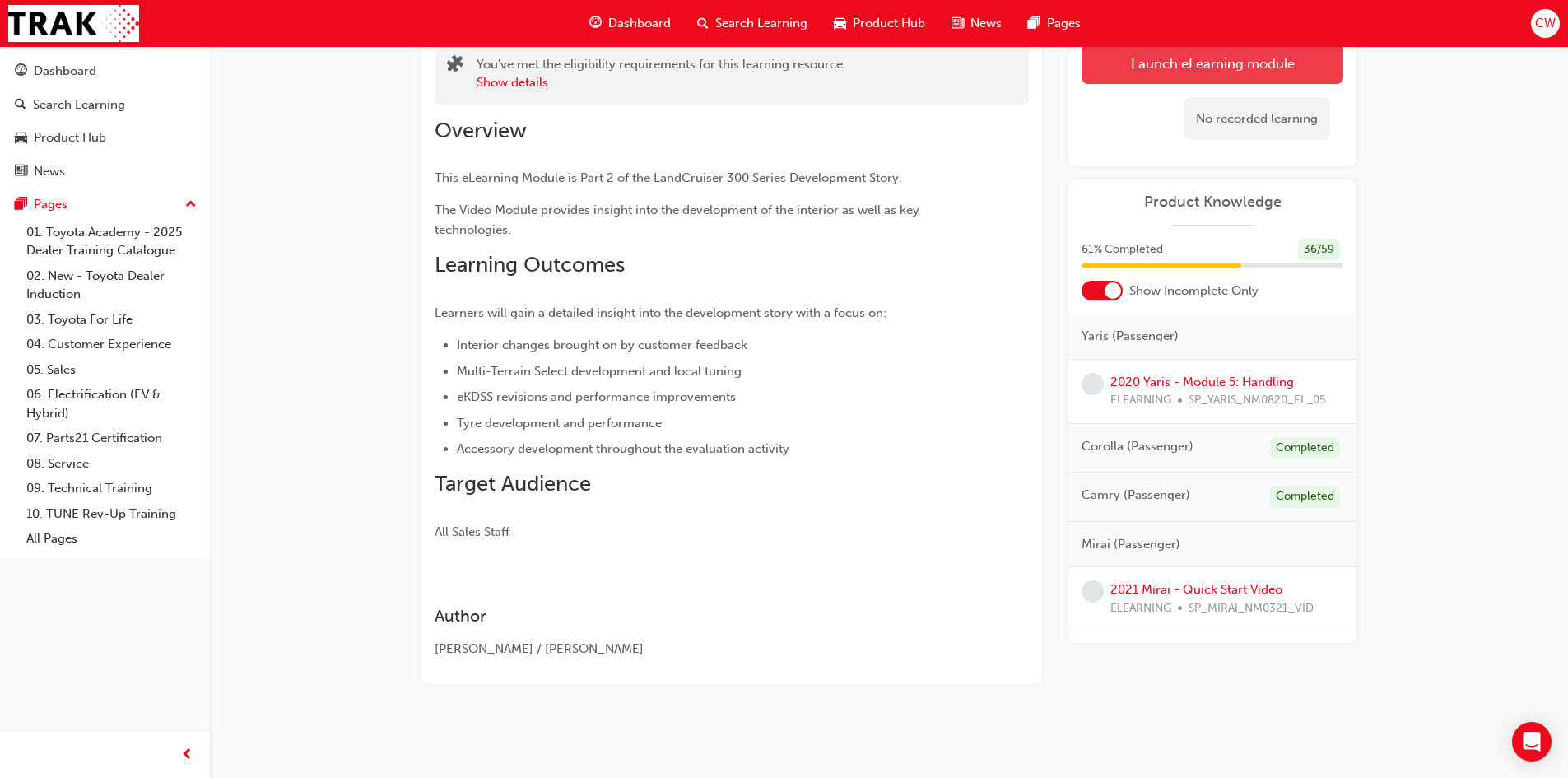
click at [1189, 73] on link "Launch eLearning module" at bounding box center [1211, 64] width 262 height 41
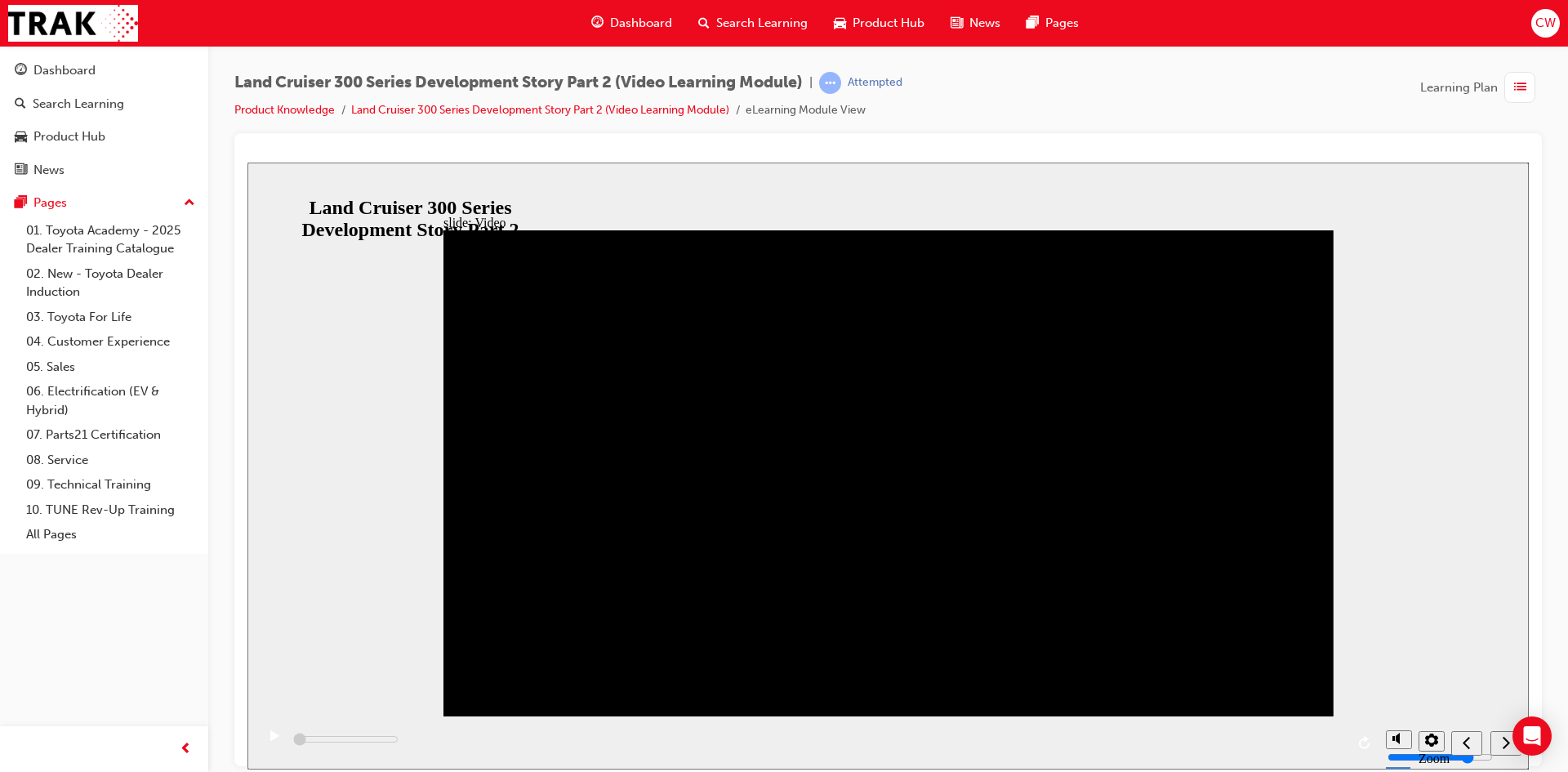
click at [270, 740] on icon "play/pause" at bounding box center [274, 734] width 9 height 11
click at [276, 741] on rect "play/pause" at bounding box center [277, 735] width 3 height 12
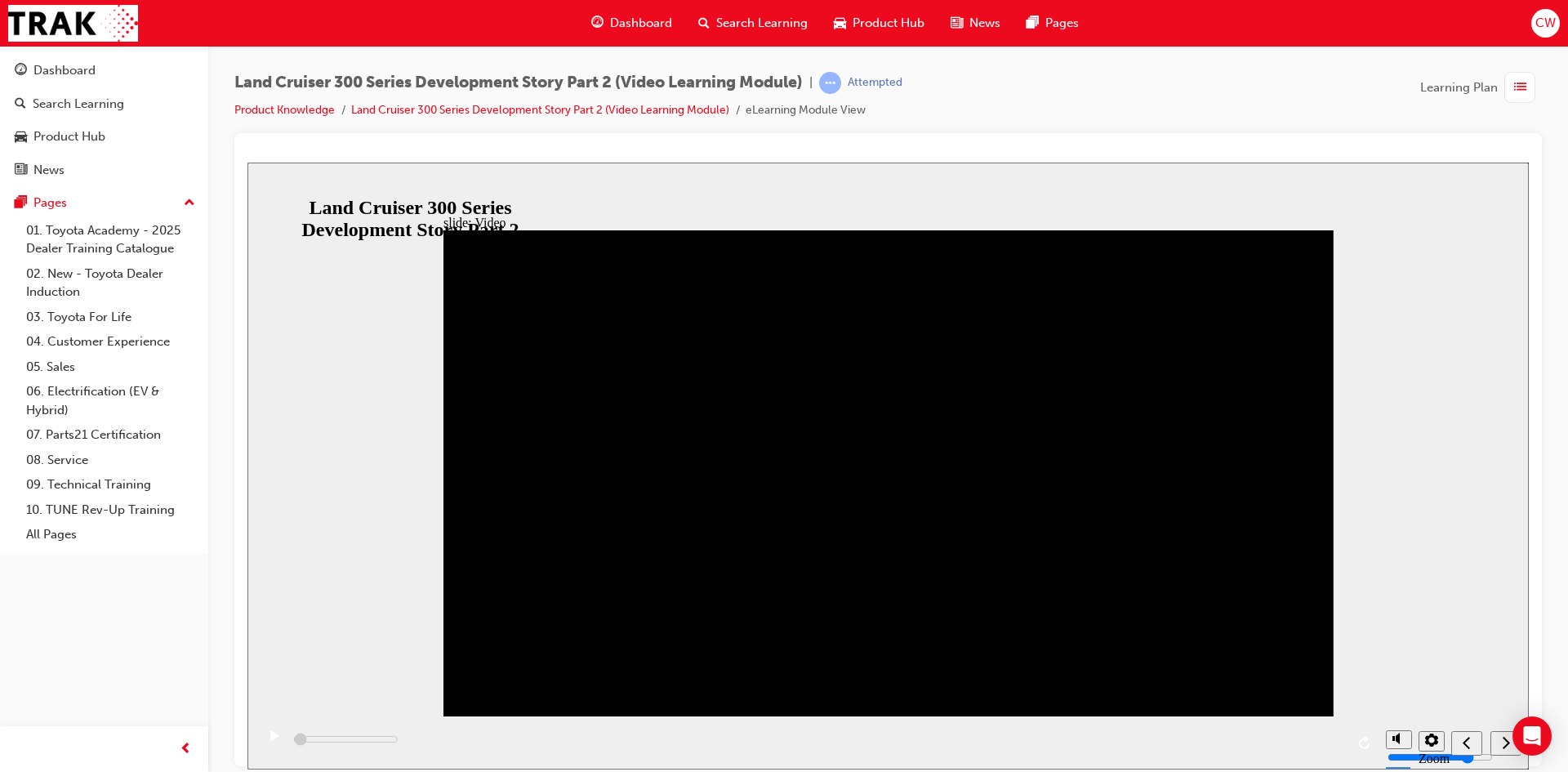
click at [261, 740] on div "play/pause" at bounding box center [274, 743] width 28 height 28
click at [263, 738] on div "play/pause" at bounding box center [274, 743] width 28 height 28
type input "5200"
